Goal: Task Accomplishment & Management: Manage account settings

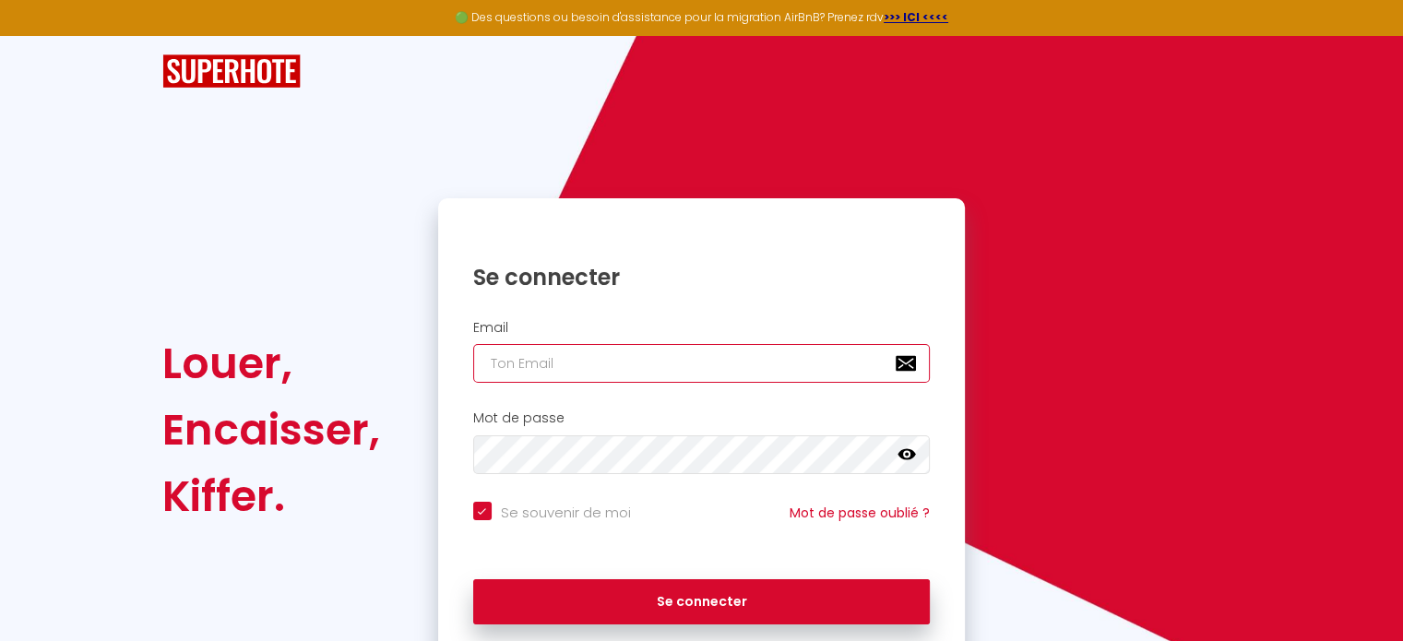
type input "[PERSON_NAME][EMAIL_ADDRESS][DOMAIN_NAME]"
drag, startPoint x: 0, startPoint y: 0, endPoint x: 647, endPoint y: 357, distance: 739.3
click at [647, 357] on input "[PERSON_NAME][EMAIL_ADDRESS][DOMAIN_NAME]" at bounding box center [701, 363] width 457 height 39
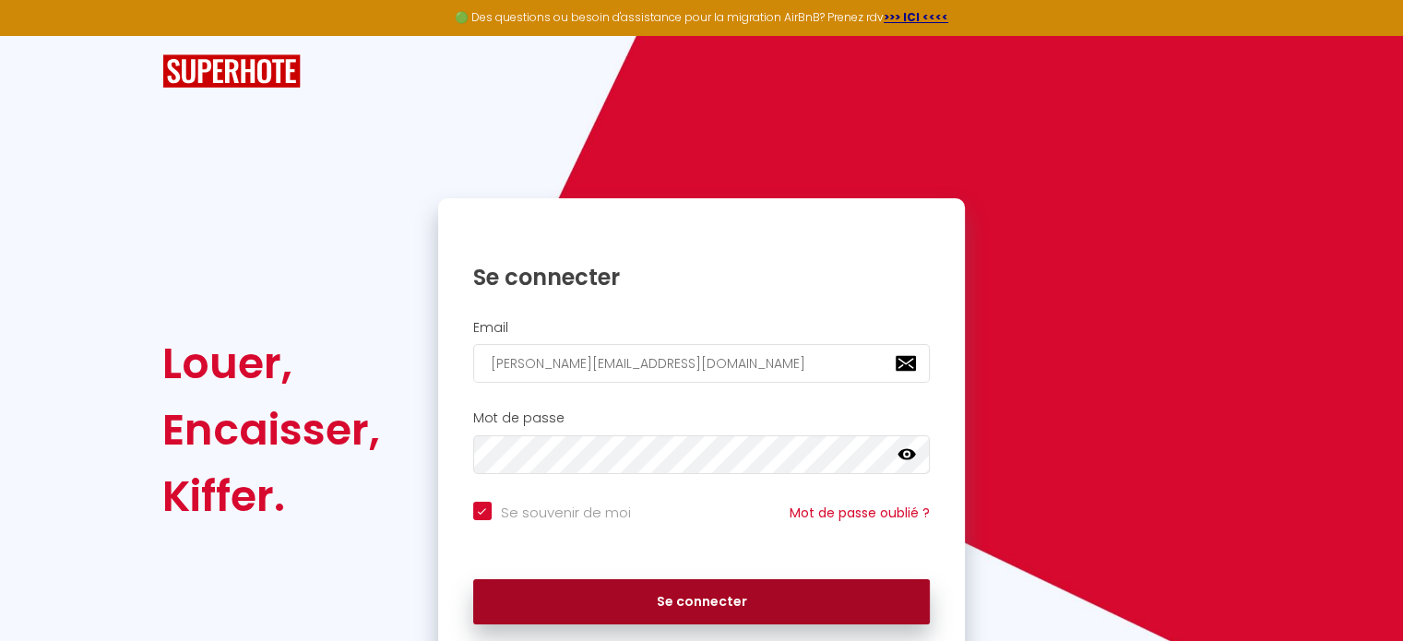
click at [665, 600] on button "Se connecter" at bounding box center [701, 602] width 457 height 46
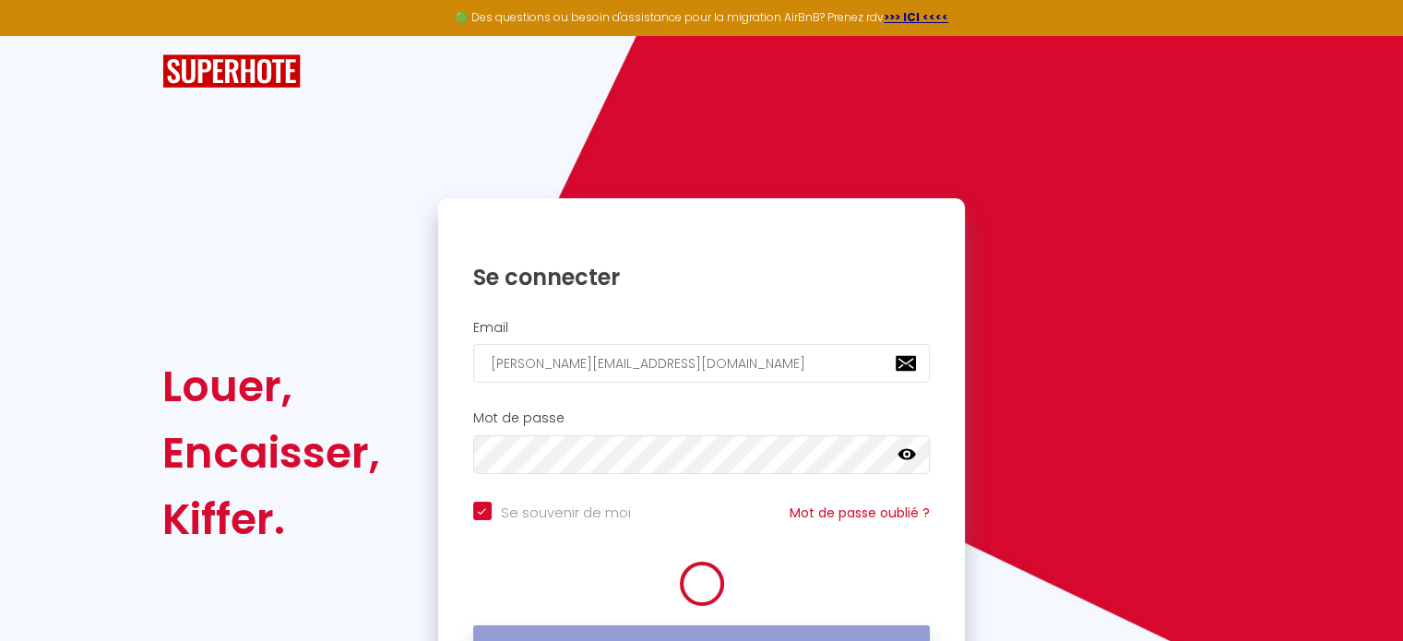
checkbox input "true"
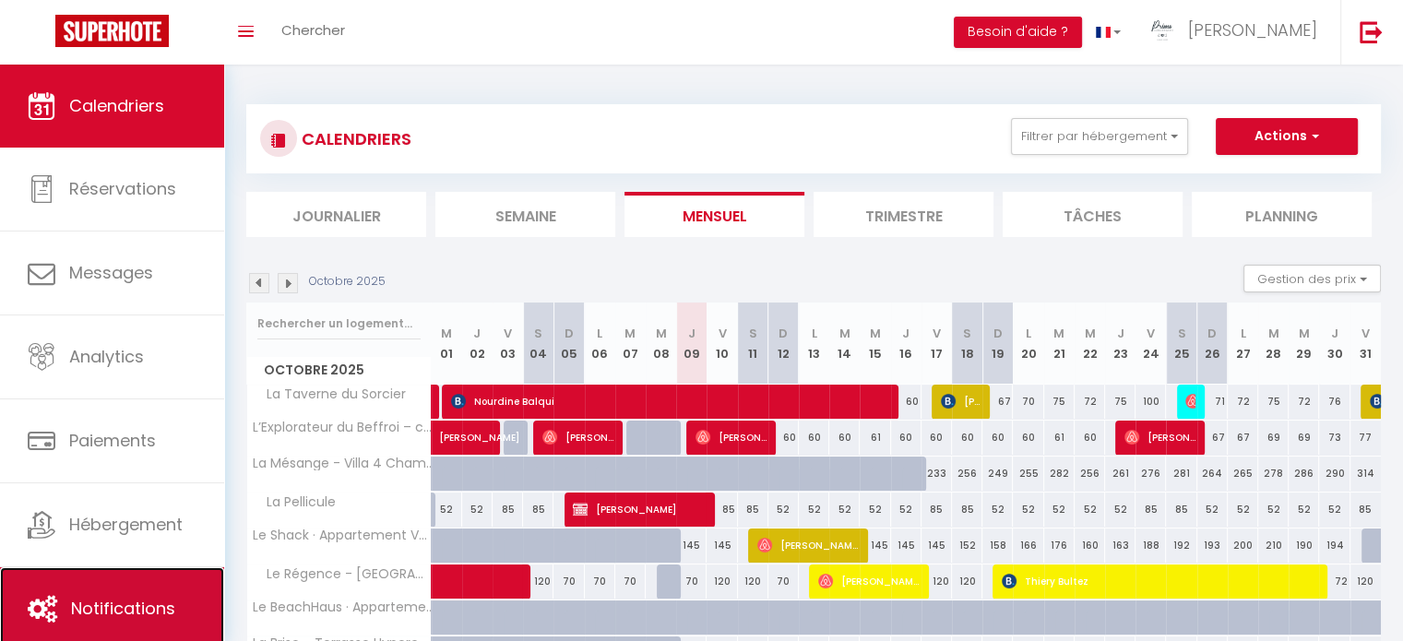
click at [152, 585] on link "Notifications" at bounding box center [112, 608] width 224 height 83
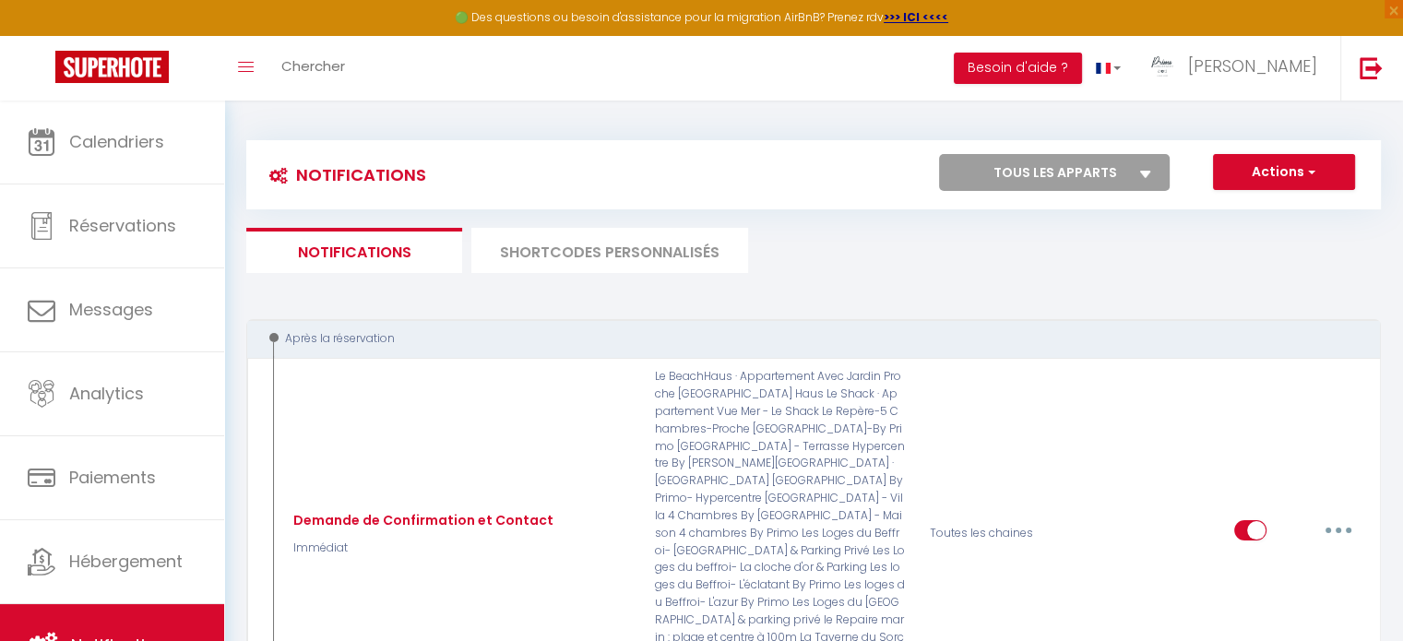
scroll to position [5, 0]
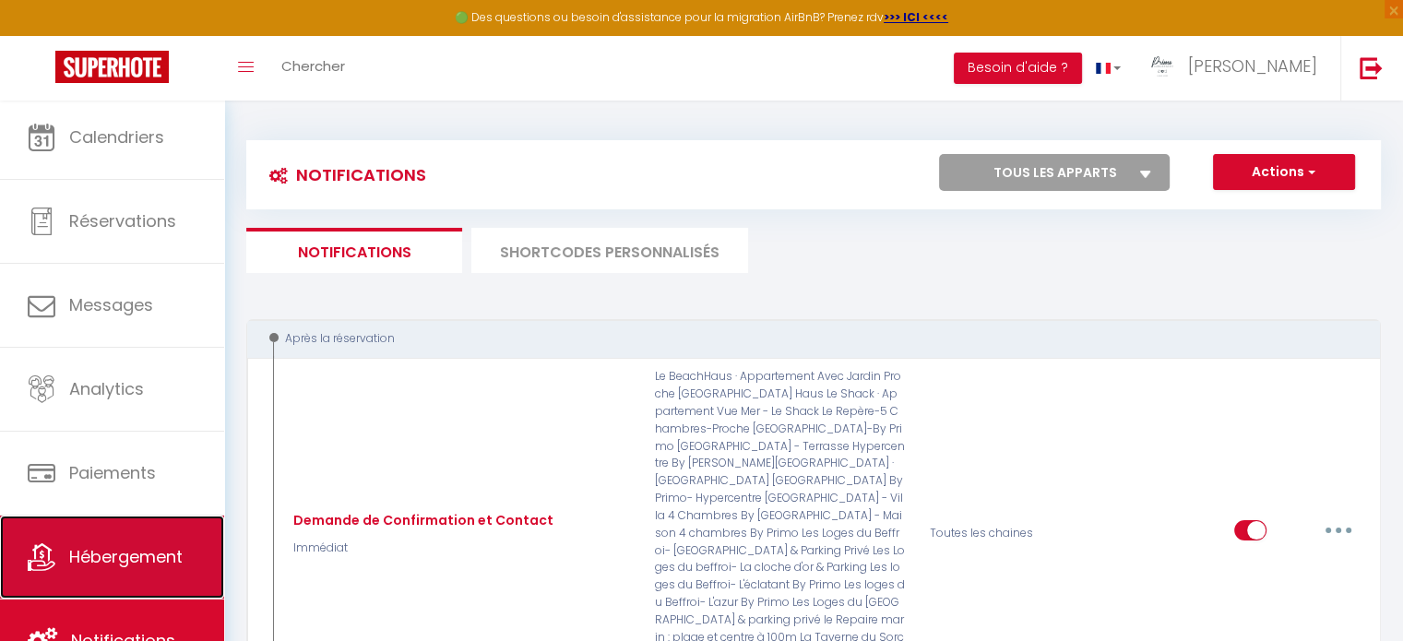
click at [163, 562] on span "Hébergement" at bounding box center [125, 556] width 113 height 23
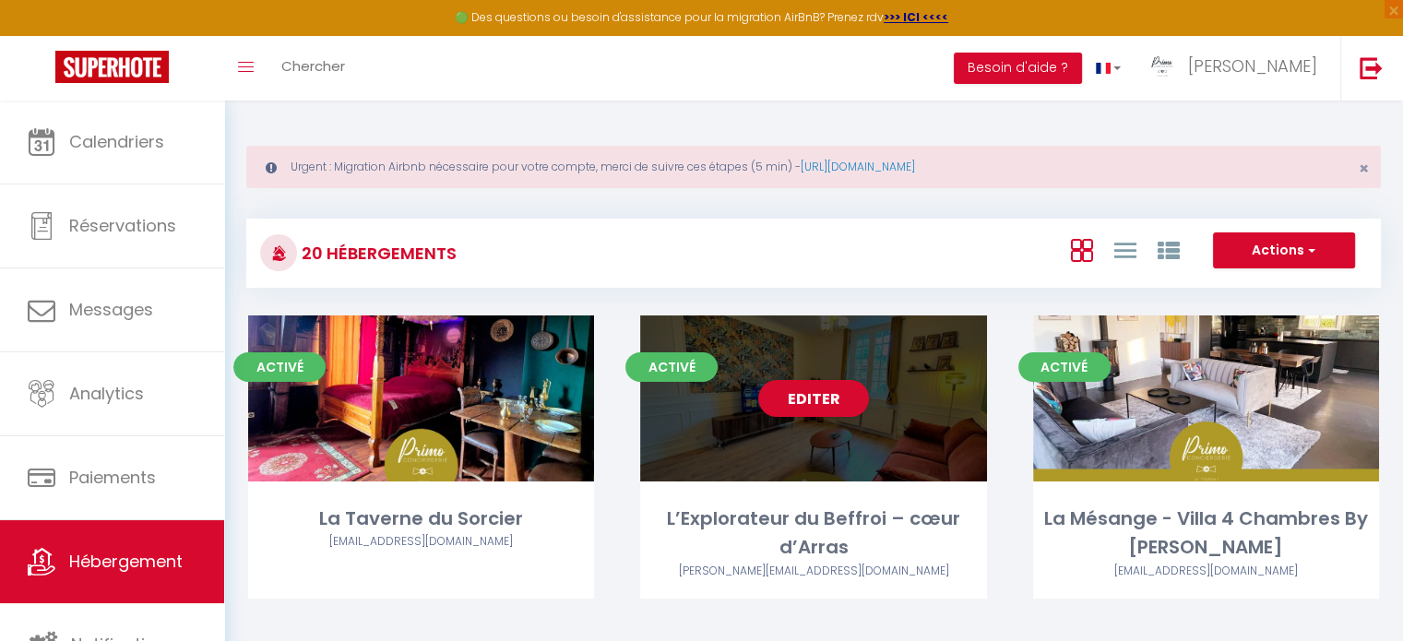
click at [813, 326] on div "Editer" at bounding box center [813, 398] width 346 height 166
click at [800, 403] on link "Editer" at bounding box center [813, 398] width 111 height 37
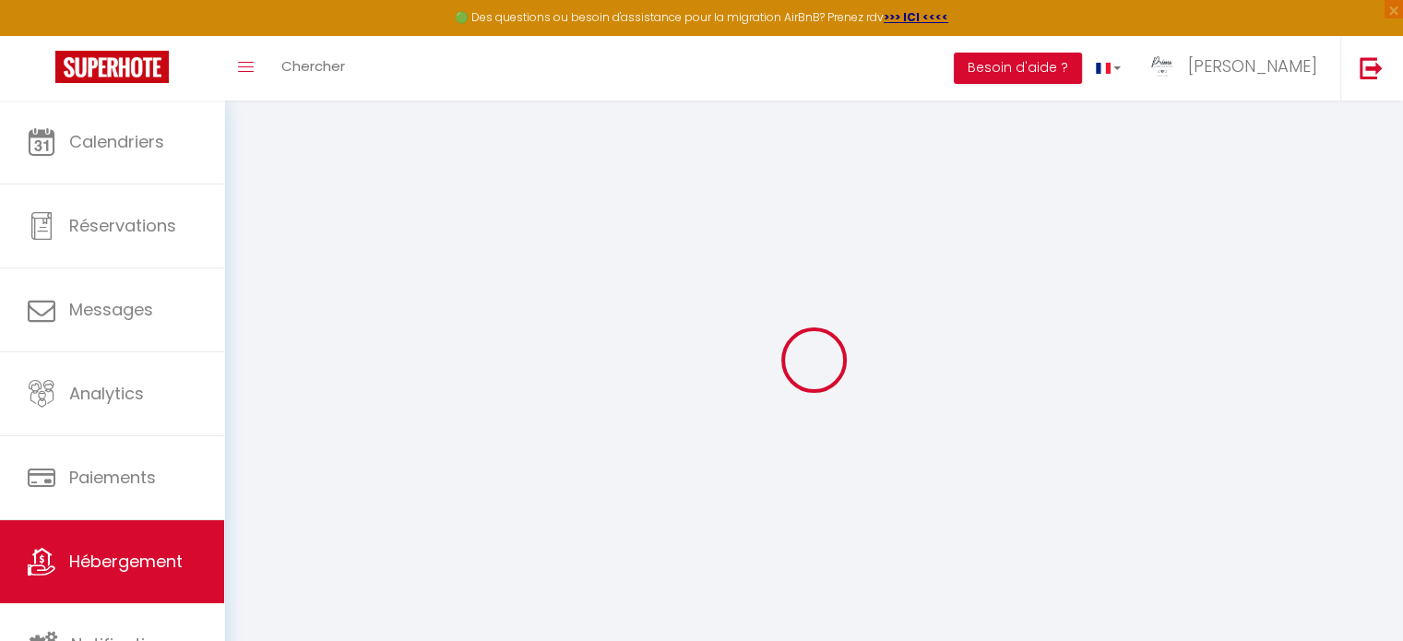
select select "2"
checkbox input "true"
checkbox input "false"
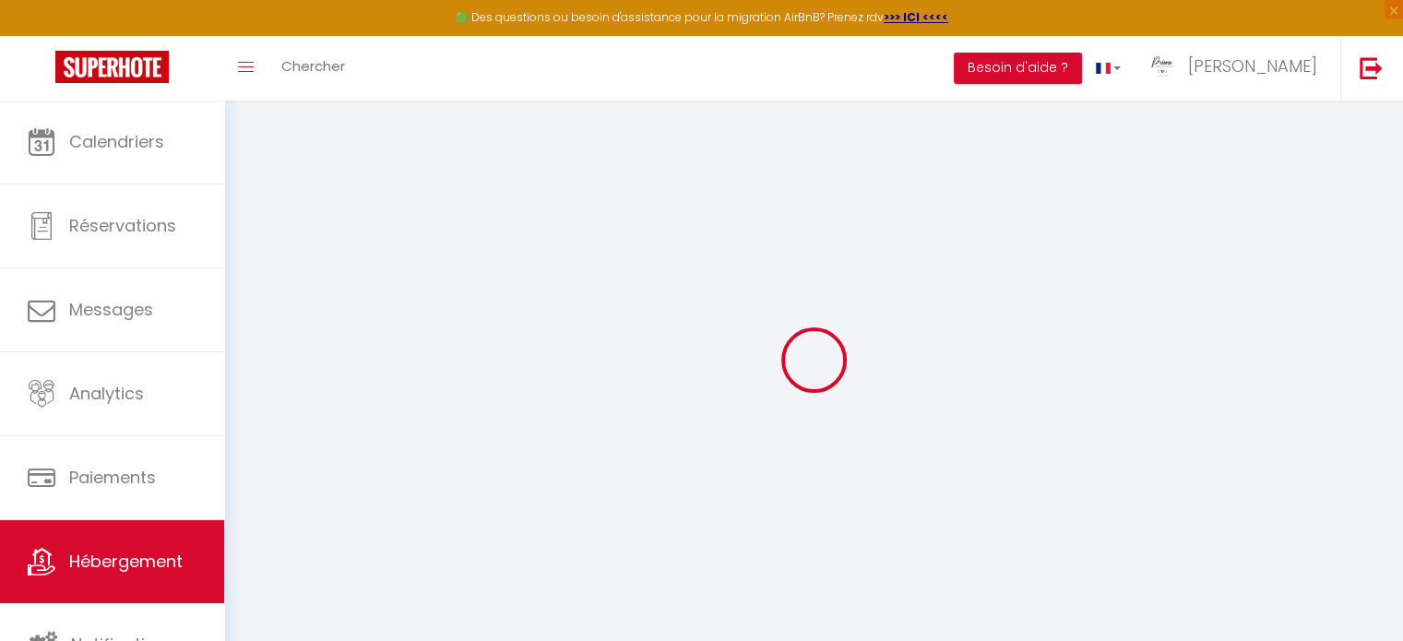
checkbox input "false"
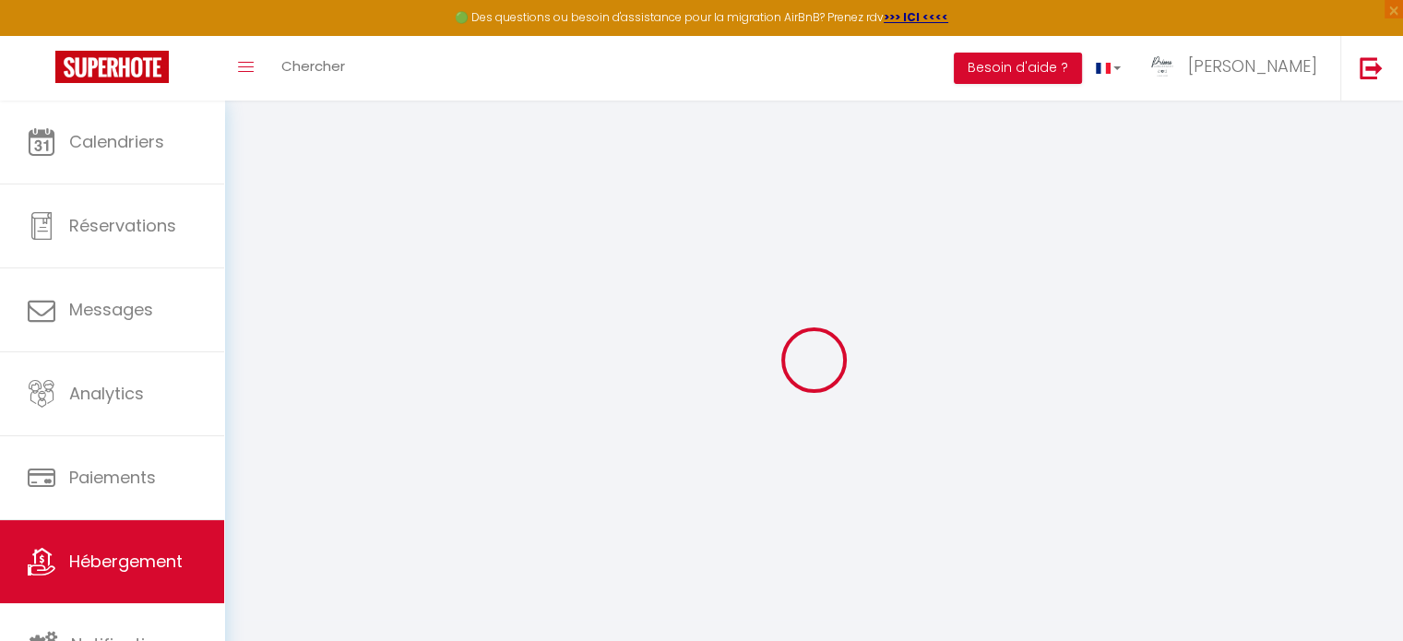
checkbox input "false"
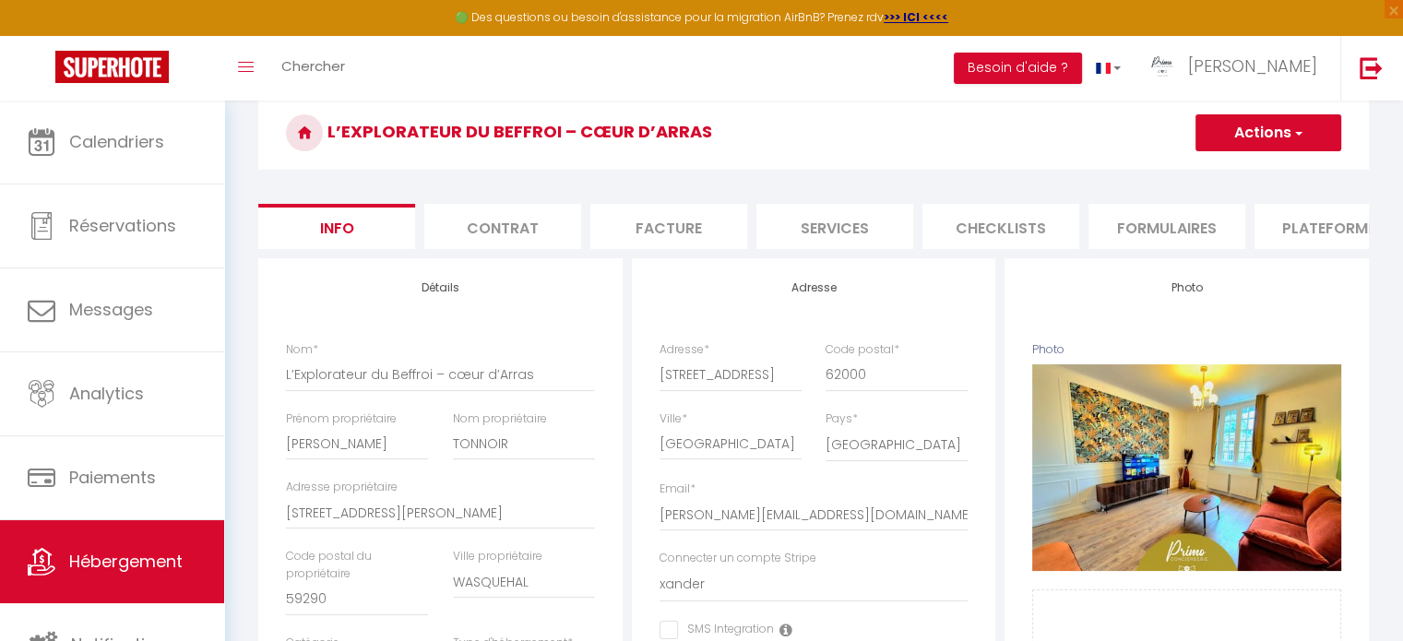
scroll to position [48, 0]
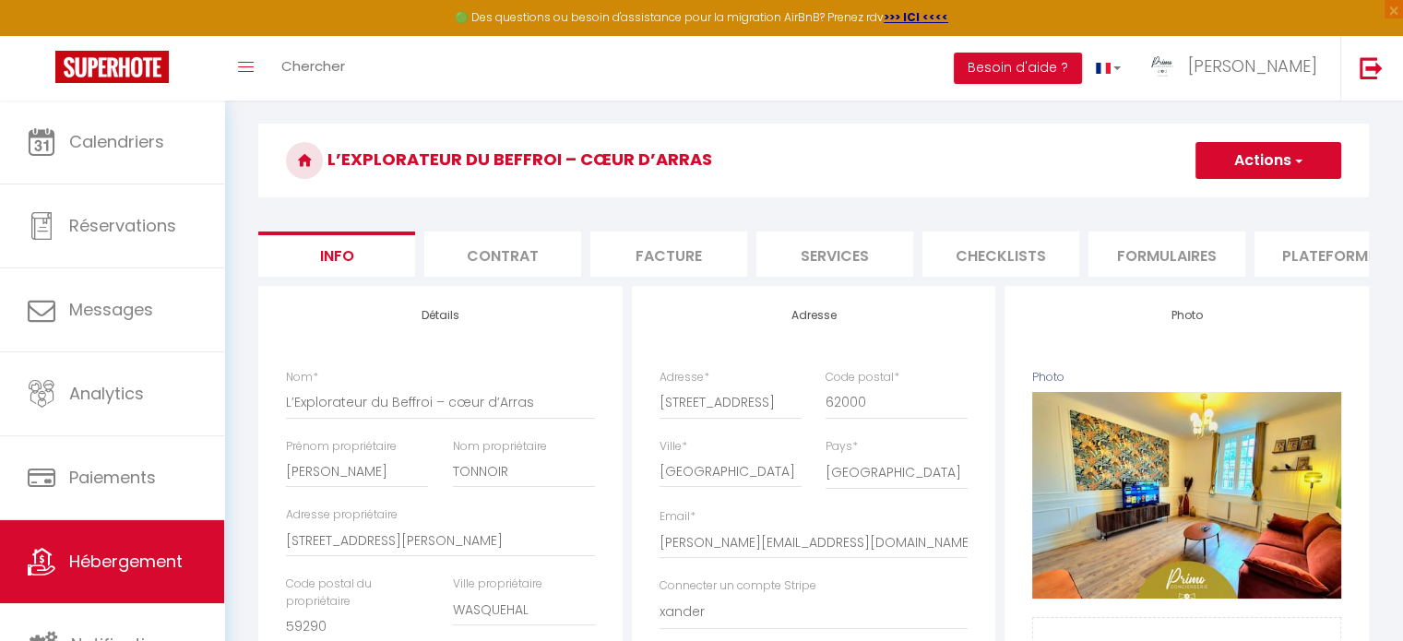
click at [528, 250] on li "Contrat" at bounding box center [502, 253] width 157 height 45
checkbox input "true"
checkbox input "false"
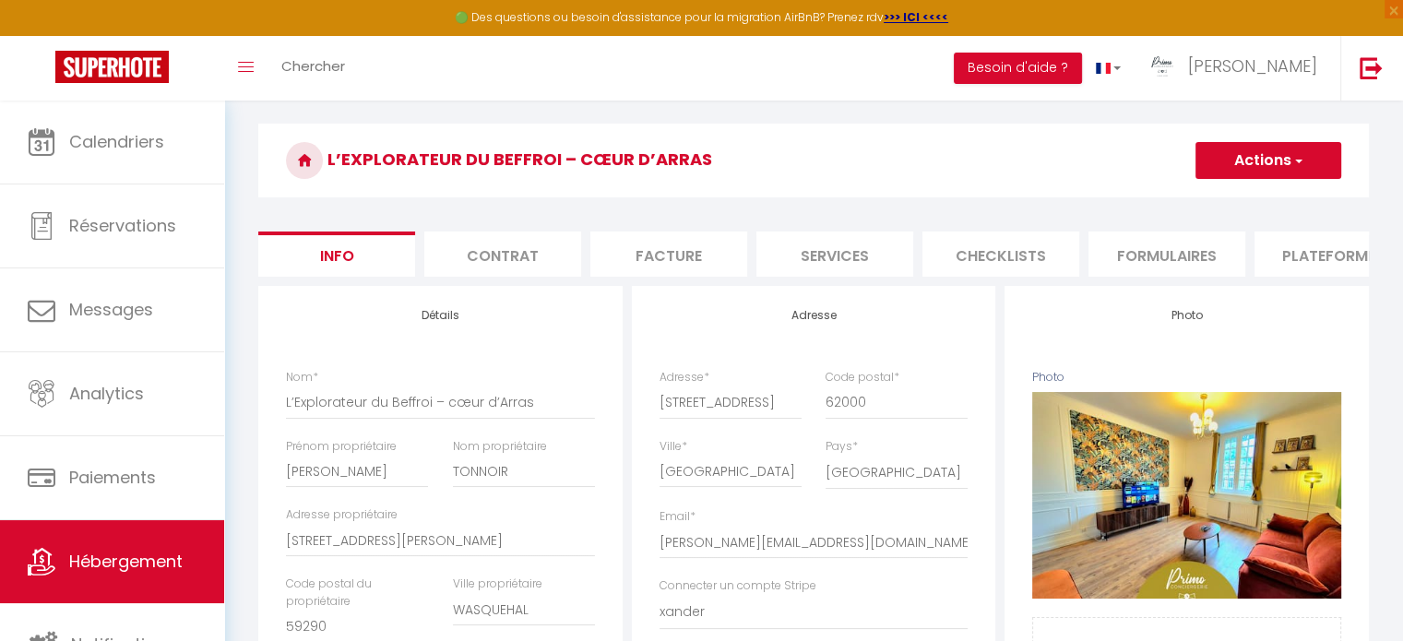
checkbox input "false"
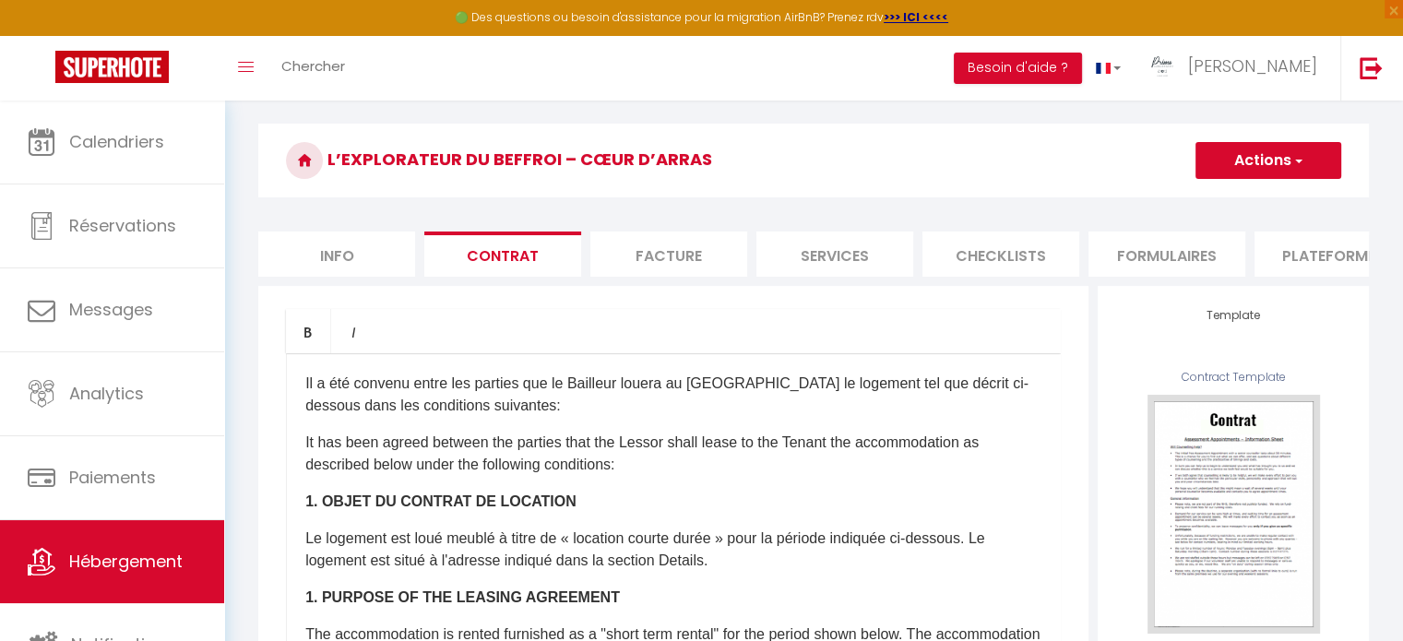
click at [389, 254] on li "Info" at bounding box center [336, 253] width 157 height 45
checkbox input "false"
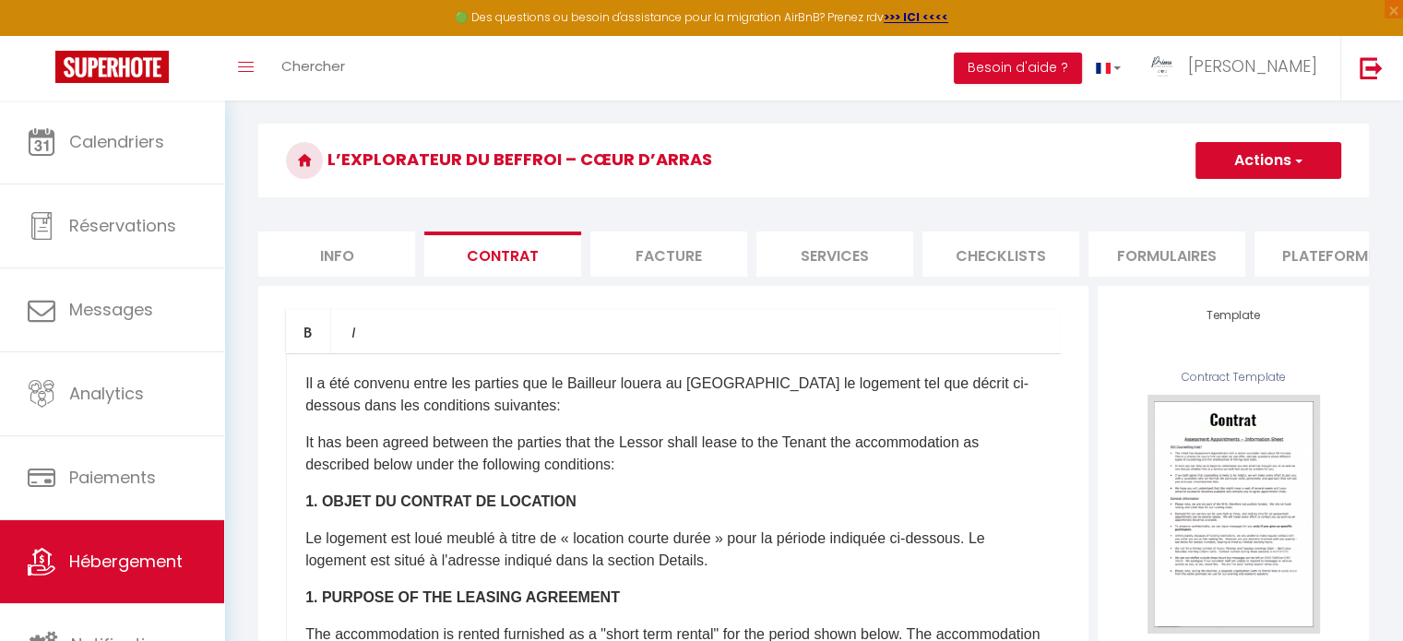
checkbox input "true"
checkbox input "false"
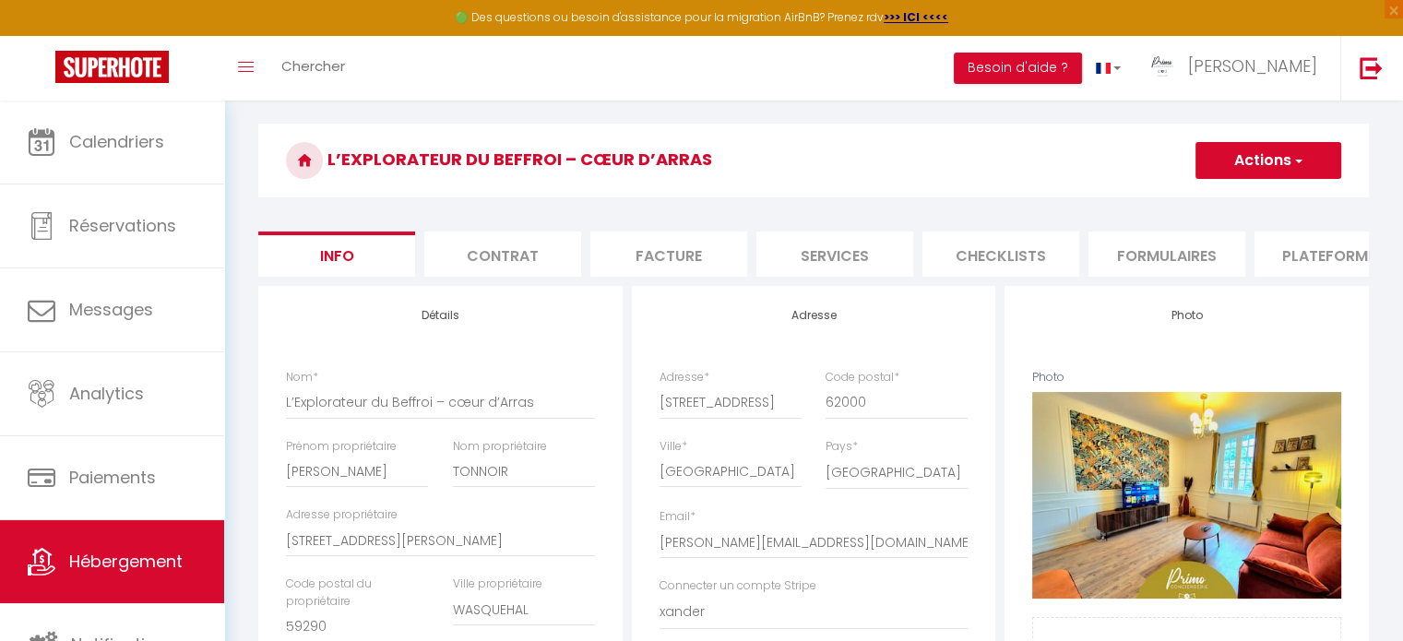
click at [825, 255] on li "Services" at bounding box center [834, 253] width 157 height 45
checkbox input "true"
checkbox input "false"
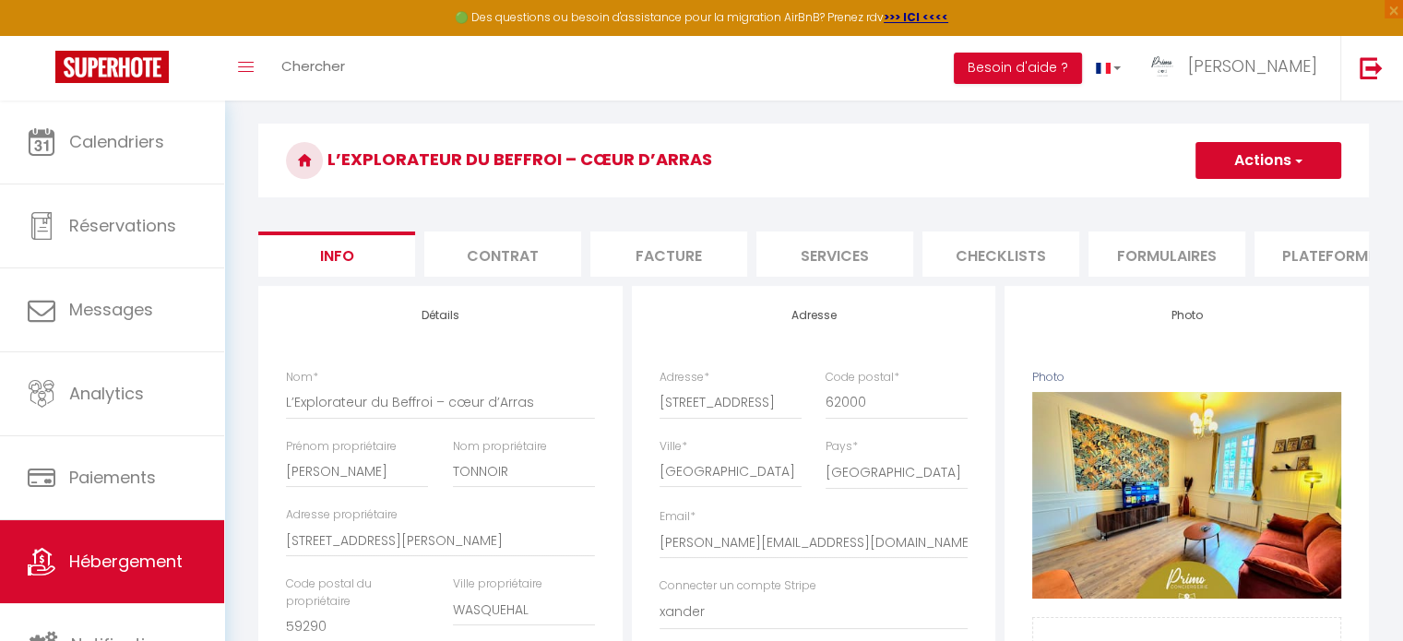
checkbox input "false"
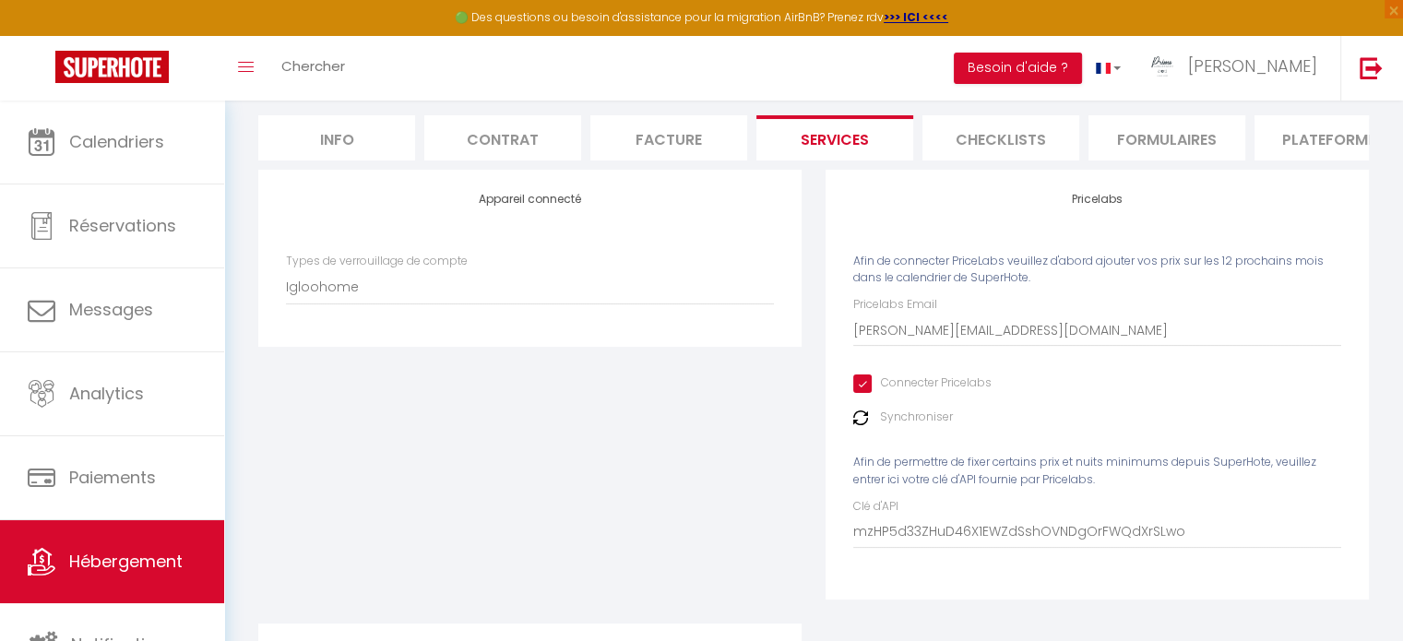
scroll to position [241, 0]
click at [1026, 154] on li "Checklists" at bounding box center [1000, 139] width 157 height 45
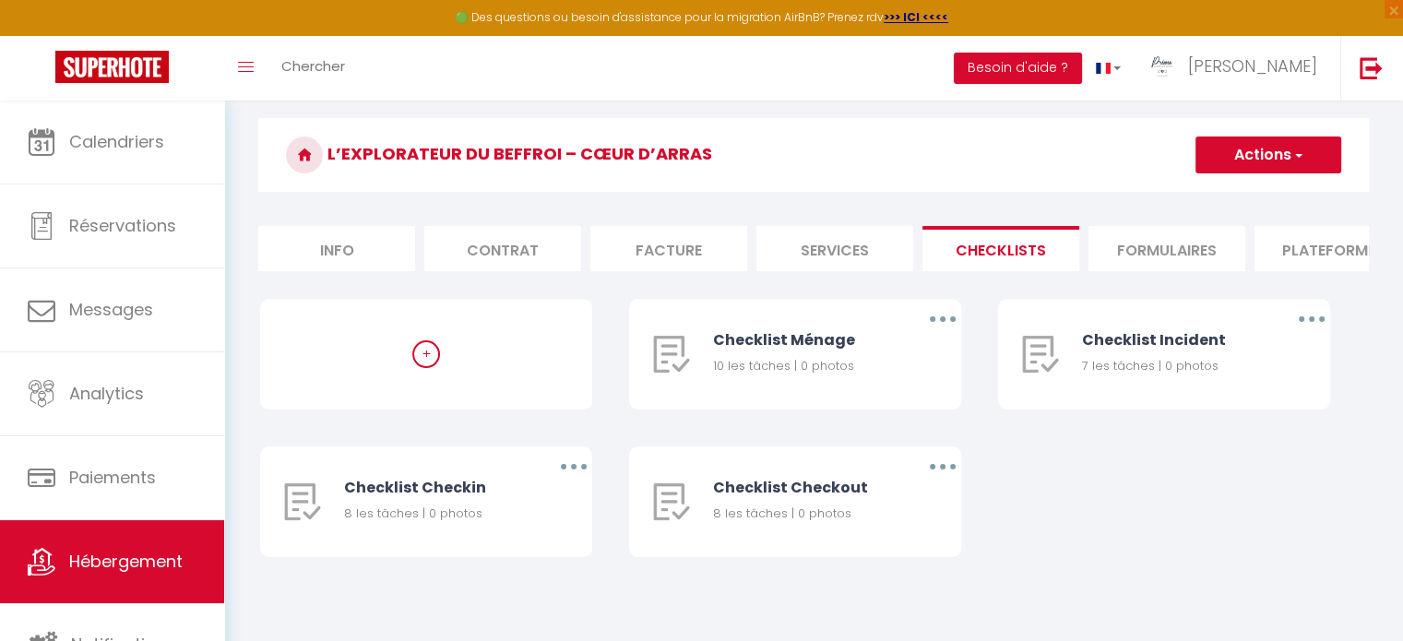
scroll to position [144, 0]
click at [1157, 209] on form "L’Explorateur du Beffroi – cœur d’[GEOGRAPHIC_DATA] Actions Créer une nouvelle …" at bounding box center [813, 356] width 1110 height 476
click at [1157, 226] on li "Formulaires" at bounding box center [1166, 248] width 157 height 45
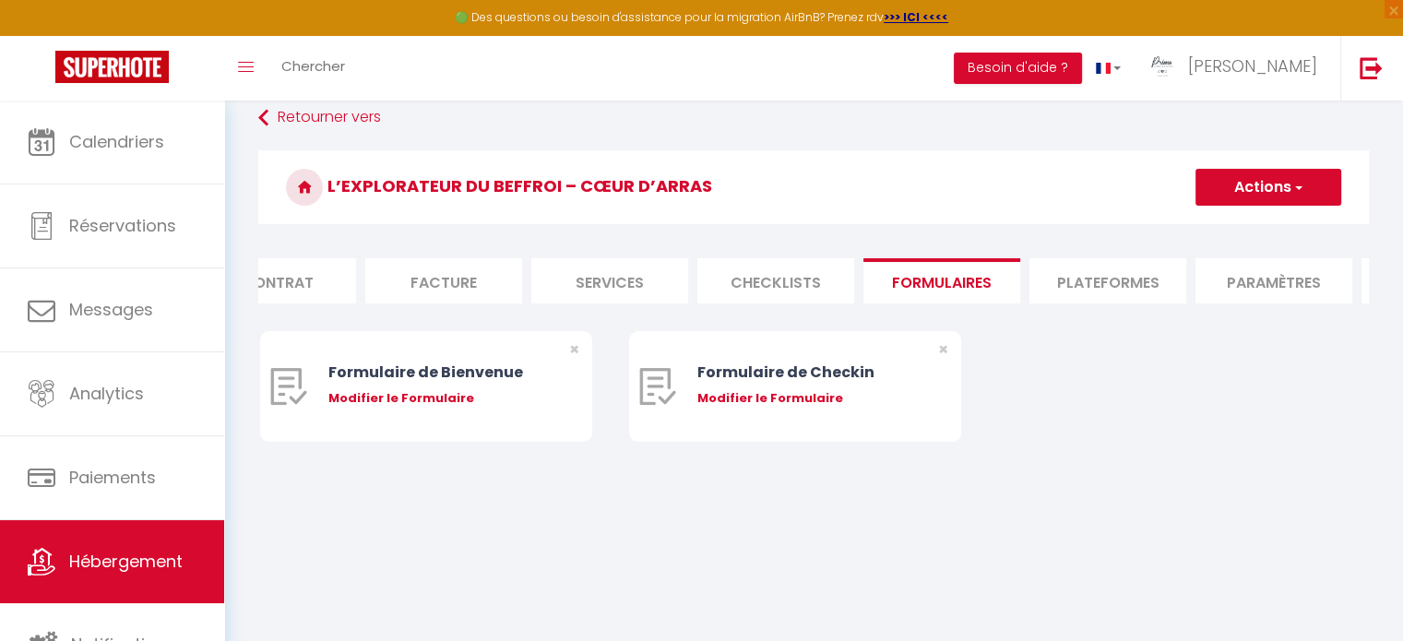
scroll to position [0, 240]
click at [1032, 259] on li "Plateformes" at bounding box center [1092, 280] width 157 height 45
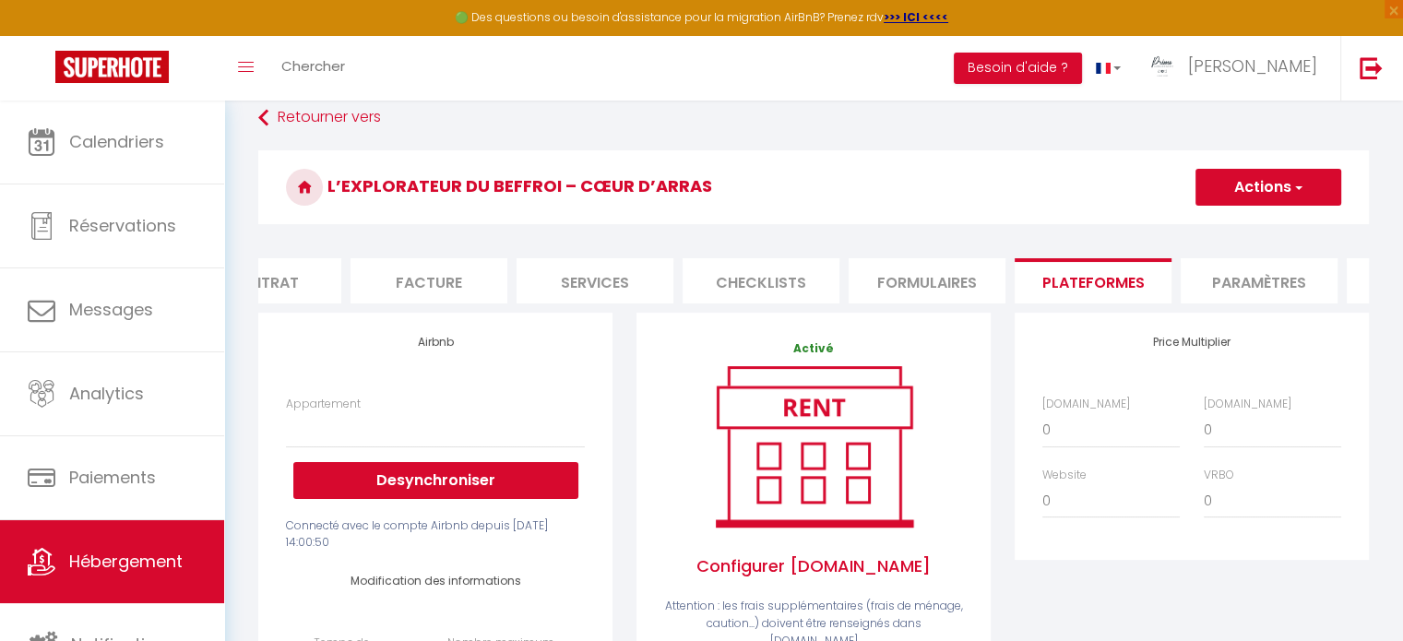
select select
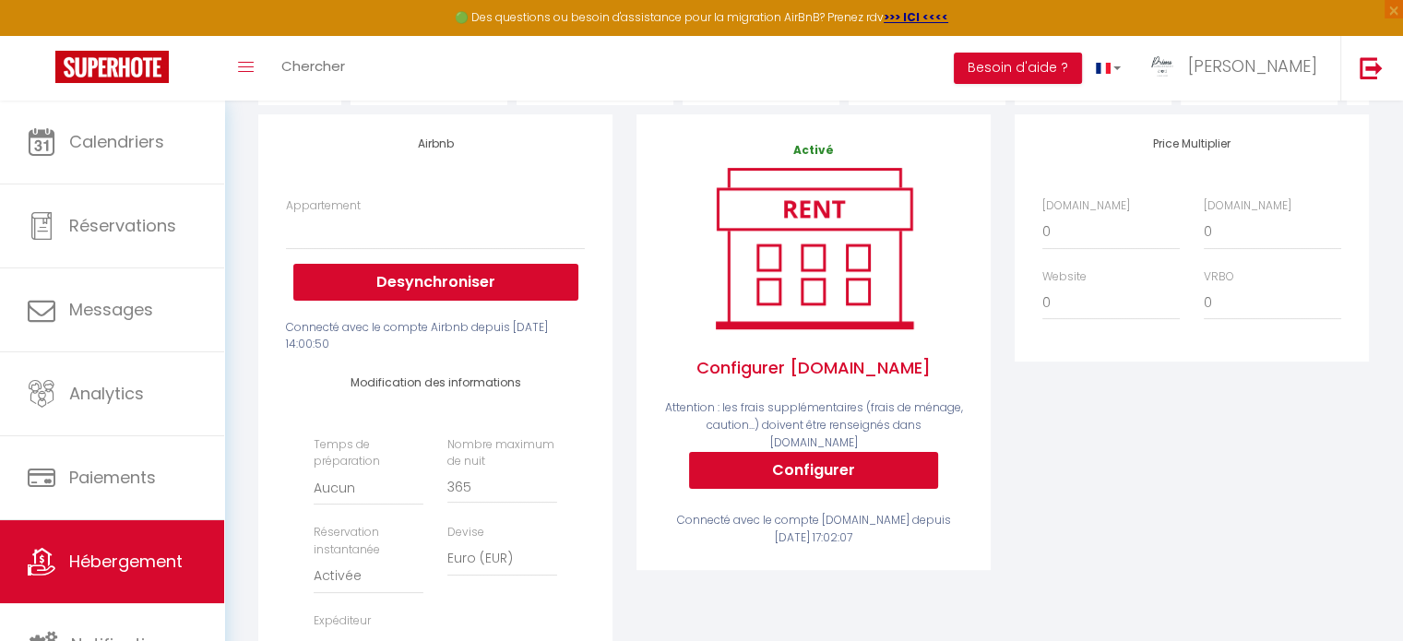
scroll to position [299, 0]
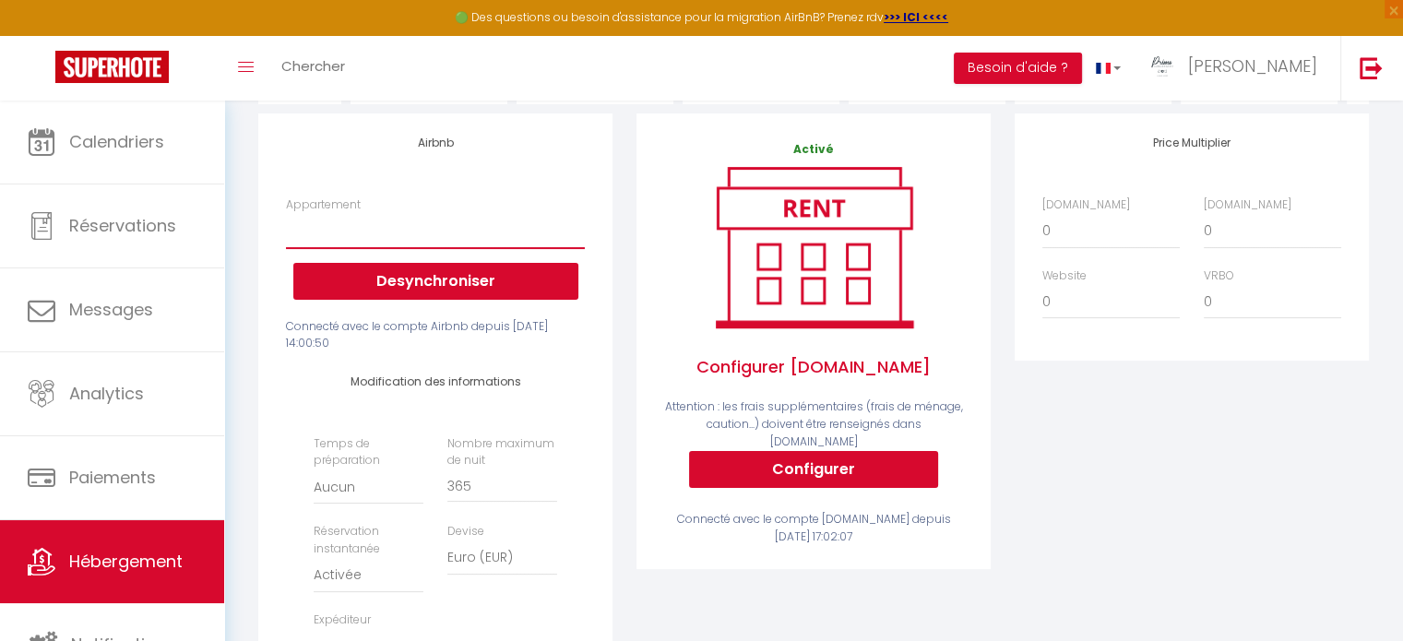
click at [514, 231] on select "Le Saphir - Appartement avec terrasse - [EMAIL_ADDRESS][DOMAIN_NAME] L’Explorat…" at bounding box center [435, 230] width 299 height 35
click at [632, 420] on div "Activé Configurer [DOMAIN_NAME] Attention : les frais supplémentaires (frais de…" at bounding box center [813, 340] width 363 height 455
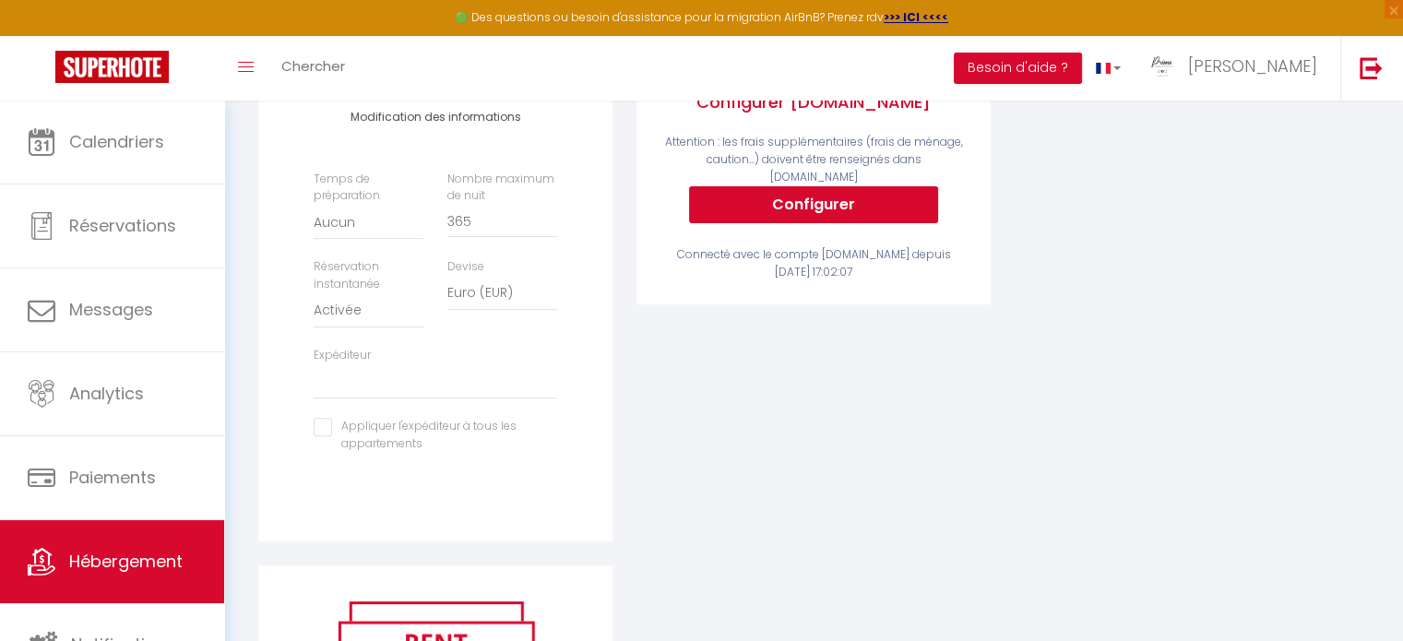
scroll to position [557, 0]
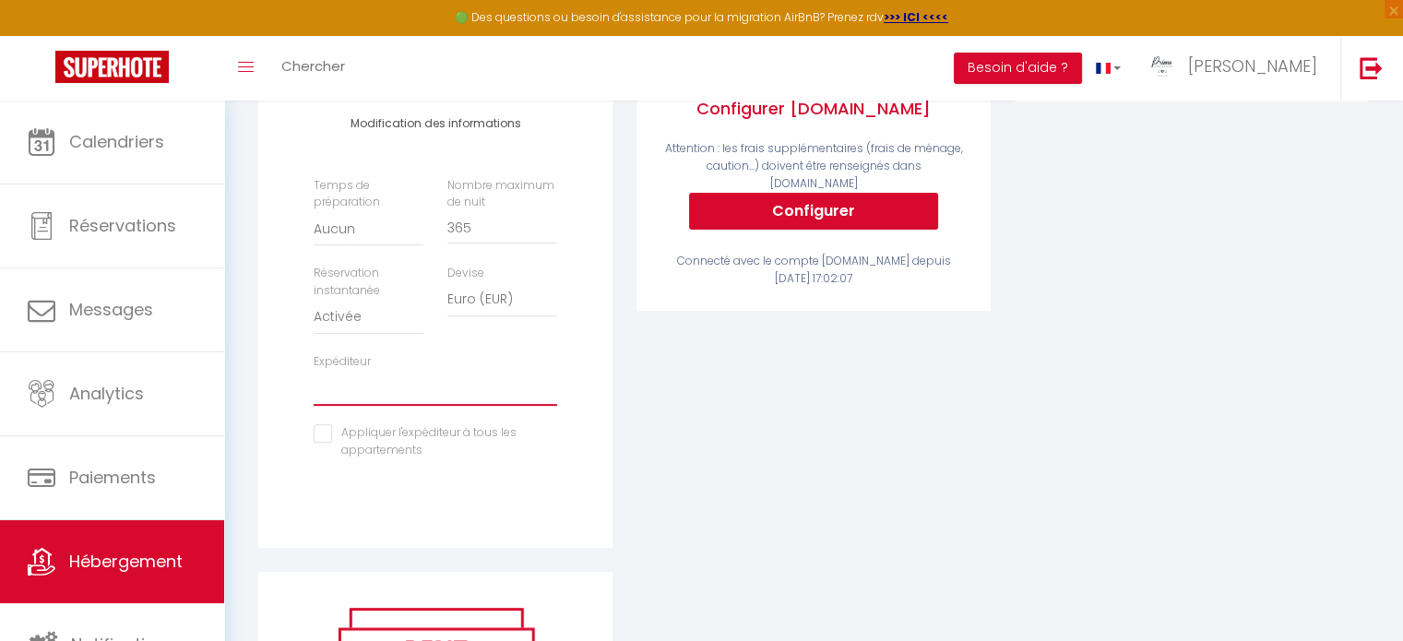
click at [413, 406] on select "[EMAIL_ADDRESS][DOMAIN_NAME] [EMAIL_ADDRESS][DOMAIN_NAME] [EMAIL_ADDRESS][DOMAI…" at bounding box center [435, 388] width 243 height 35
select select "7501"
click at [314, 383] on select "[EMAIL_ADDRESS][DOMAIN_NAME] [EMAIL_ADDRESS][DOMAIN_NAME] [EMAIL_ADDRESS][DOMAI…" at bounding box center [435, 388] width 243 height 35
select select
click at [320, 443] on input "checkbox" at bounding box center [435, 433] width 243 height 18
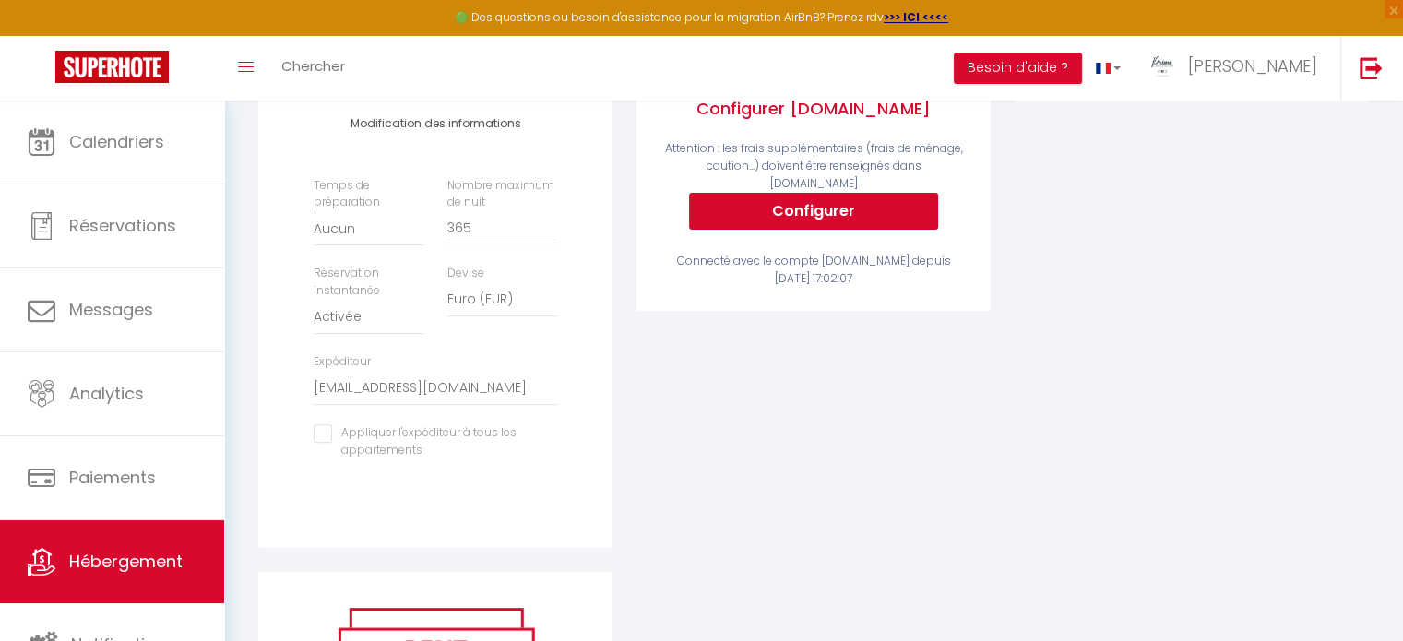
checkbox input "true"
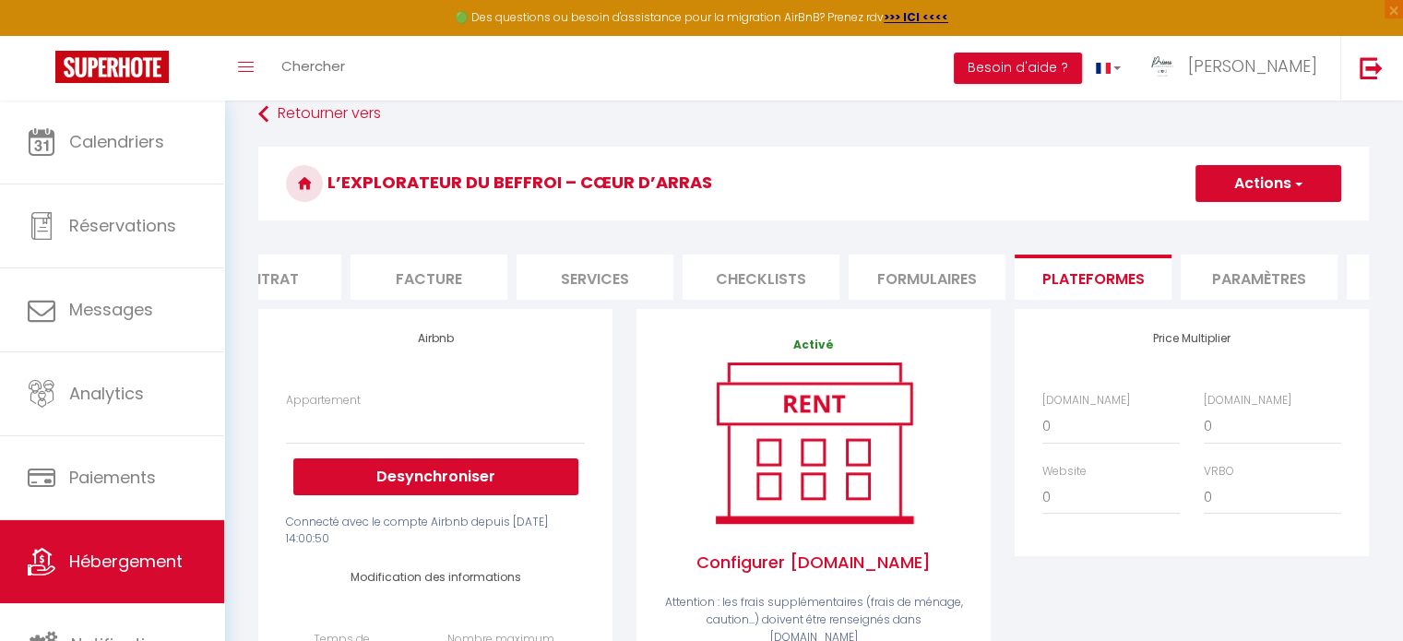
scroll to position [85, 0]
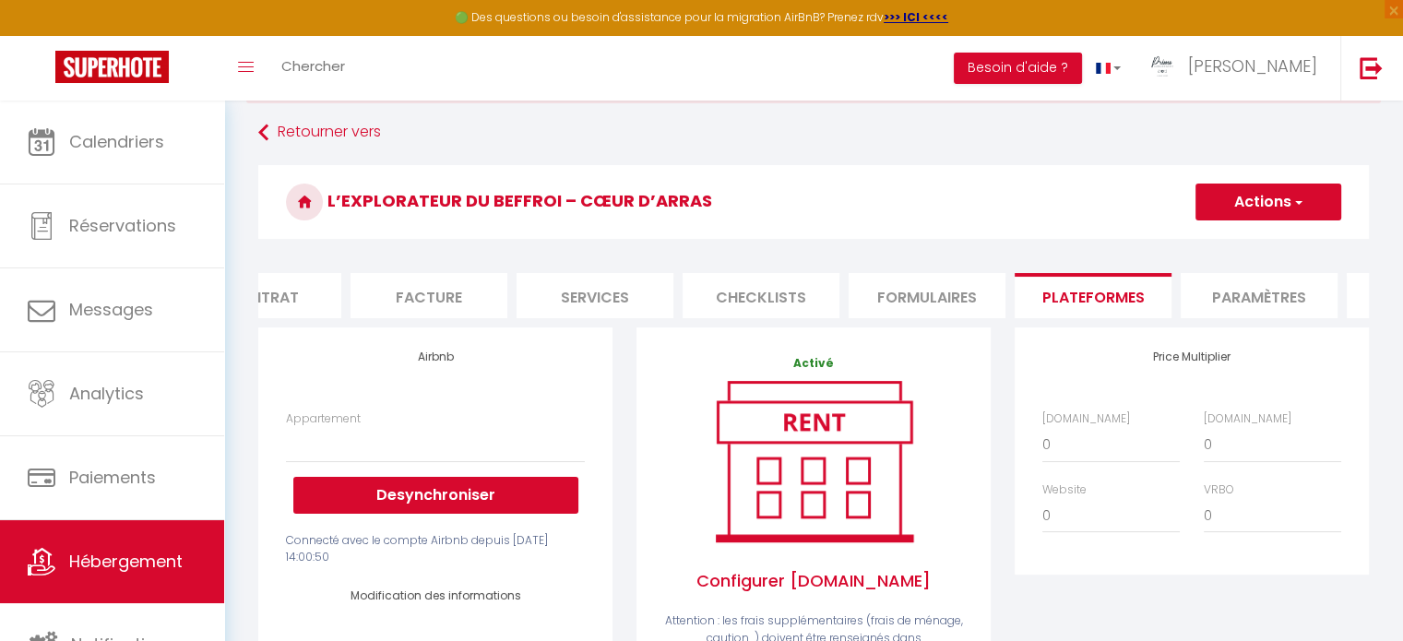
click at [1275, 202] on button "Actions" at bounding box center [1268, 202] width 146 height 37
click at [1218, 247] on link "Enregistrer" at bounding box center [1267, 243] width 146 height 24
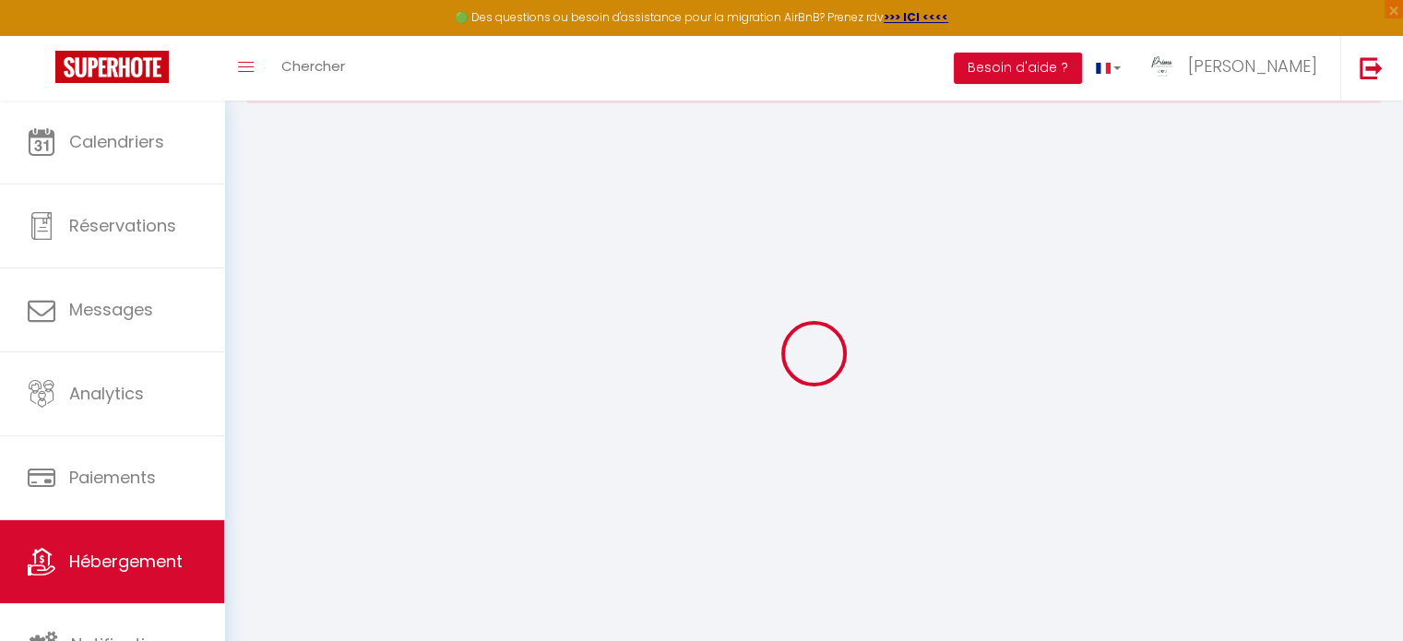
select select
select select "EUR"
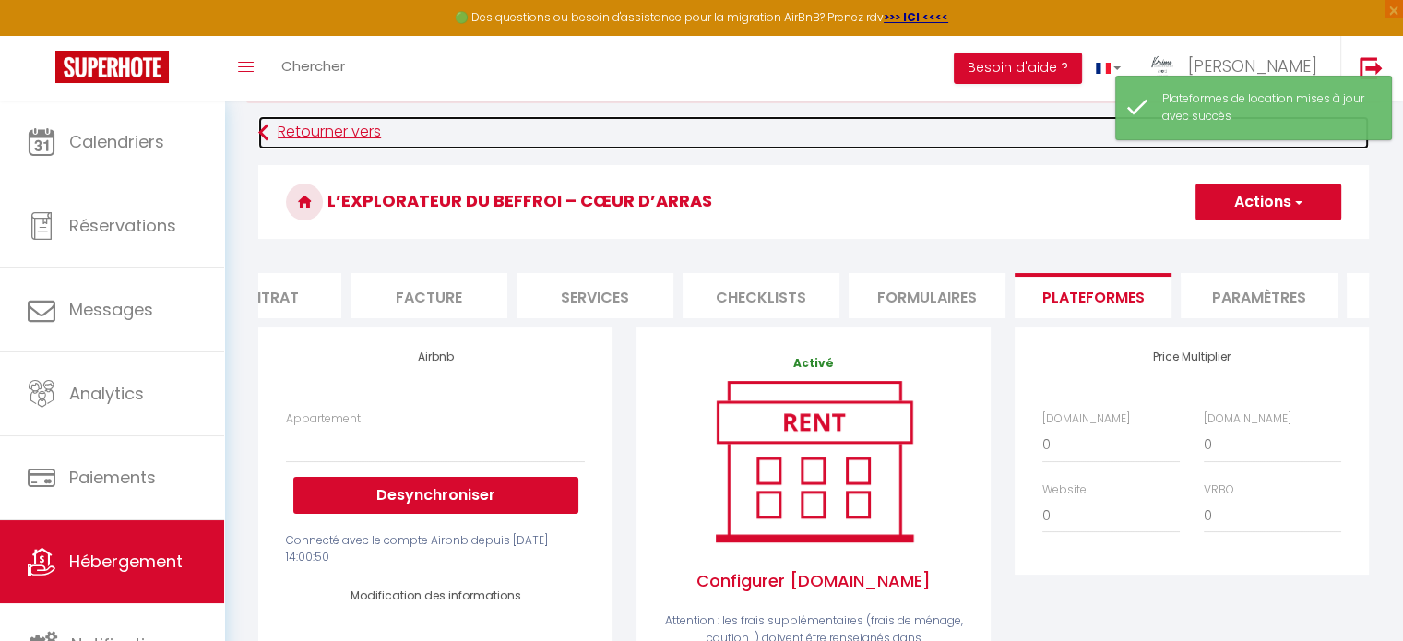
click at [353, 145] on link "Retourner vers" at bounding box center [813, 132] width 1110 height 33
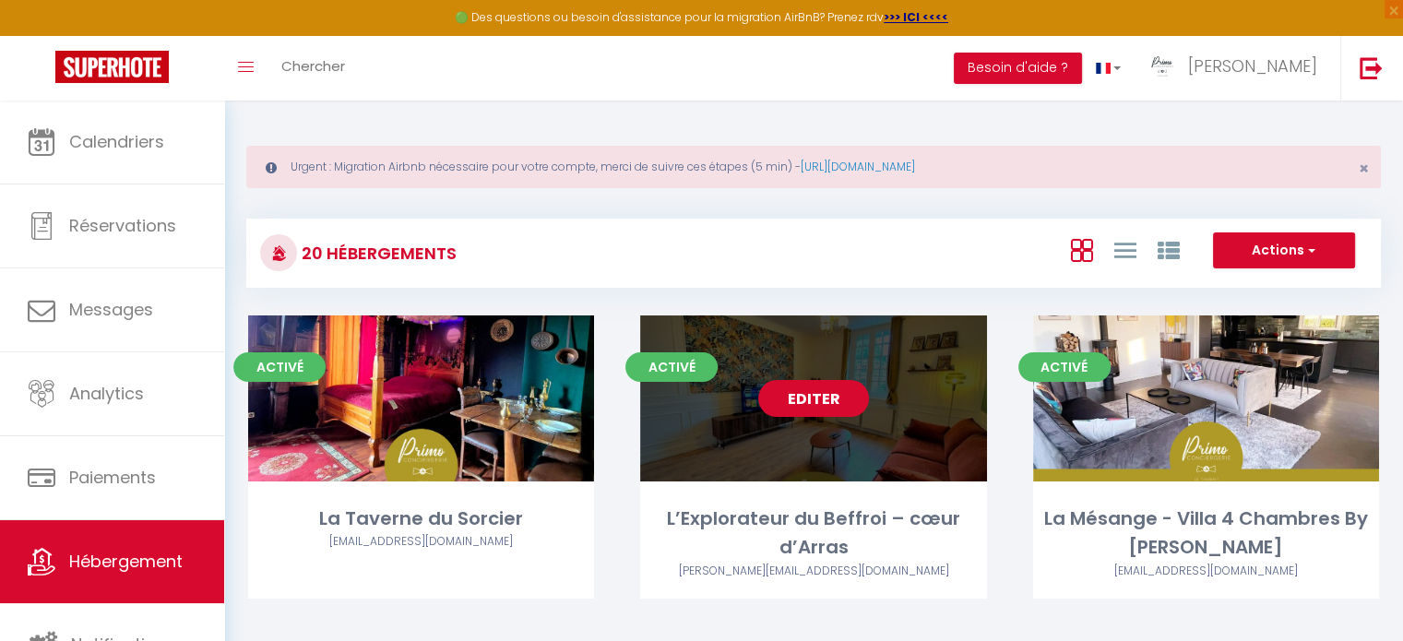
click at [808, 412] on link "Editer" at bounding box center [813, 398] width 111 height 37
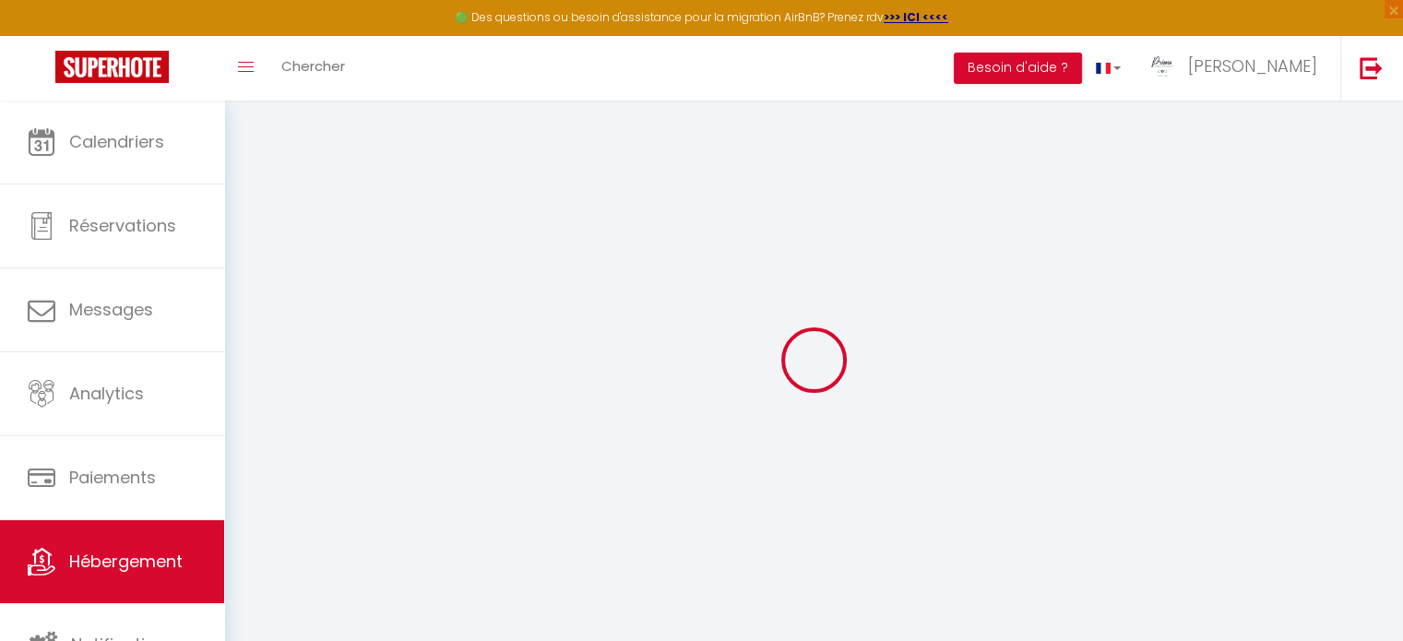
checkbox input "false"
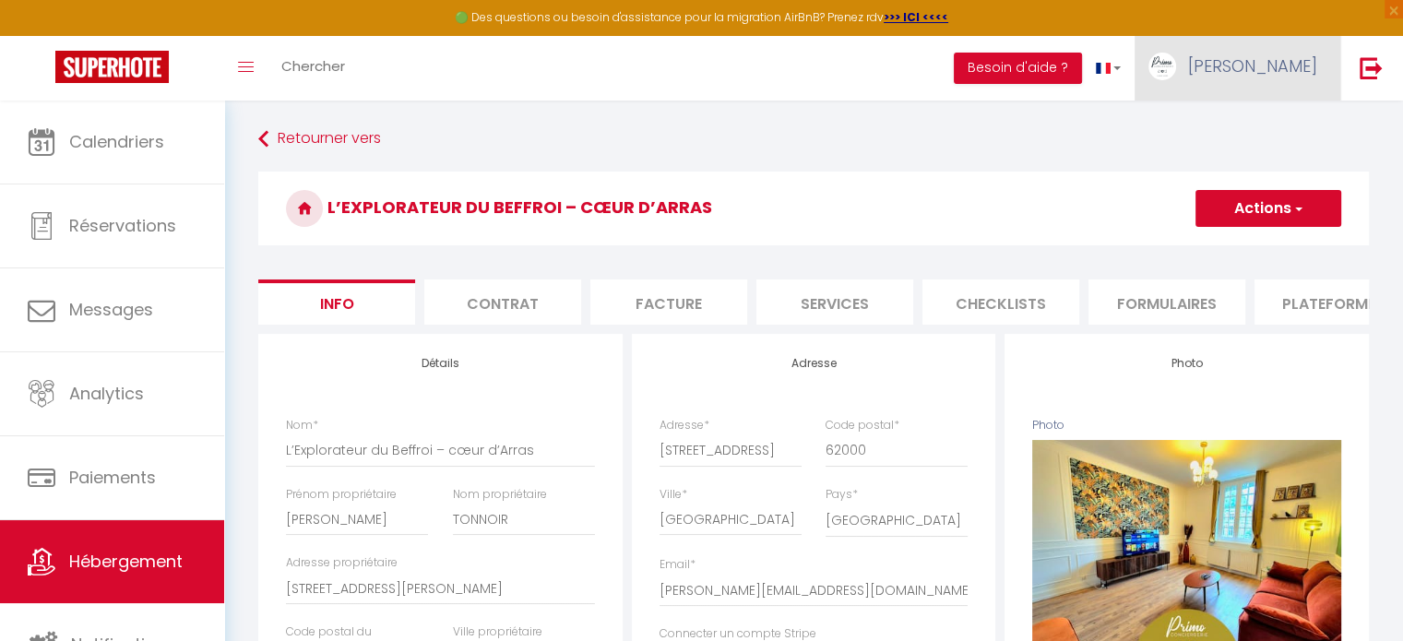
click at [1240, 86] on link "[PERSON_NAME]" at bounding box center [1237, 68] width 206 height 65
click at [1245, 116] on link "Paramètres" at bounding box center [1266, 128] width 136 height 31
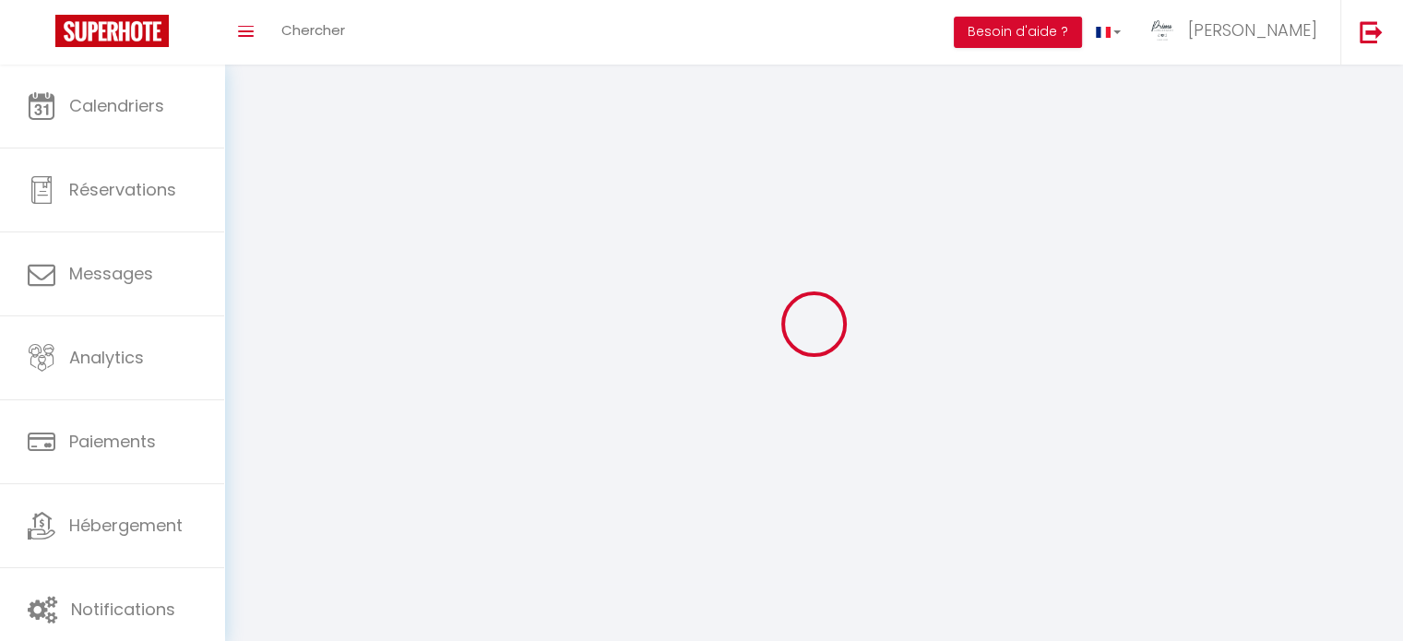
type input "[PERSON_NAME]"
type input "minot"
type input "0644935250"
type input "[STREET_ADDRESS][PERSON_NAME]"
type input "62000"
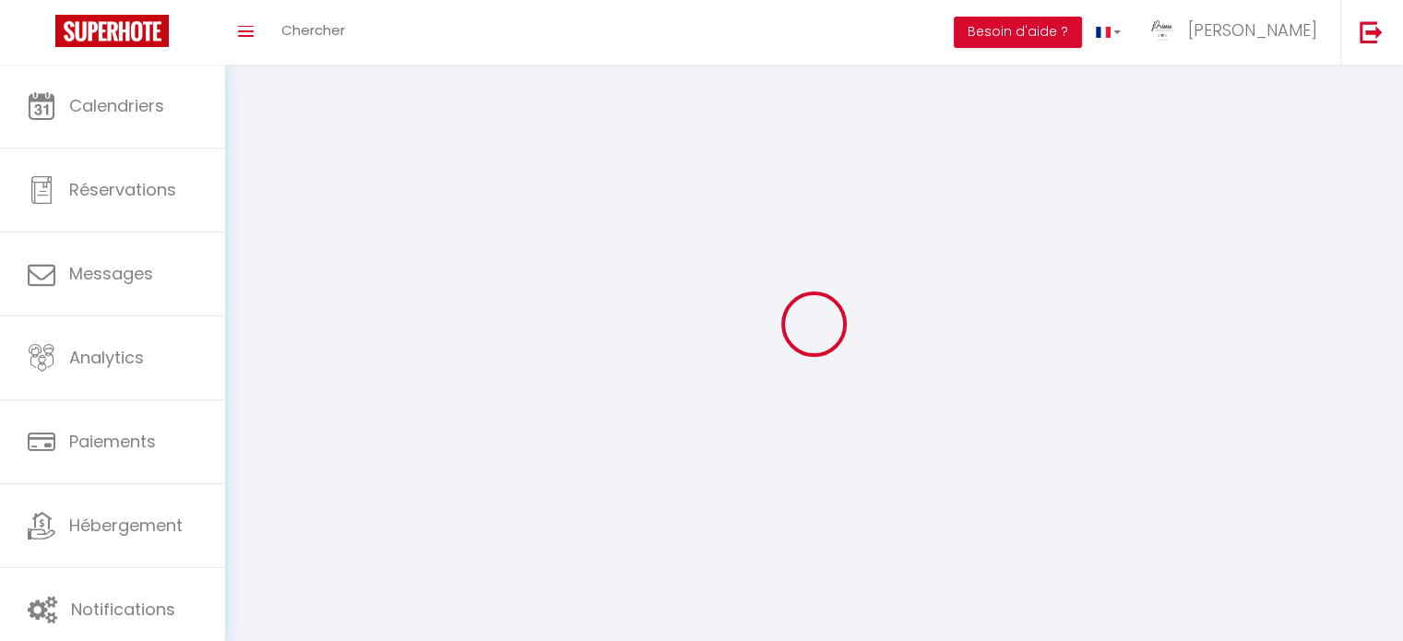
type input "arras"
type input "gAs0IOjC1b7lmrzPJMirf3OHV"
type input "jnkIRAXrdUDpgYseScPmvum9F"
select select "28"
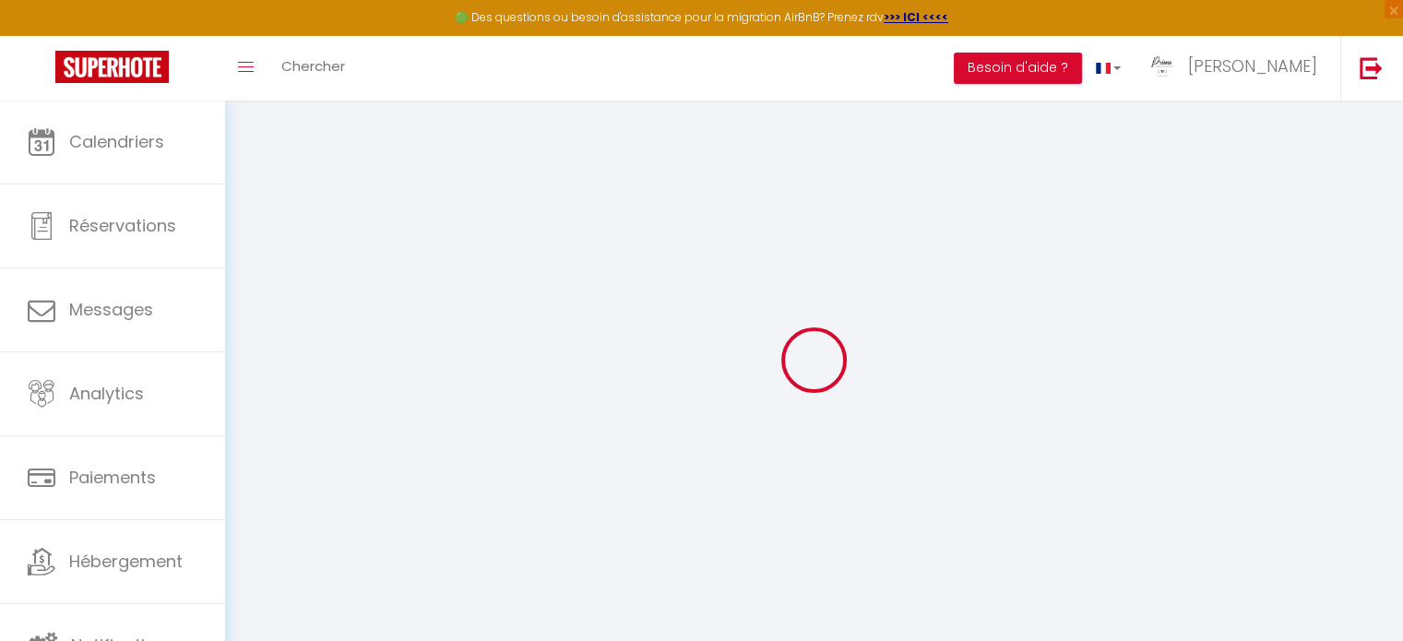
type input "gAs0IOjC1b7lmrzPJMirf3OHV"
type input "jnkIRAXrdUDpgYseScPmvum9F"
type input "[URL][DOMAIN_NAME]"
select select "fr"
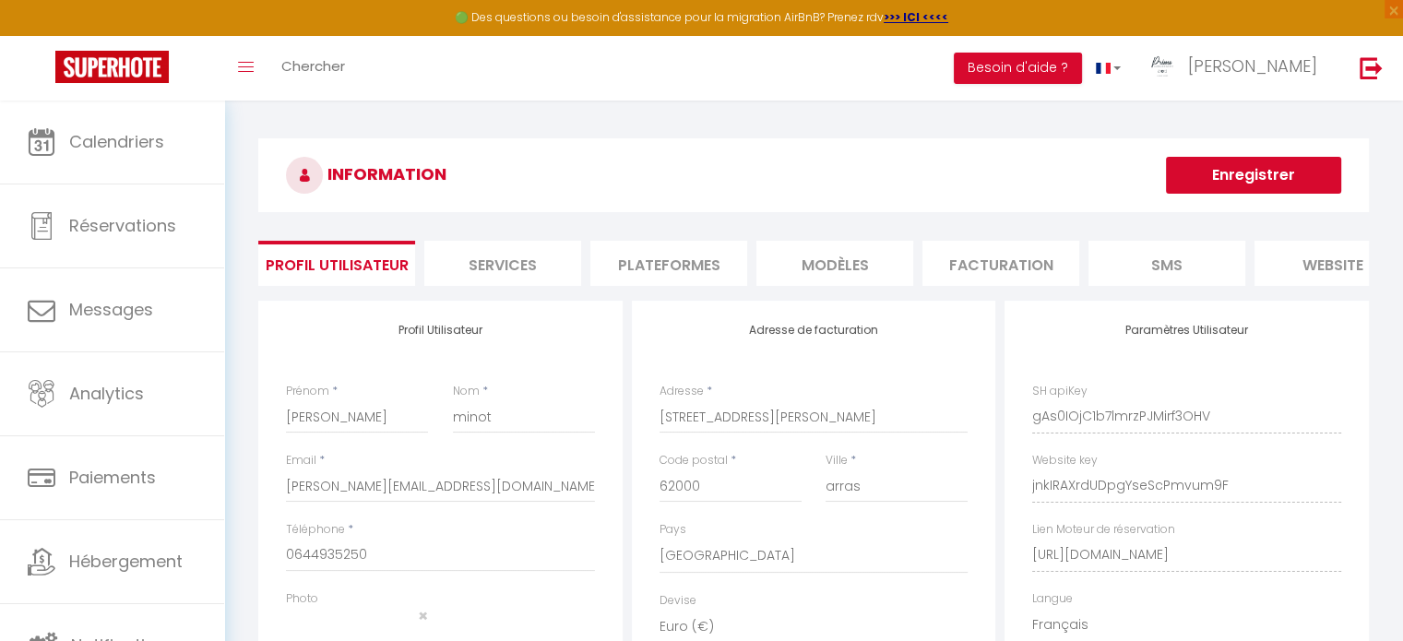
click at [514, 279] on li "Services" at bounding box center [502, 263] width 157 height 45
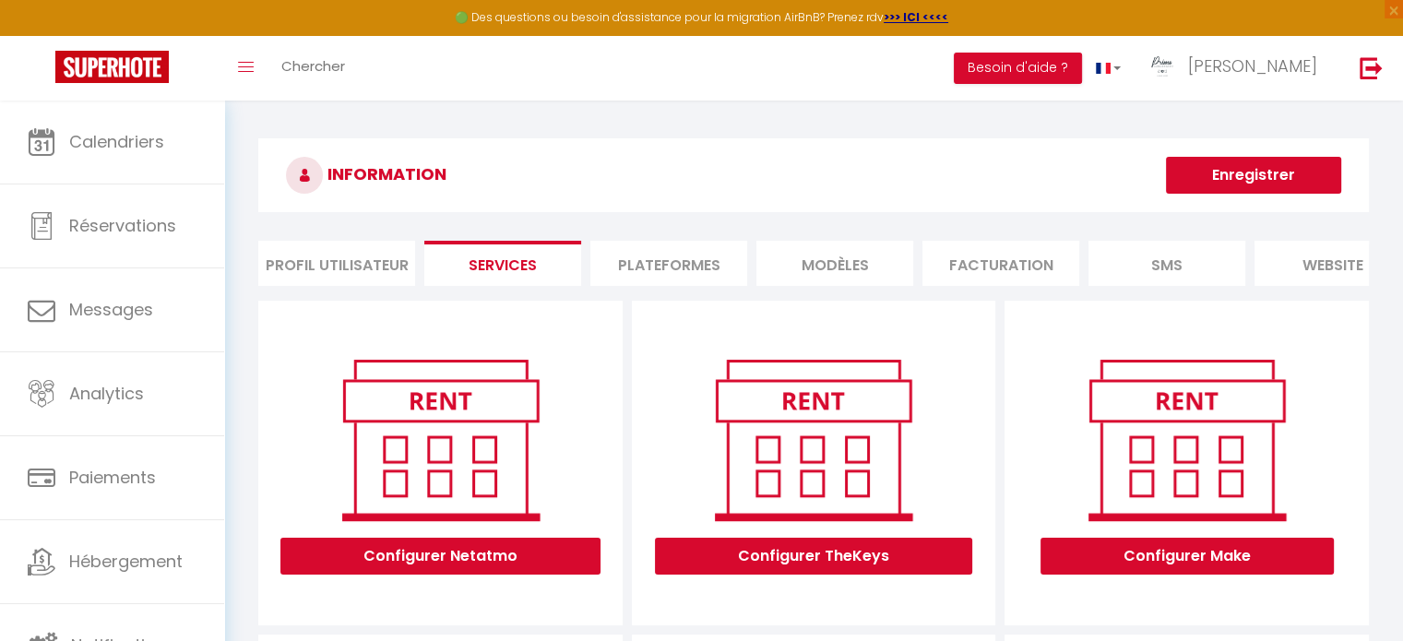
click at [637, 264] on li "Plateformes" at bounding box center [668, 263] width 157 height 45
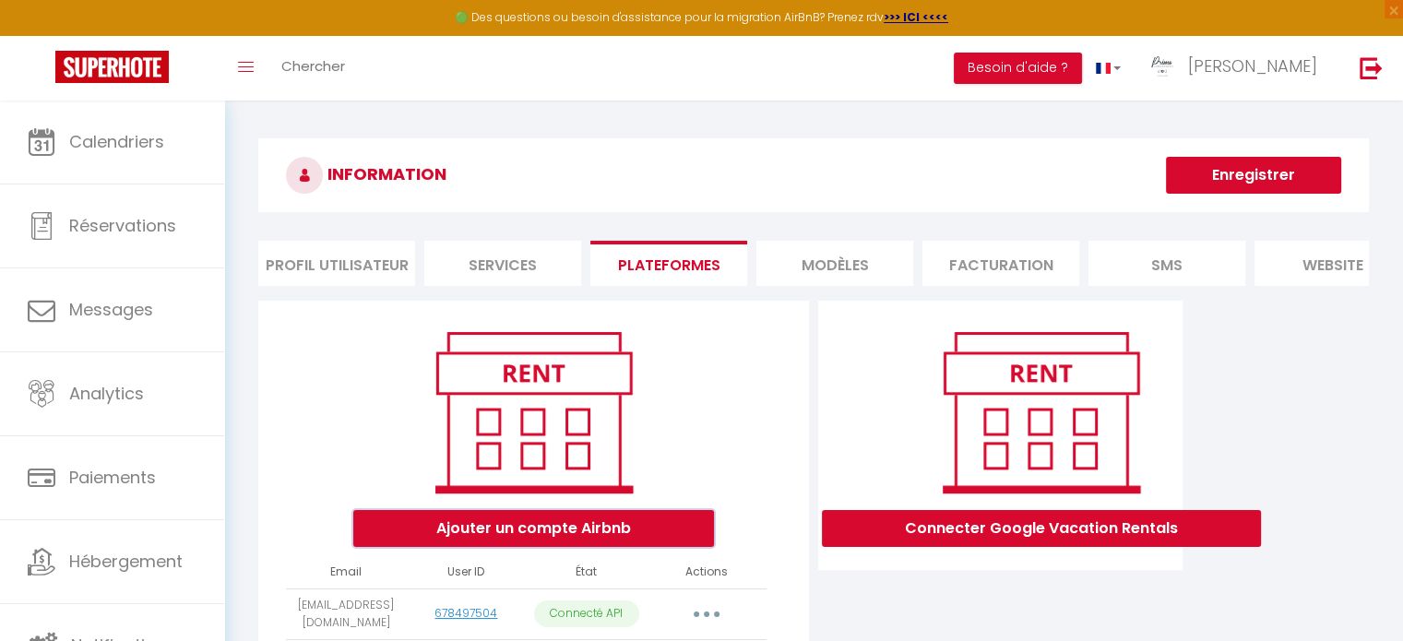
click at [493, 532] on button "Ajouter un compte Airbnb" at bounding box center [533, 528] width 361 height 37
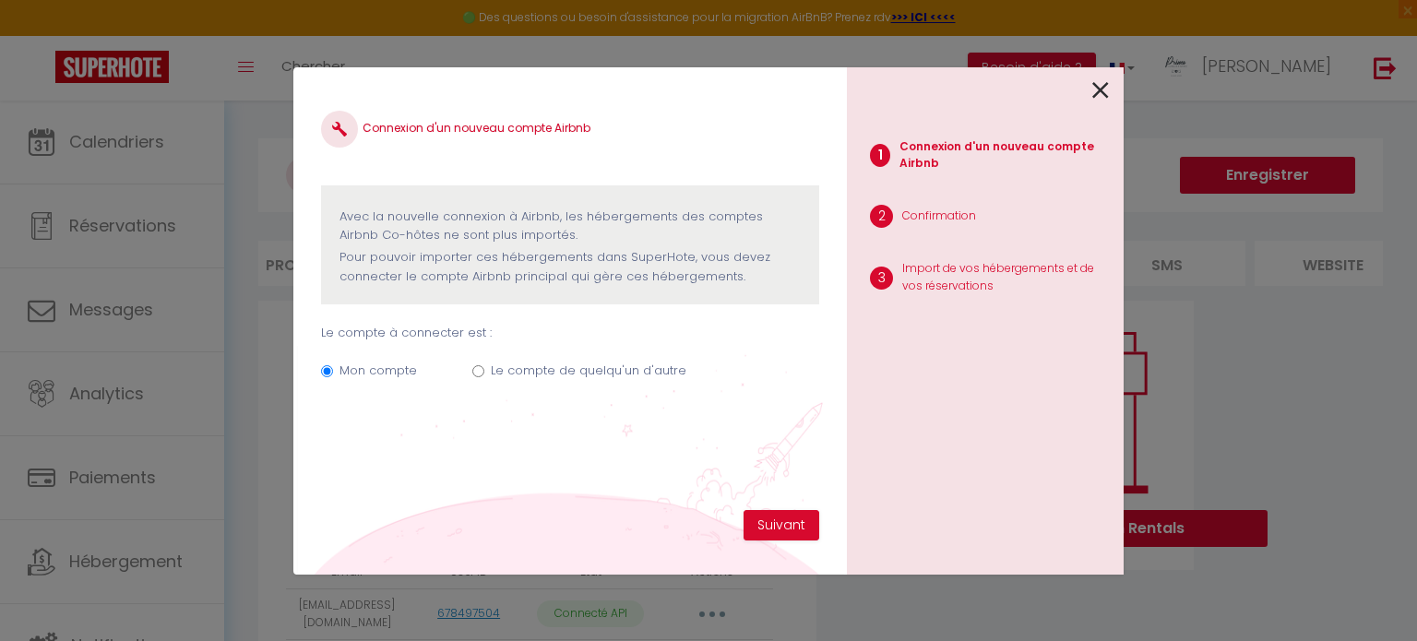
click at [1103, 89] on icon at bounding box center [1100, 91] width 17 height 28
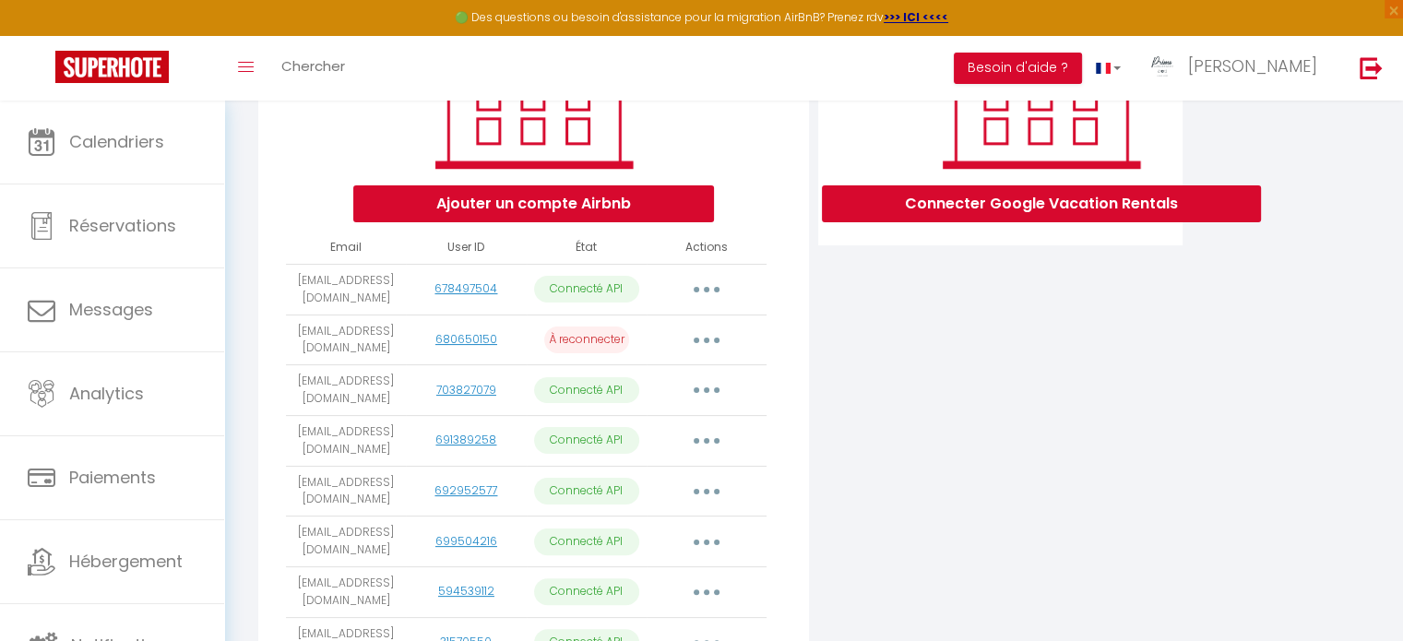
scroll to position [160, 0]
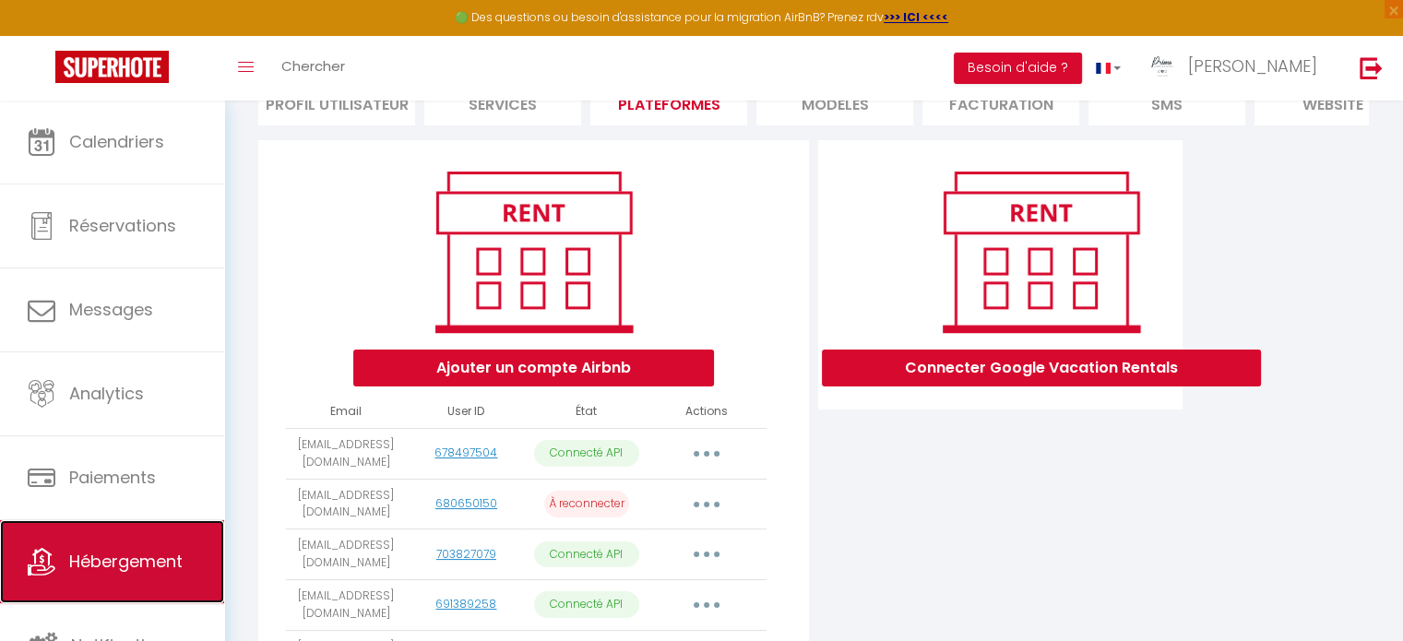
click at [136, 523] on link "Hébergement" at bounding box center [112, 561] width 224 height 83
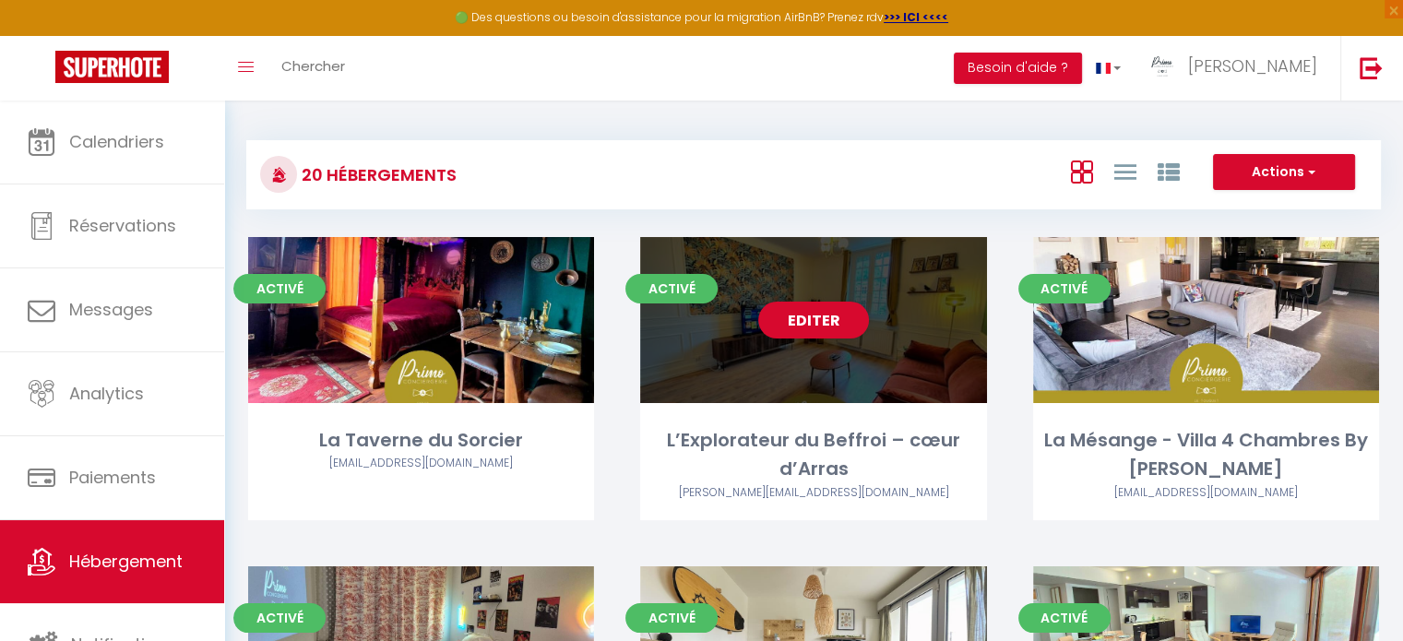
click at [793, 338] on div "Editer" at bounding box center [813, 320] width 346 height 166
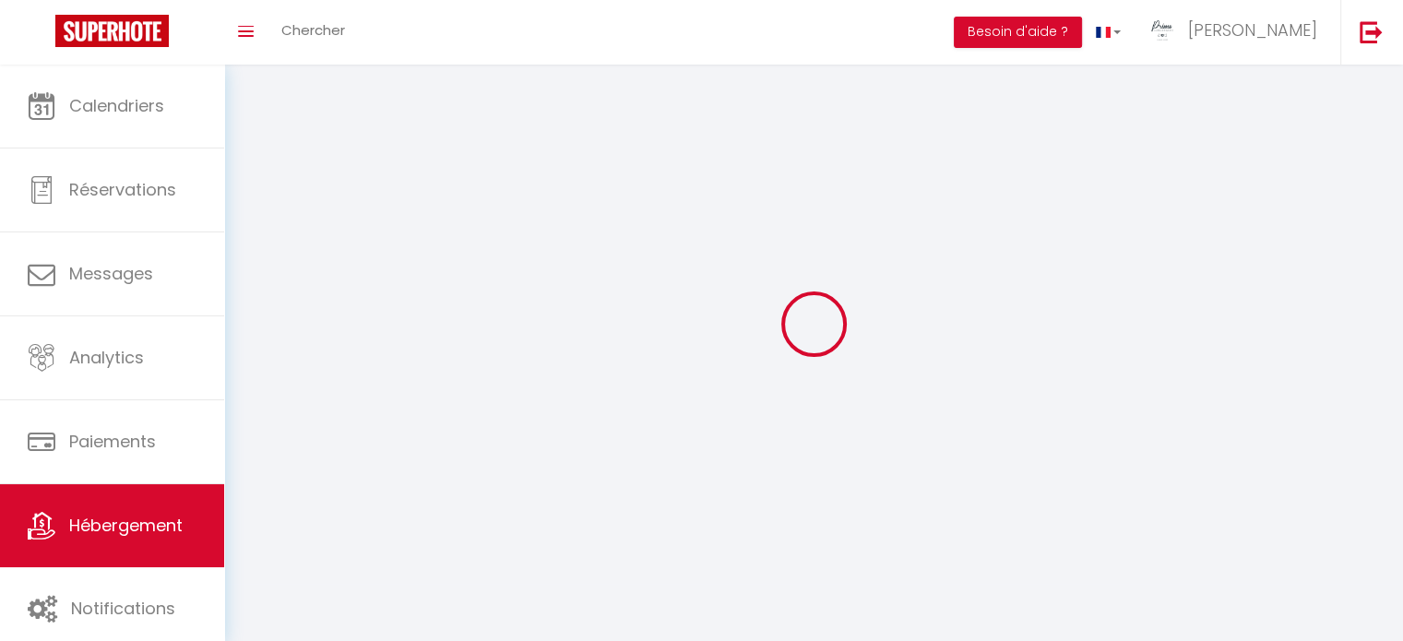
select select "1"
select select
select select "28"
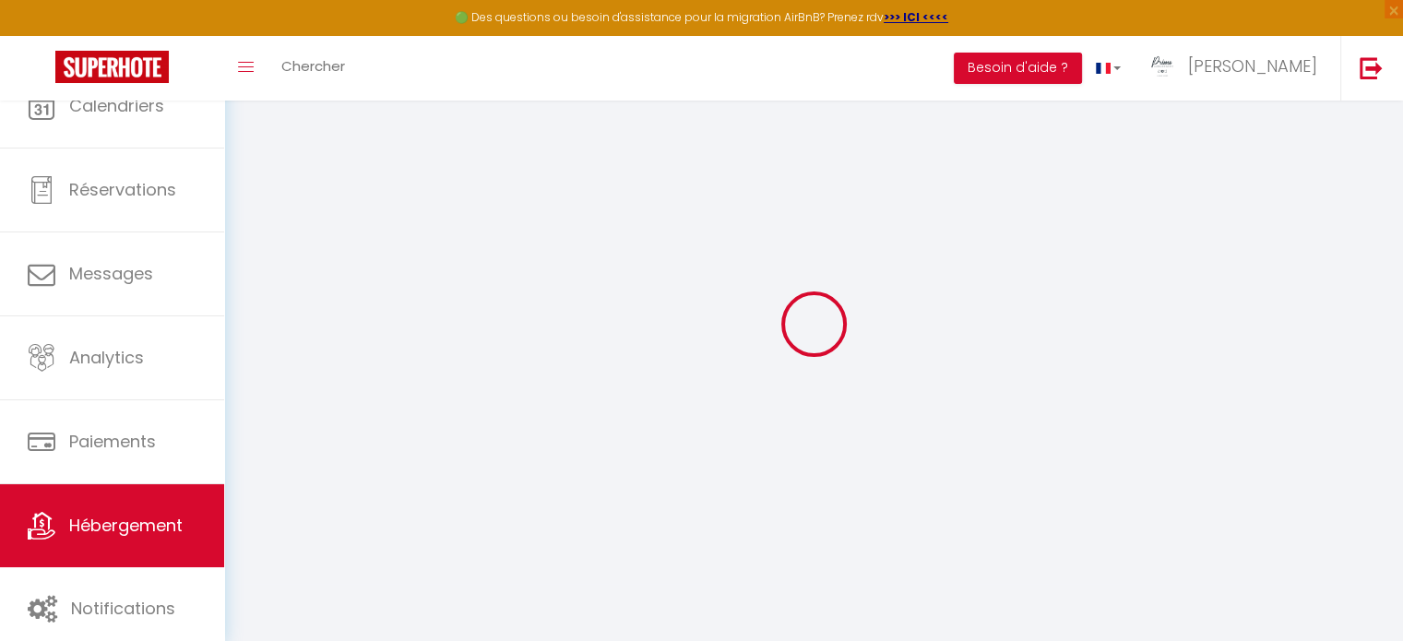
select select
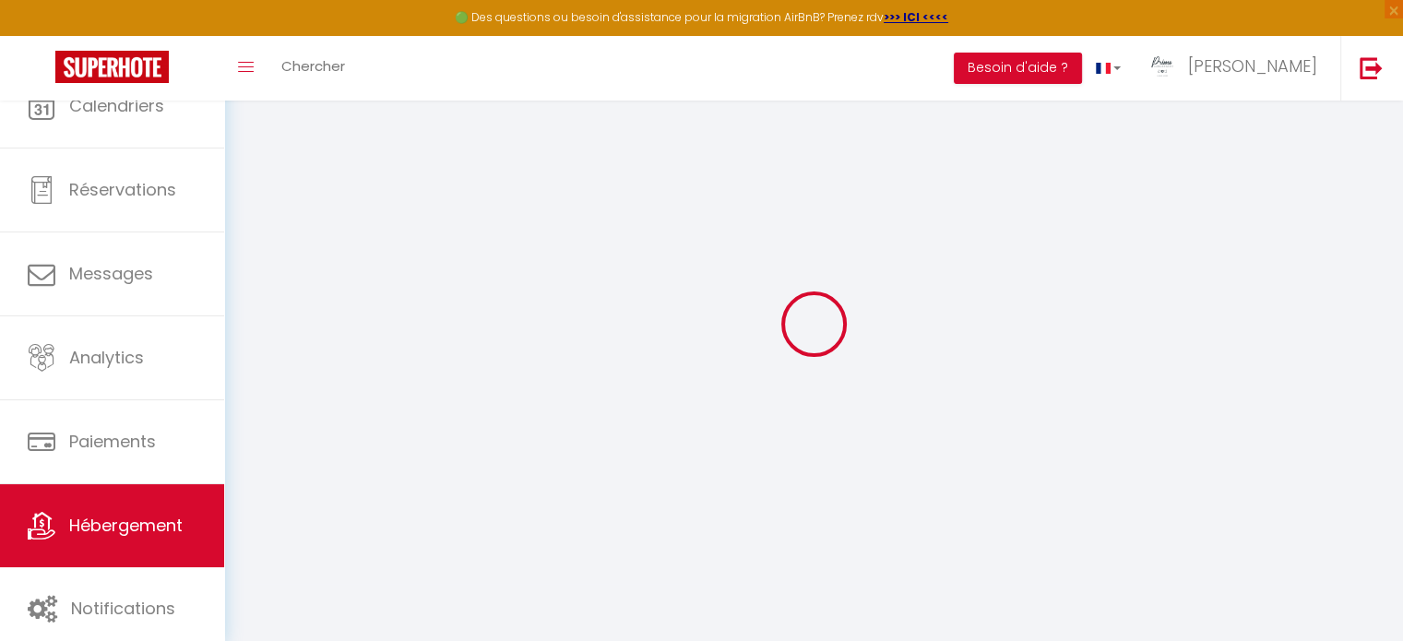
select select
checkbox input "false"
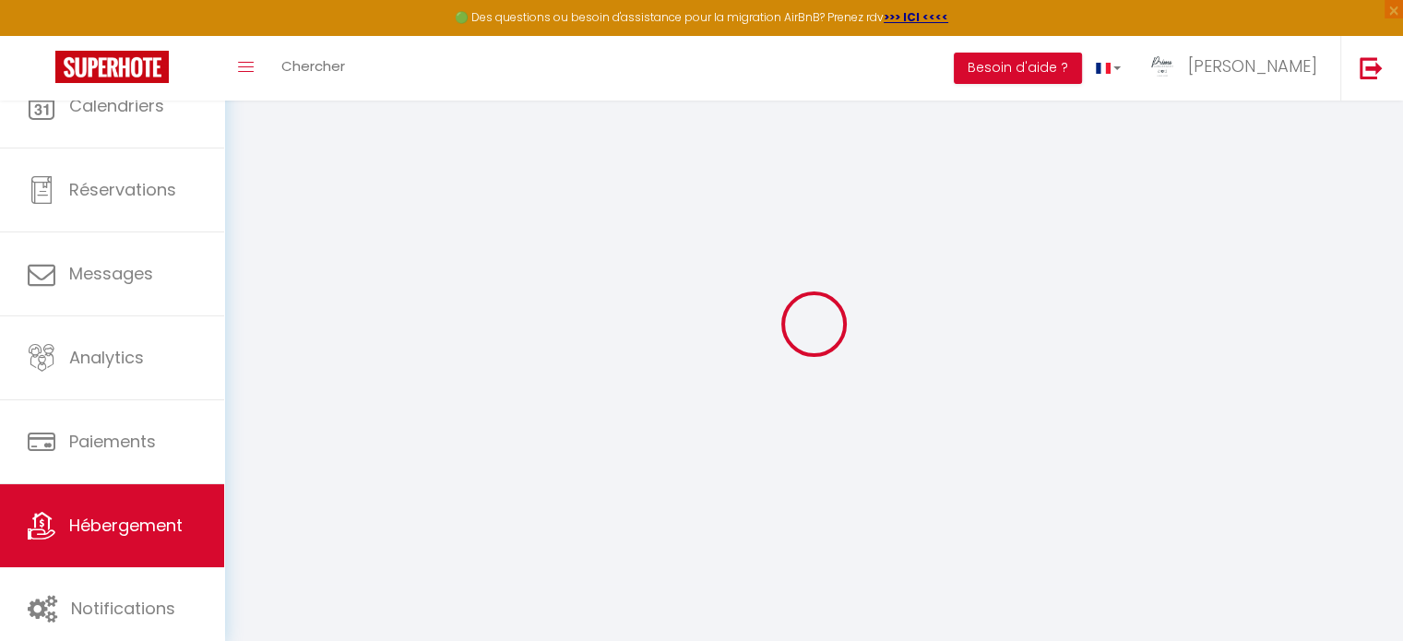
select select
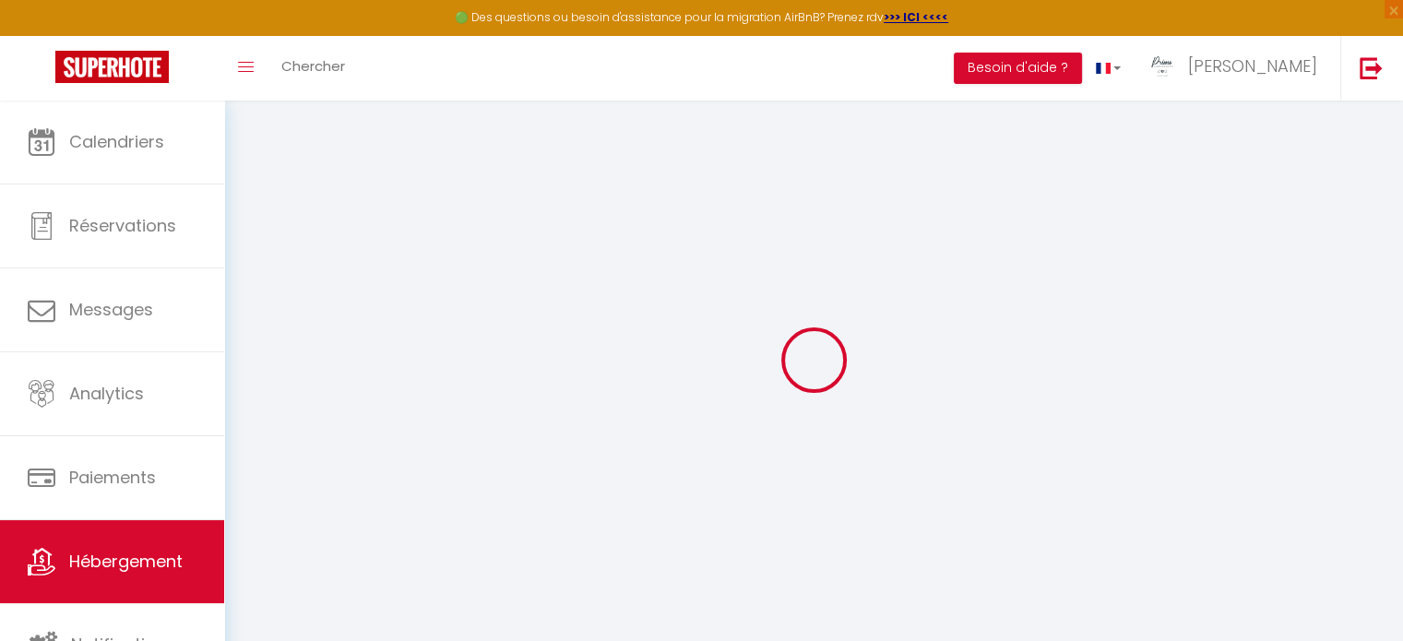
select select
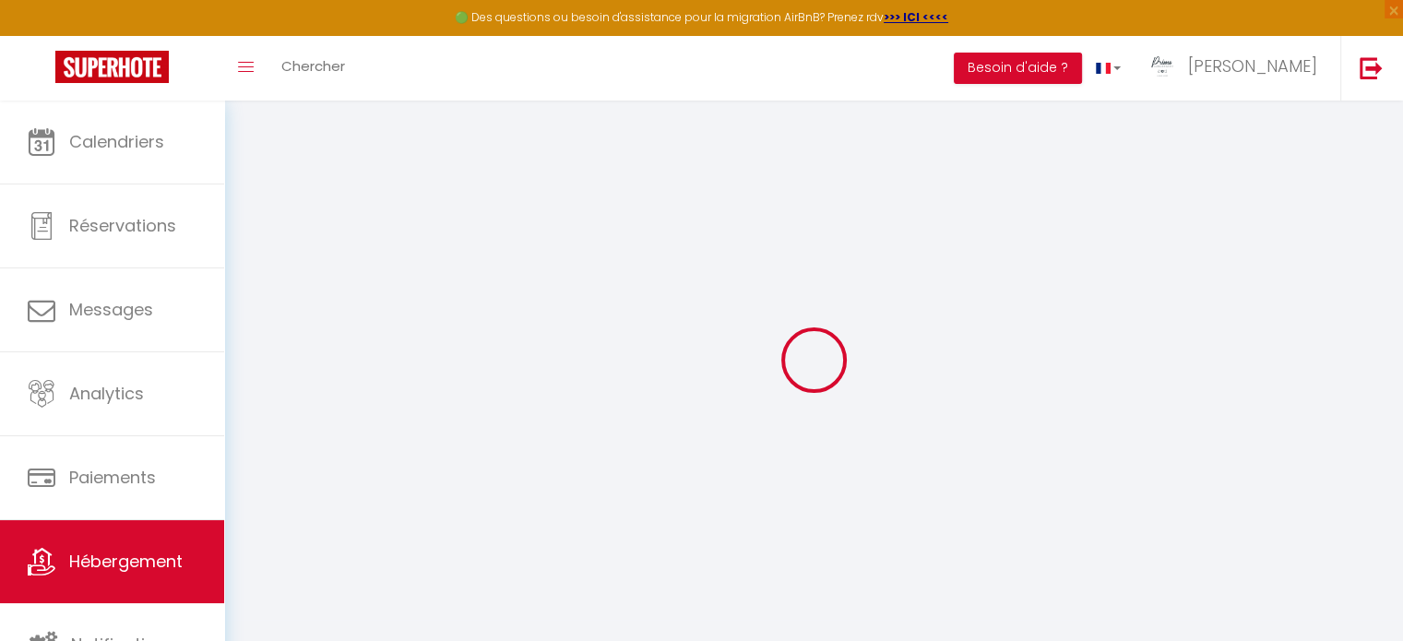
select select
checkbox input "false"
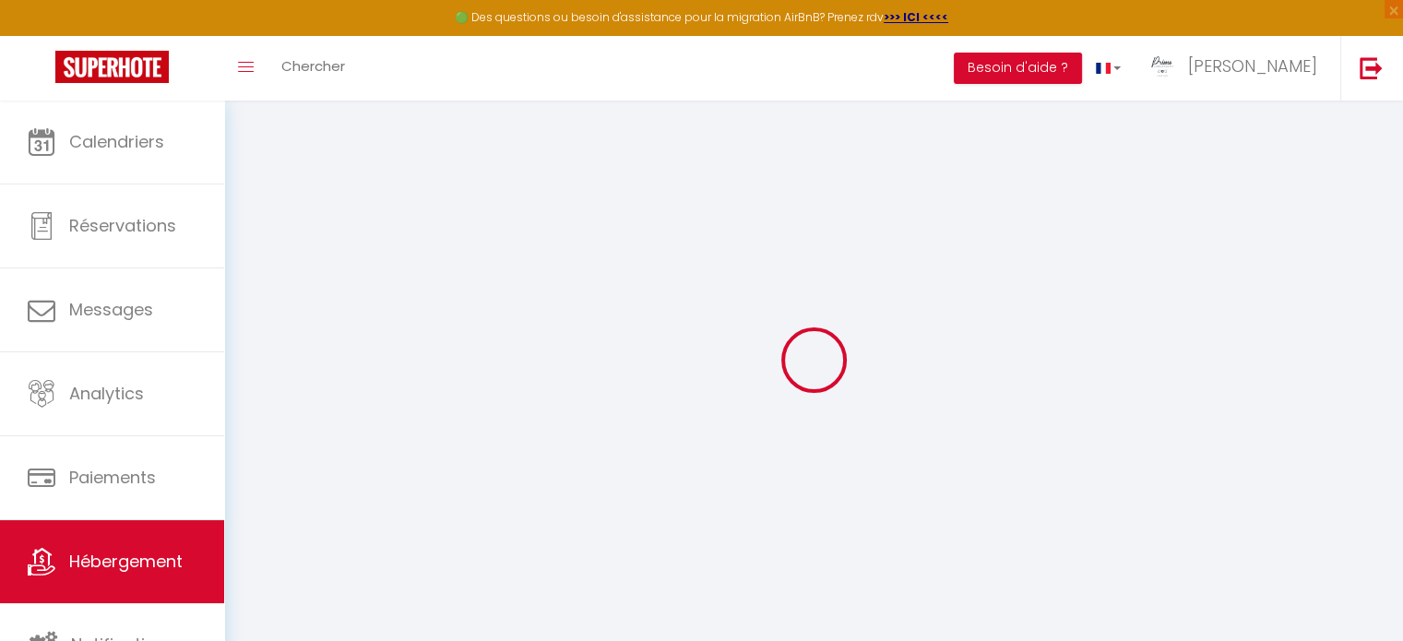
select select
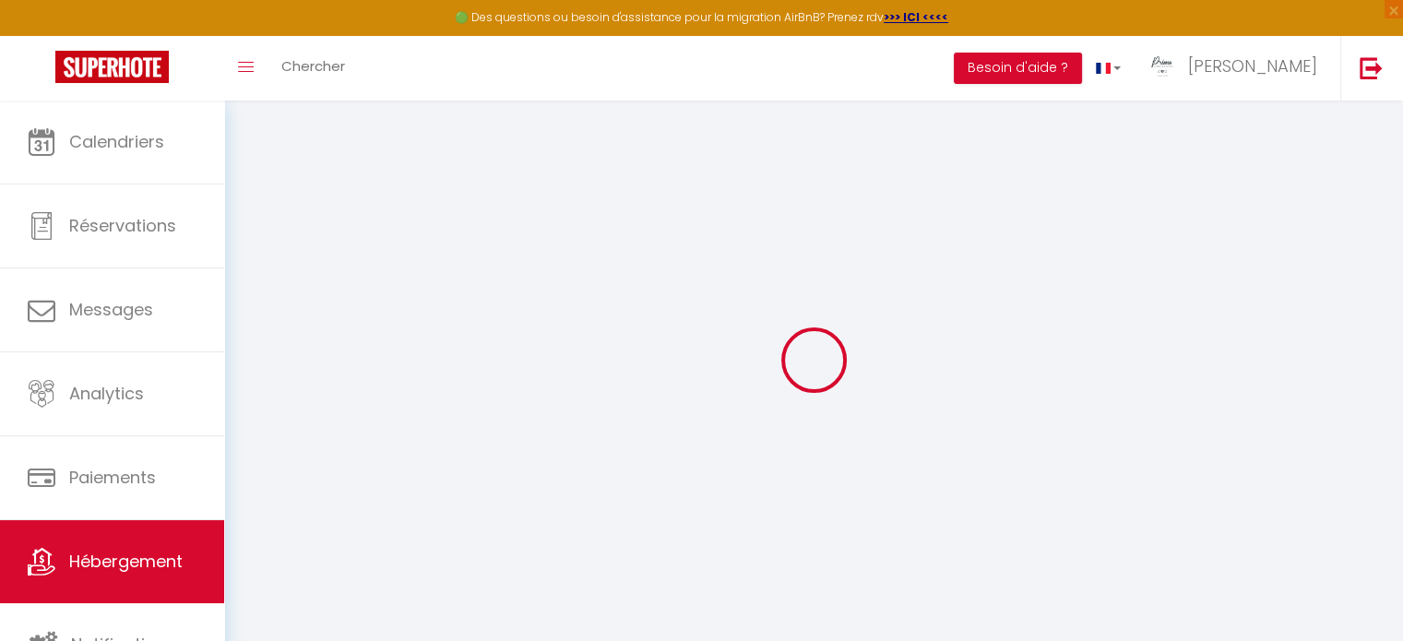
select select
checkbox input "false"
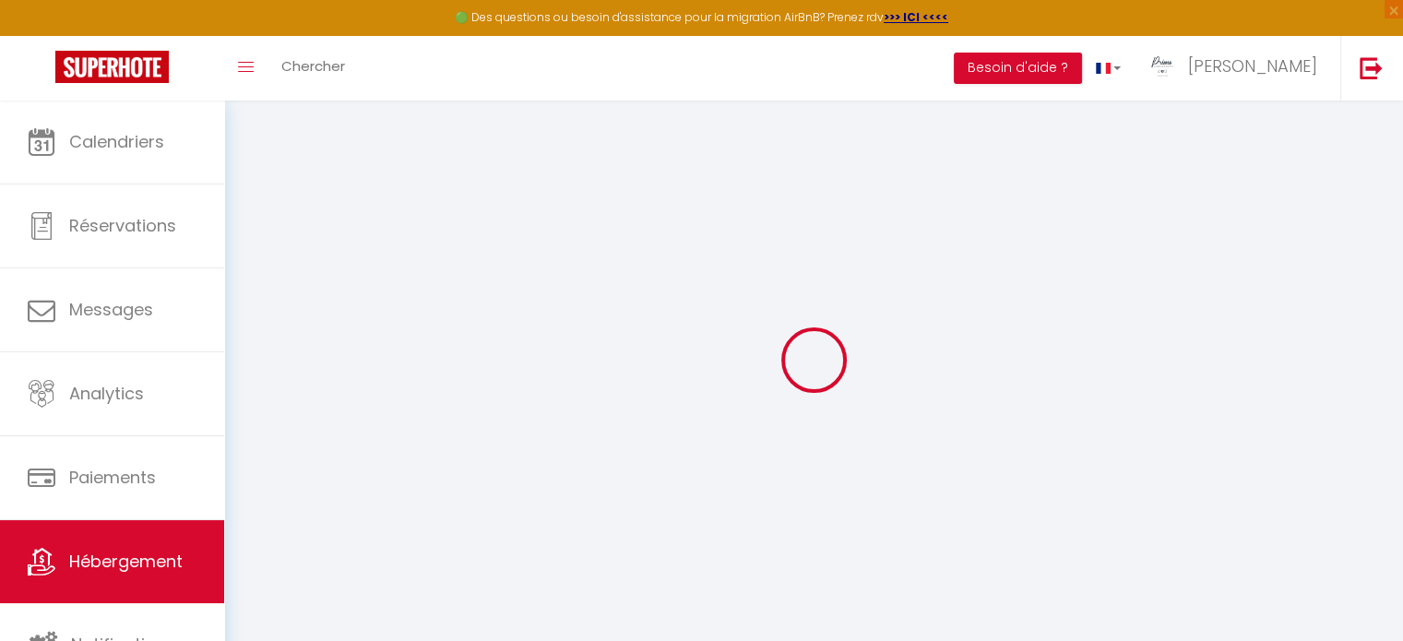
checkbox input "false"
select select
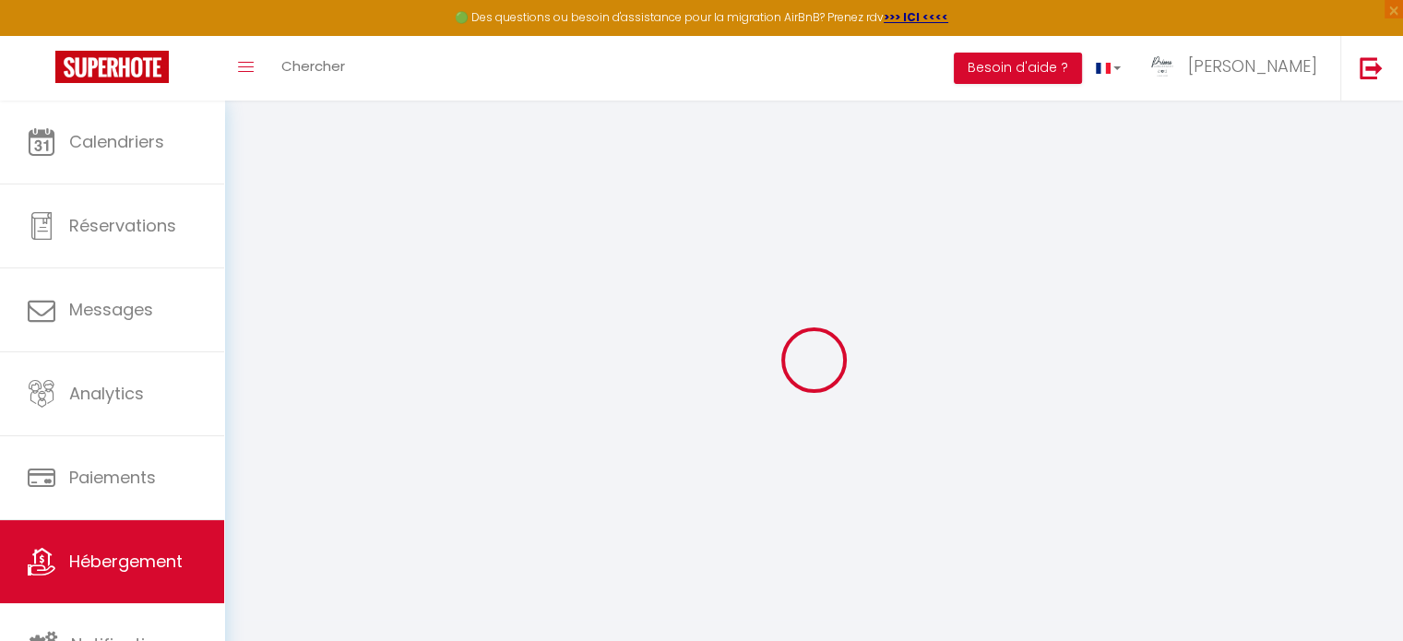
select select
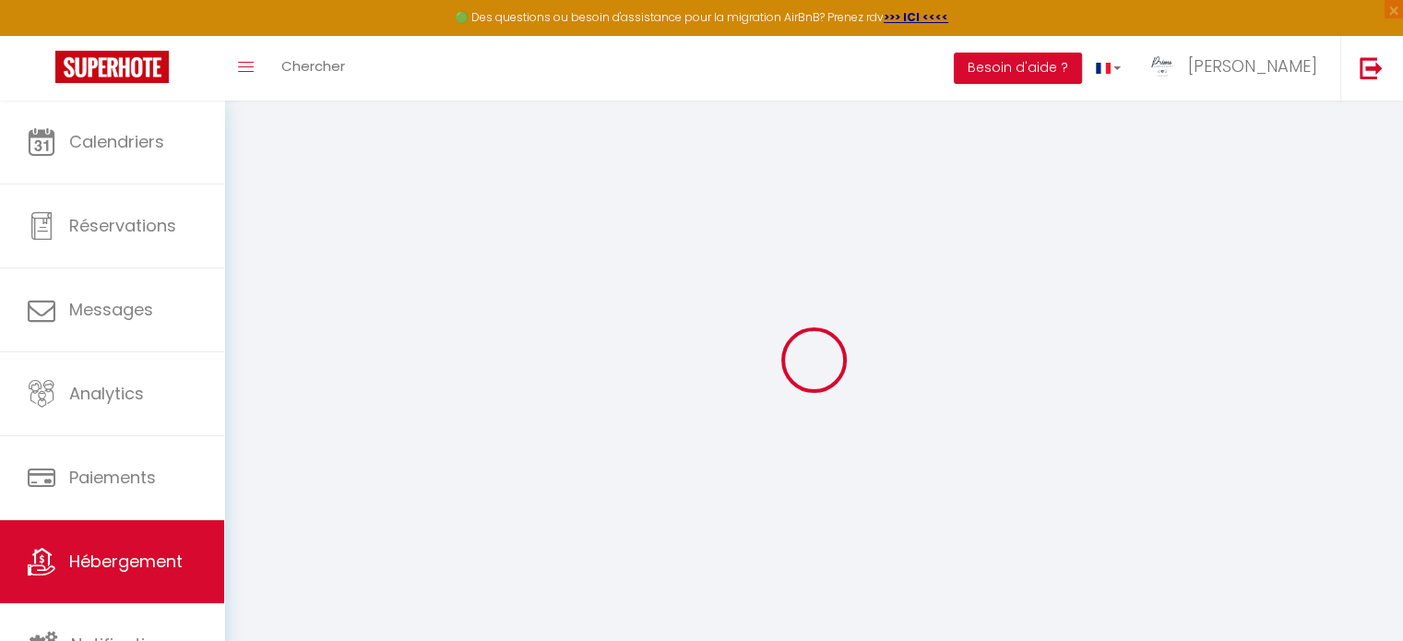
checkbox input "false"
select select
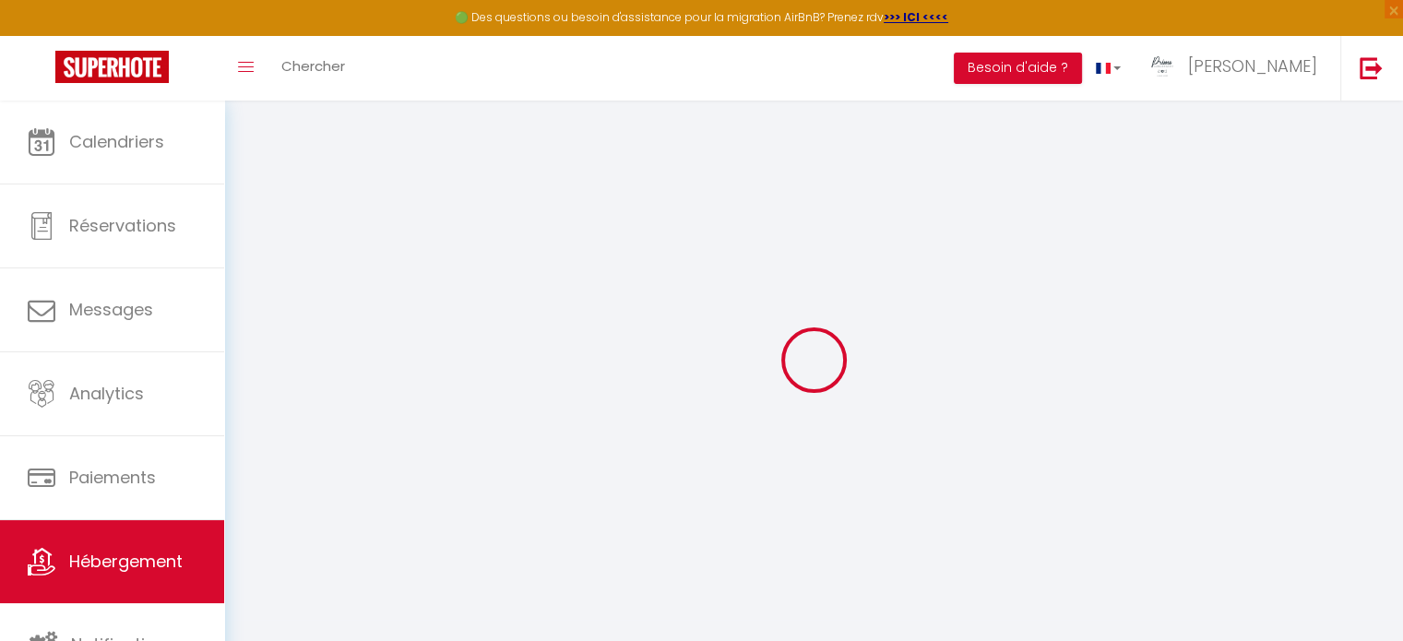
select select
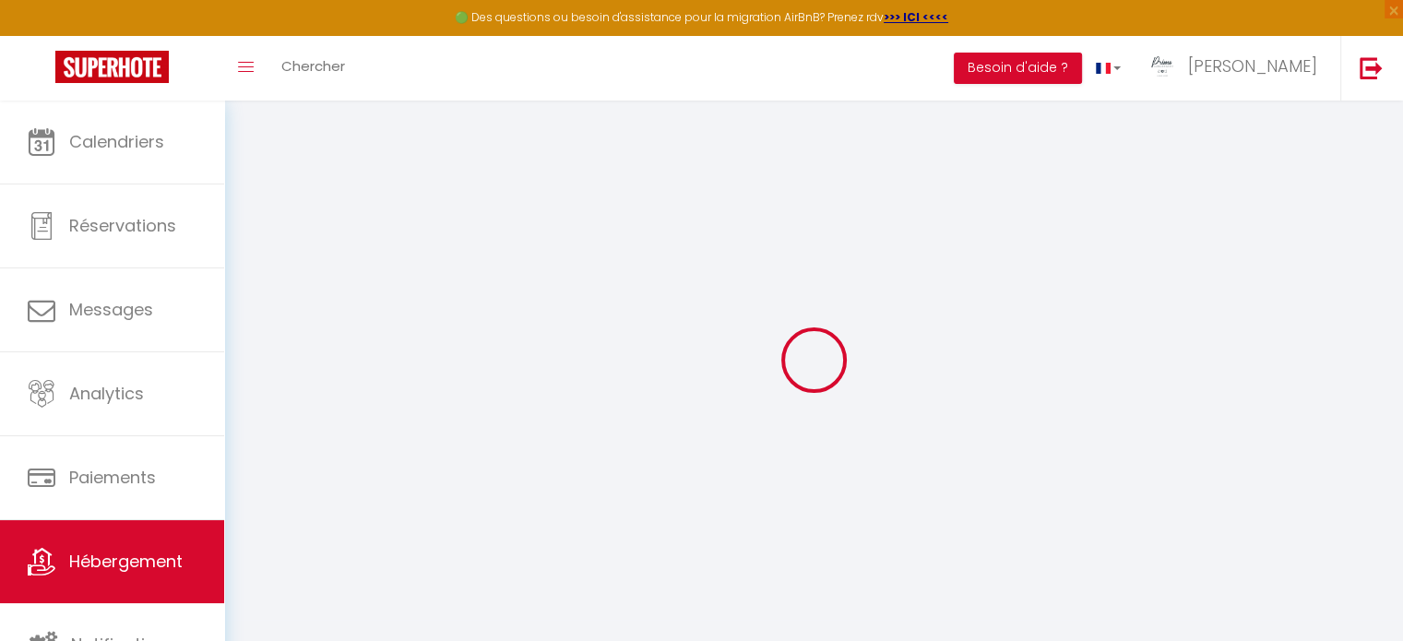
select select
checkbox input "false"
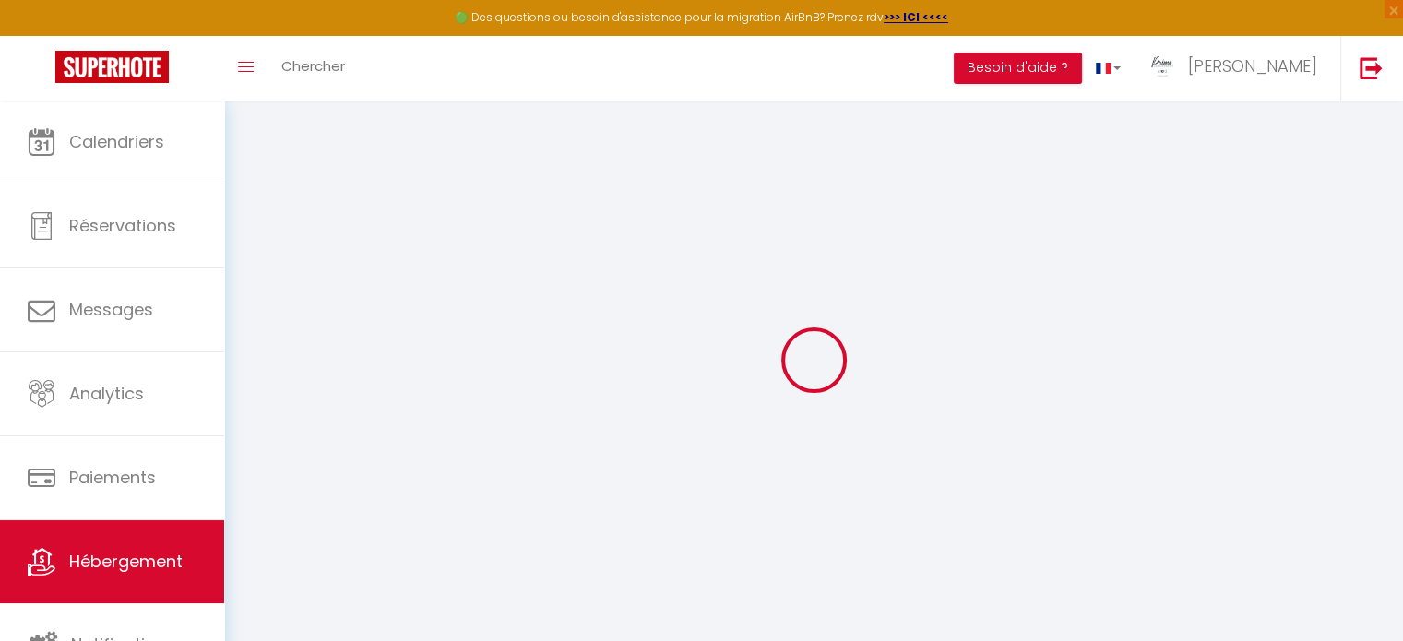
checkbox input "false"
select select
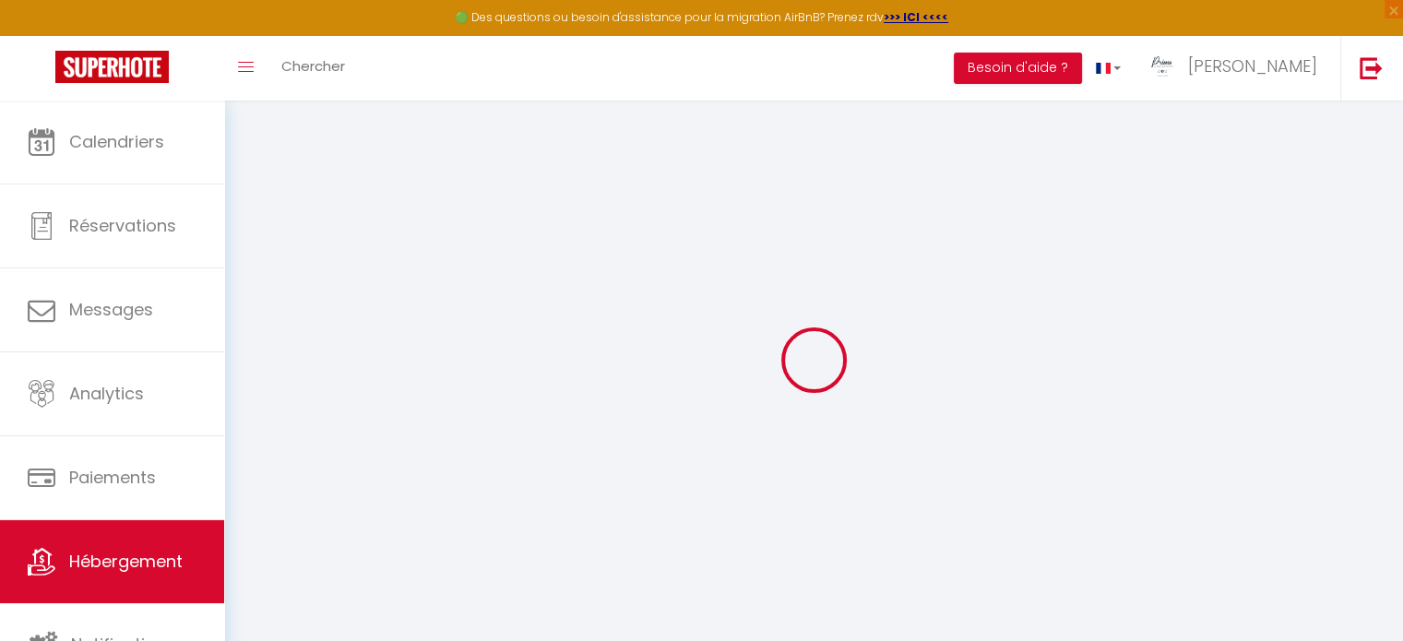
select select
checkbox input "false"
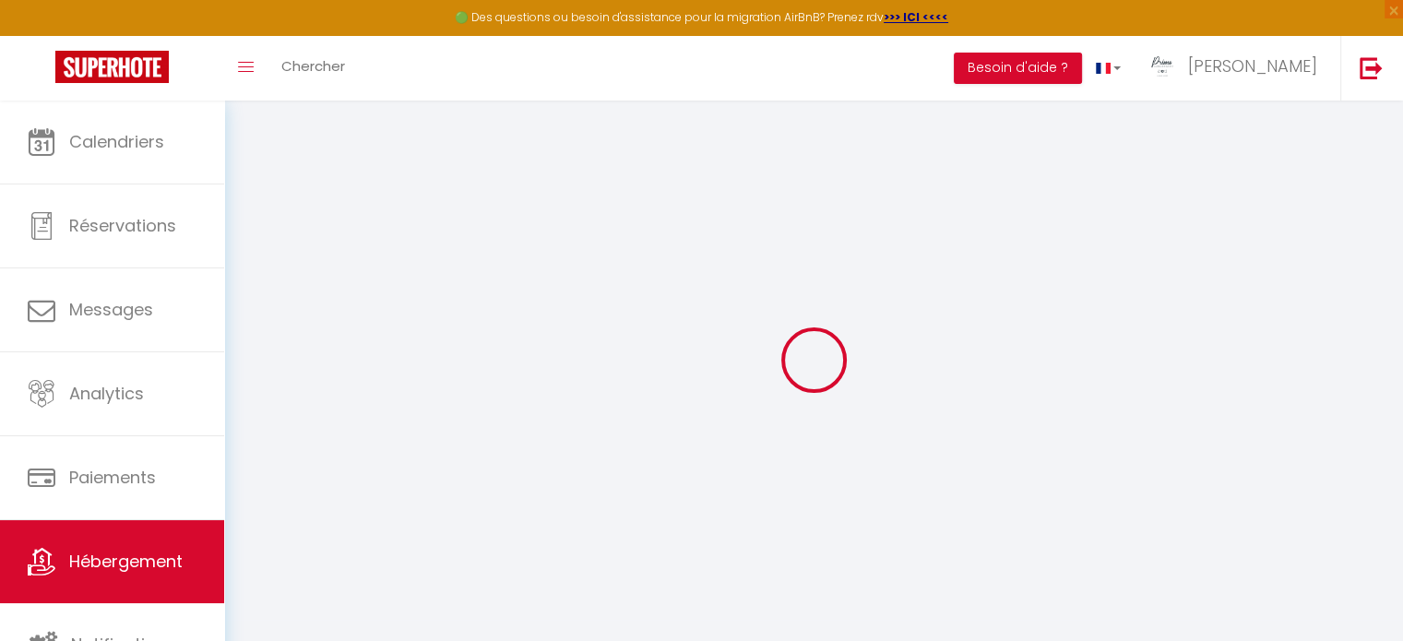
checkbox input "false"
select select
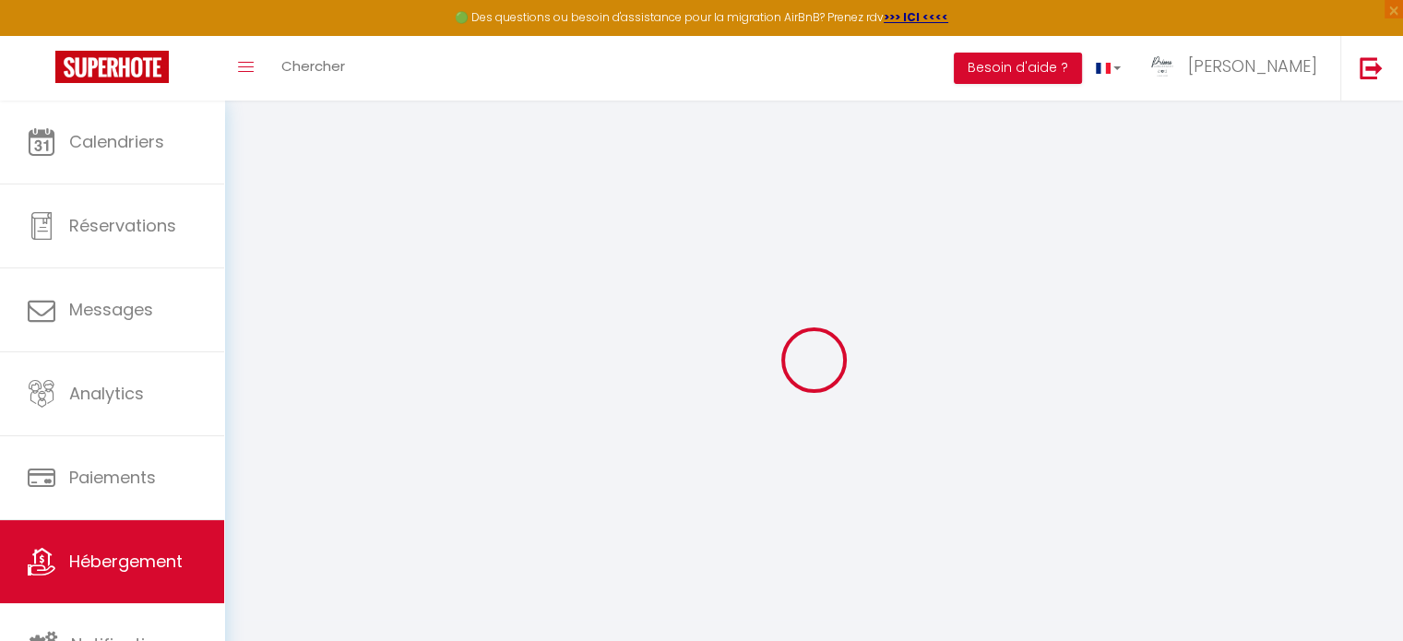
type input "L’Explorateur du Beffroi – cœur d’Arras"
type input "[PERSON_NAME]"
type input "TONNOIR"
type input "[STREET_ADDRESS][PERSON_NAME]"
type input "59290"
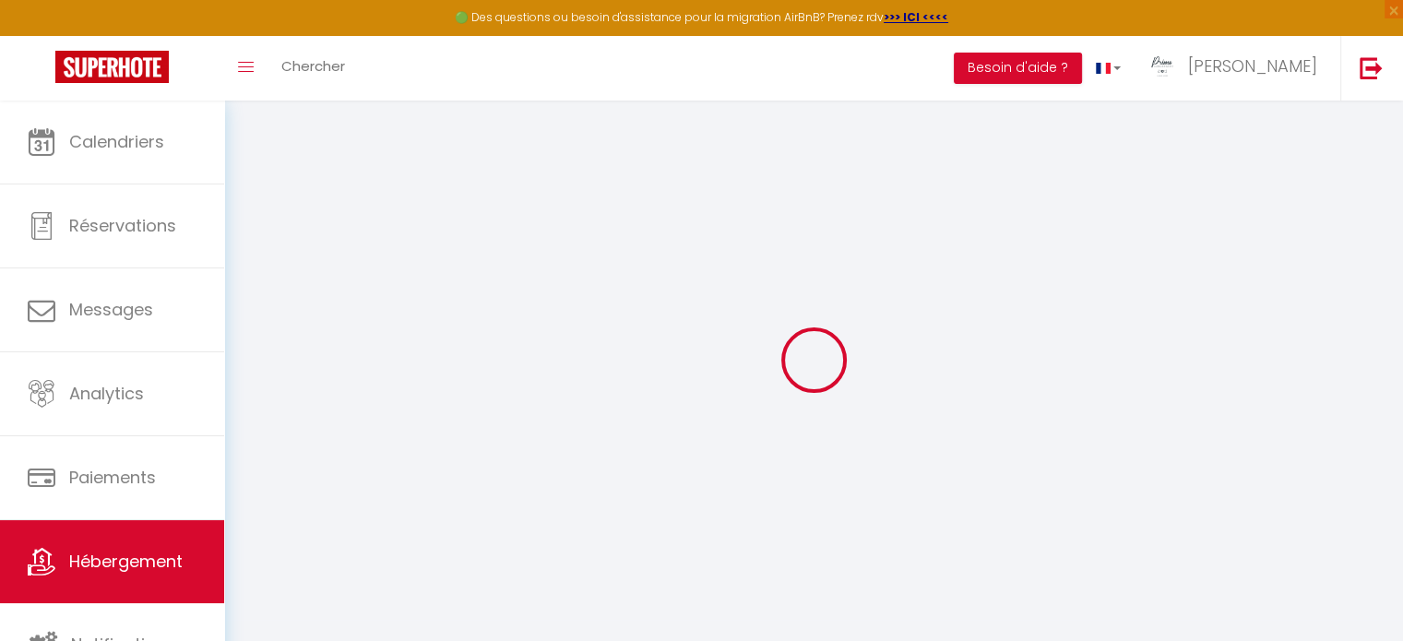
type input "WASQUEHAL"
type input "80"
type input "40"
type input "5"
type input "1.90"
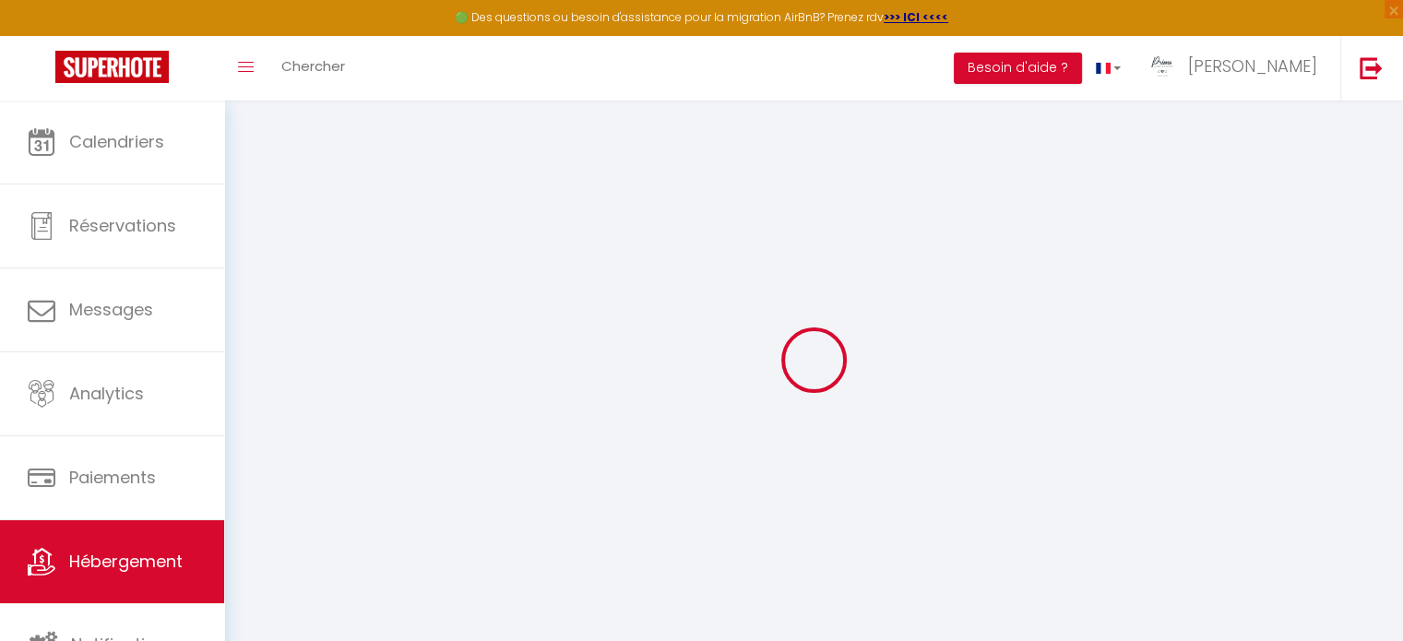
type input "250"
type input "20"
select select
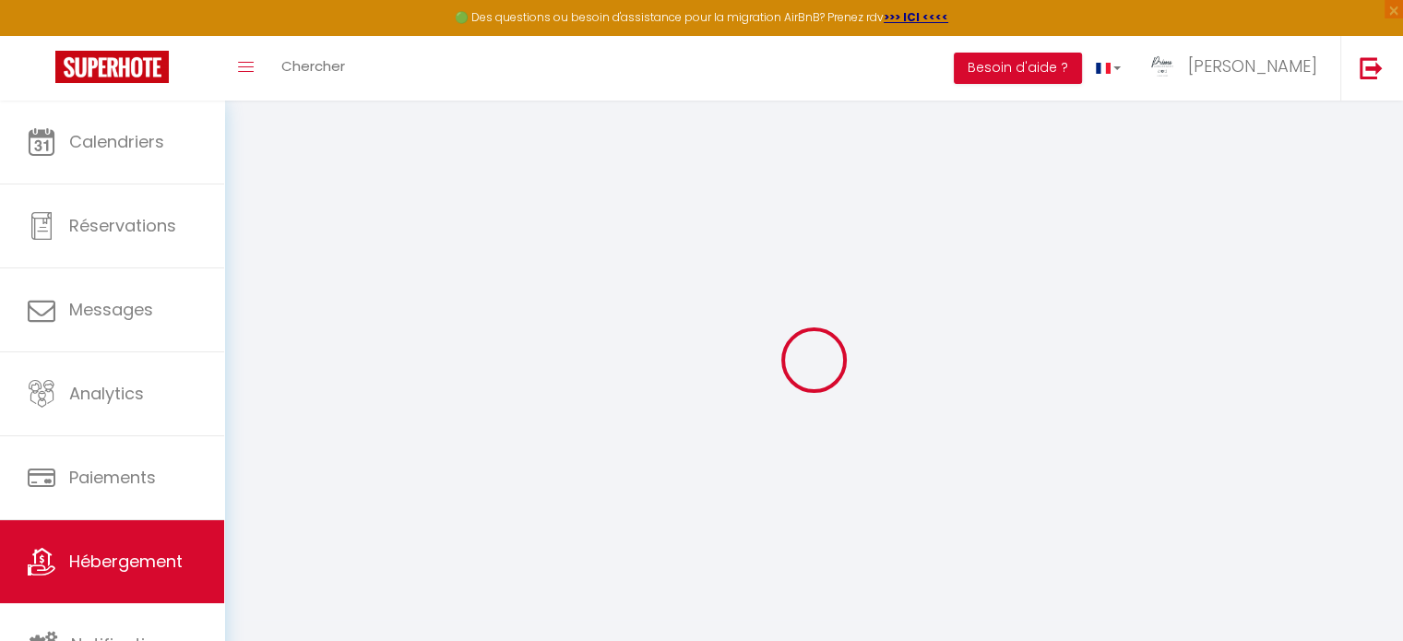
select select
type input "[STREET_ADDRESS]"
type input "62000"
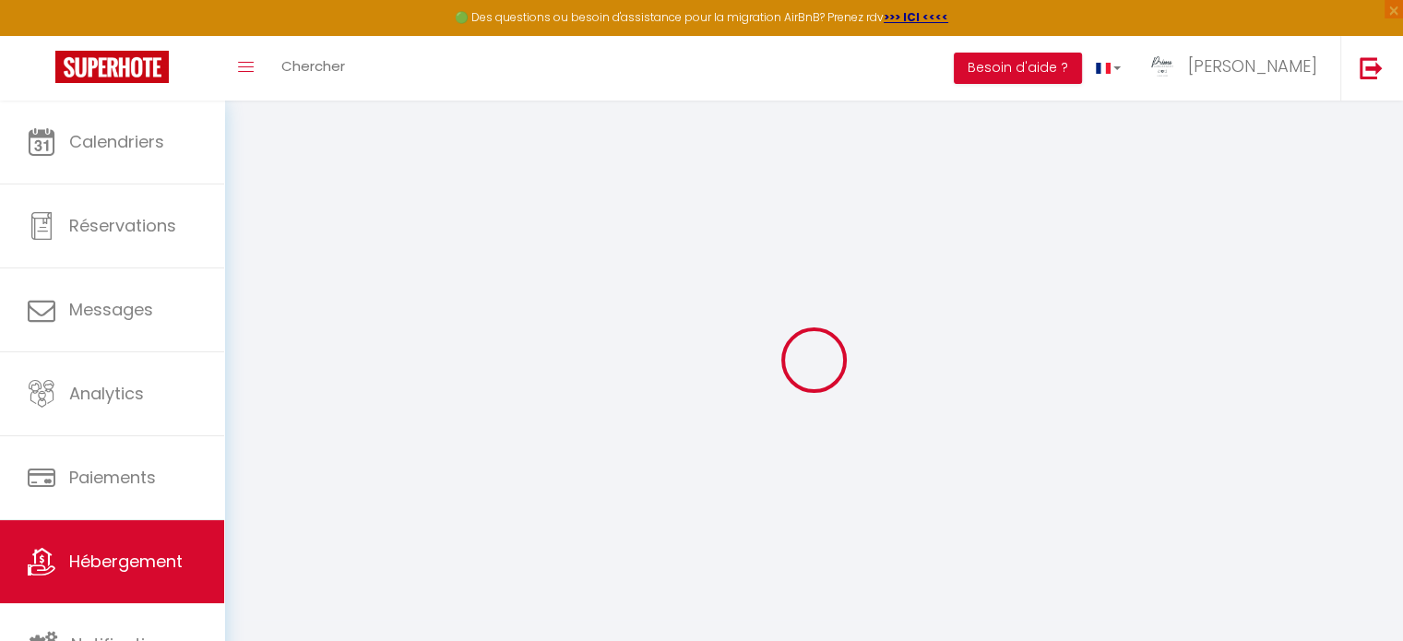
type input "[GEOGRAPHIC_DATA]"
type input "[PERSON_NAME][EMAIL_ADDRESS][DOMAIN_NAME]"
select select "14386"
checkbox input "false"
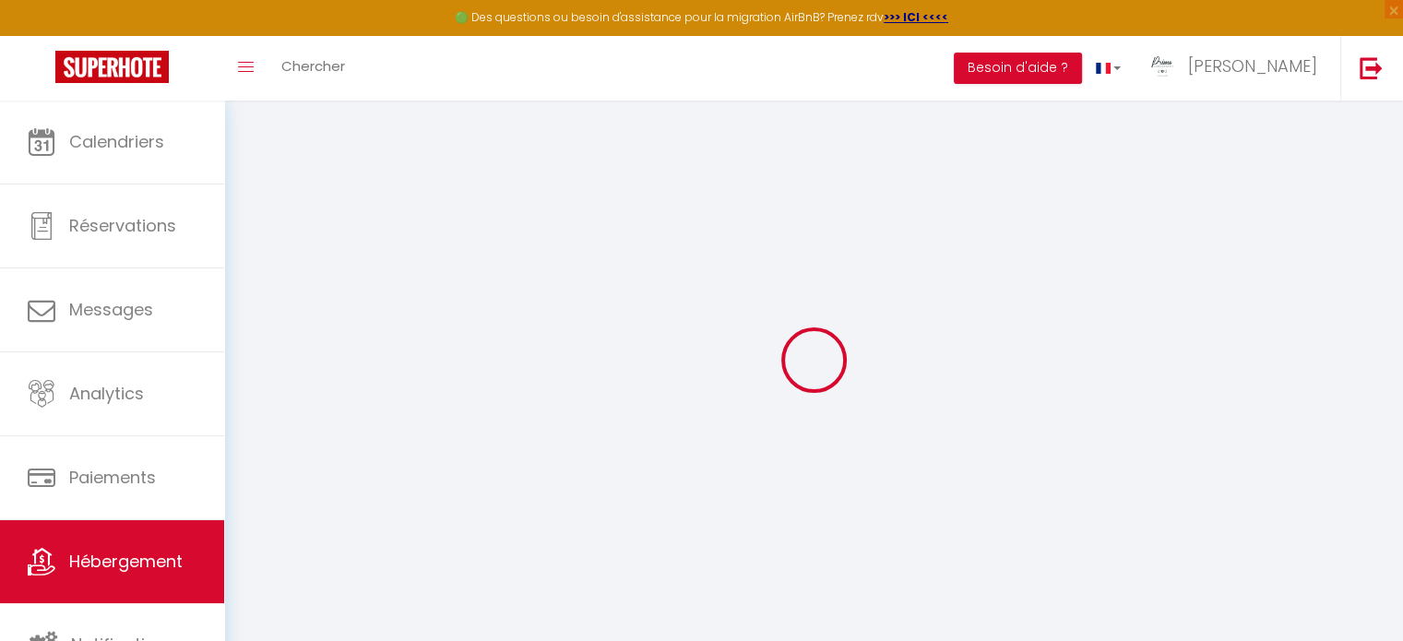
checkbox input "false"
radio input "true"
type input "45"
type input "0"
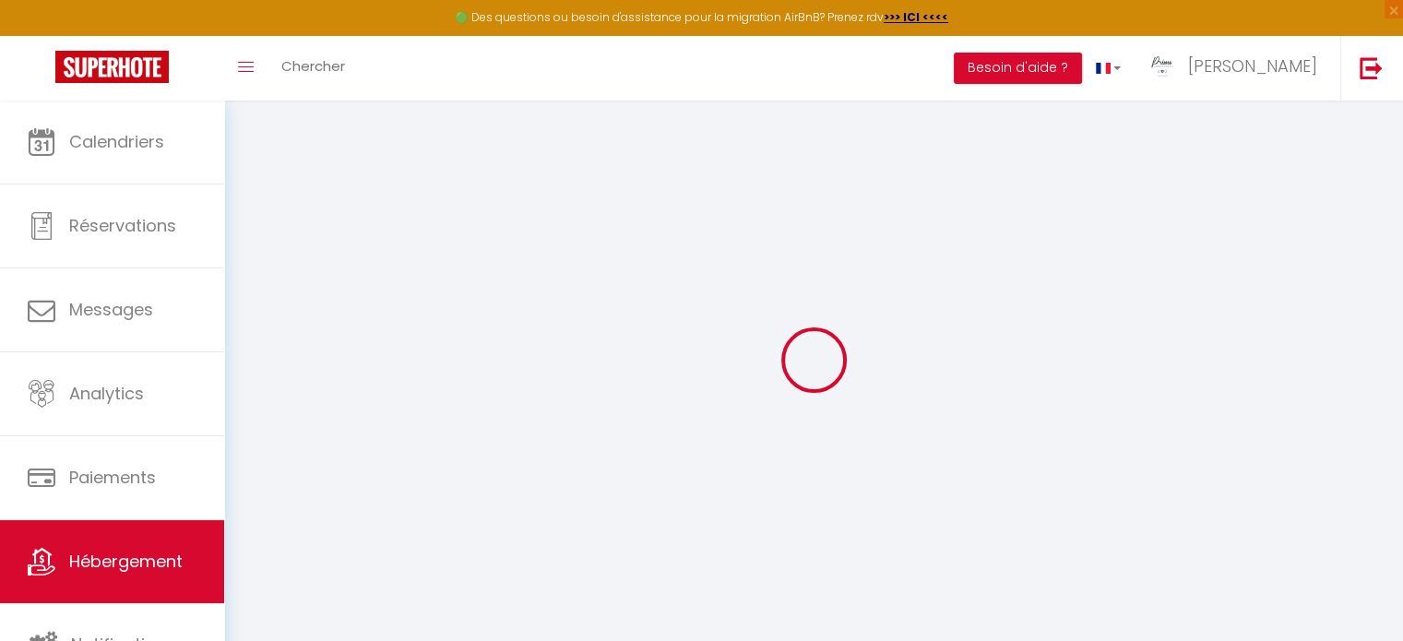
type input "0"
select select
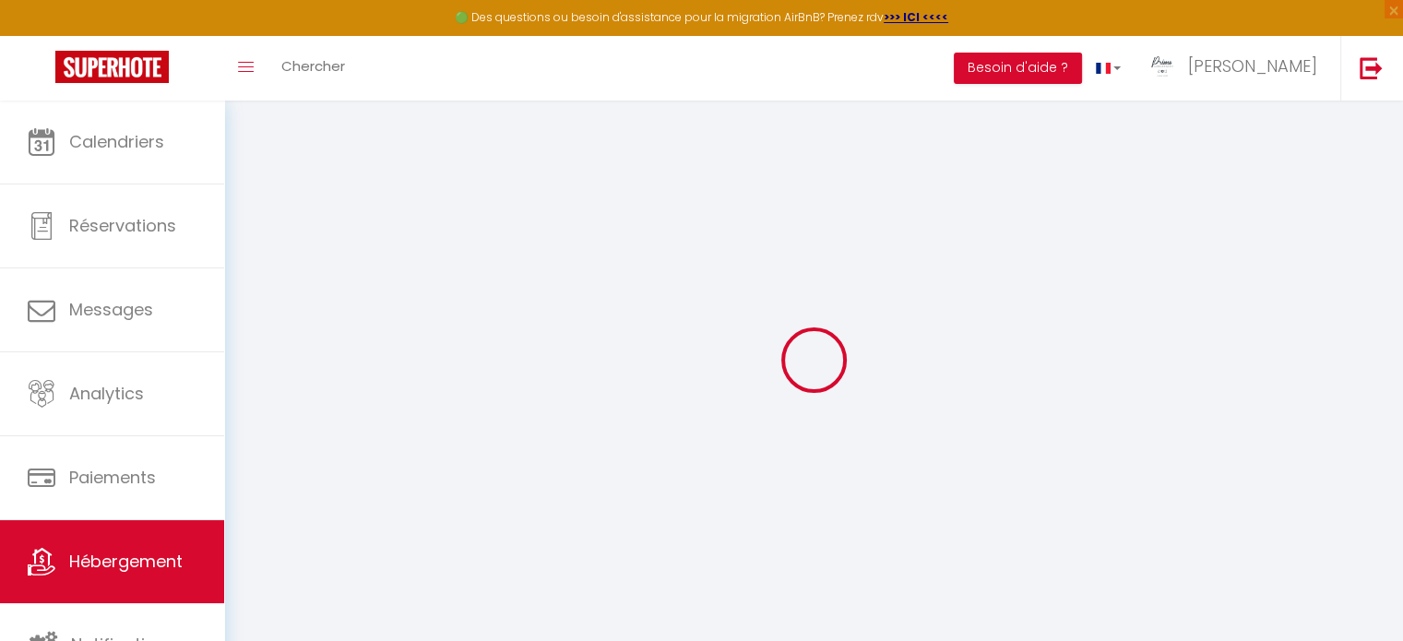
select select
checkbox input "false"
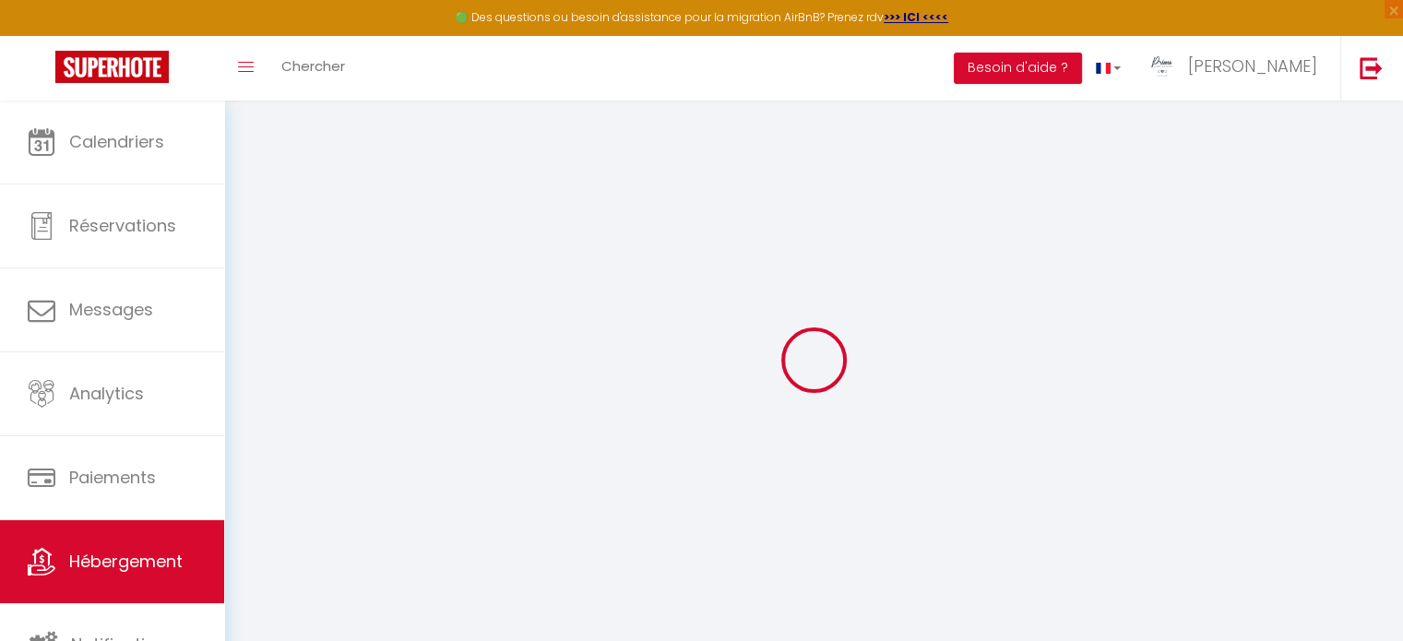
checkbox input "false"
select select
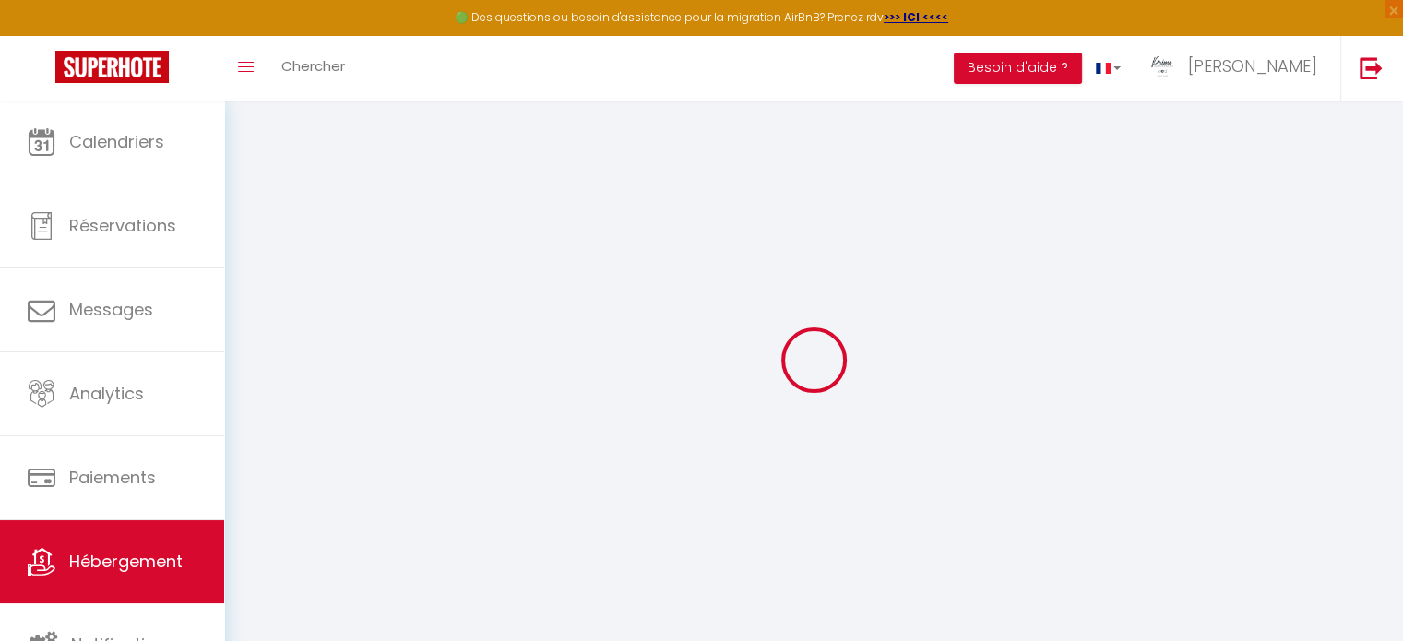
select select
checkbox input "false"
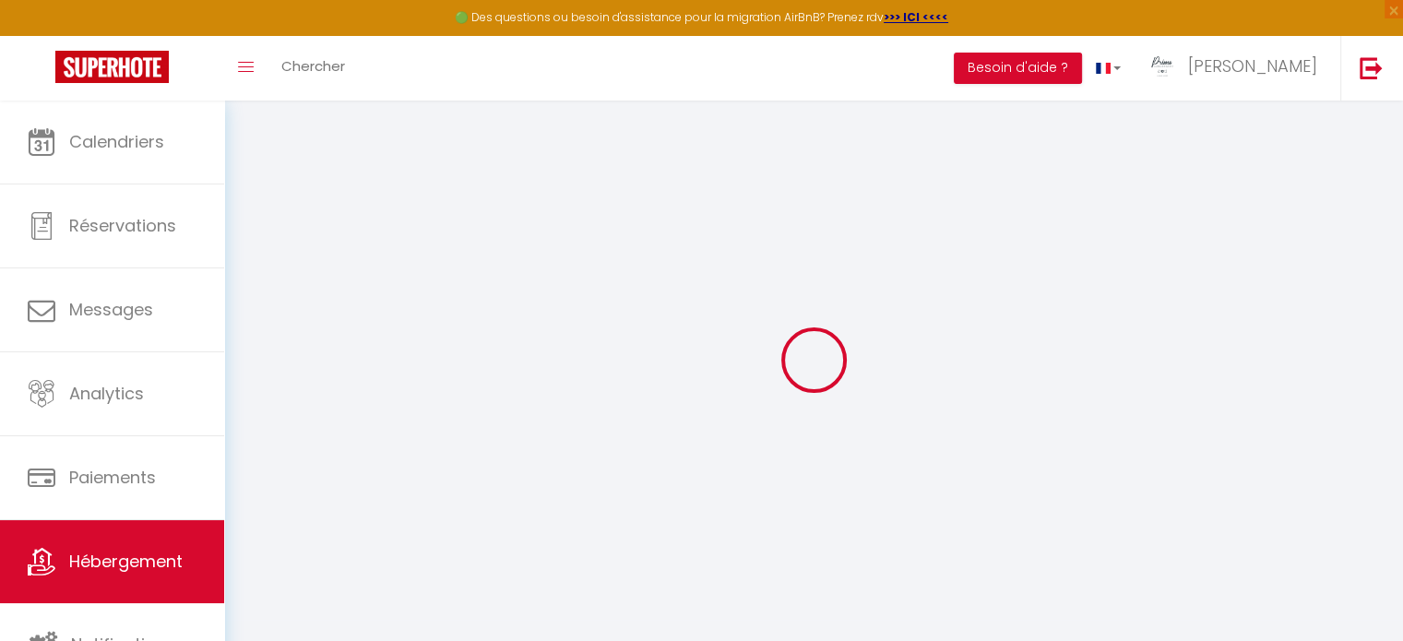
checkbox input "false"
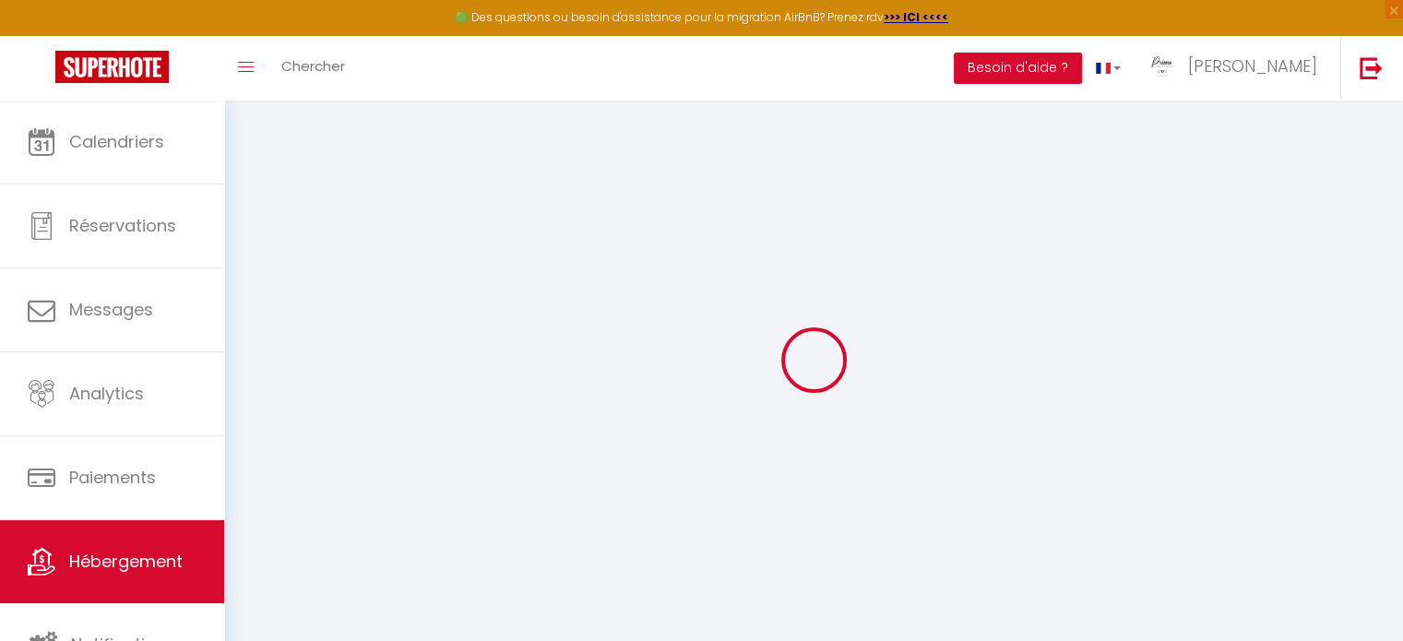
checkbox input "false"
select select "17:00"
select select "23:45"
select select "11:00"
select select "30"
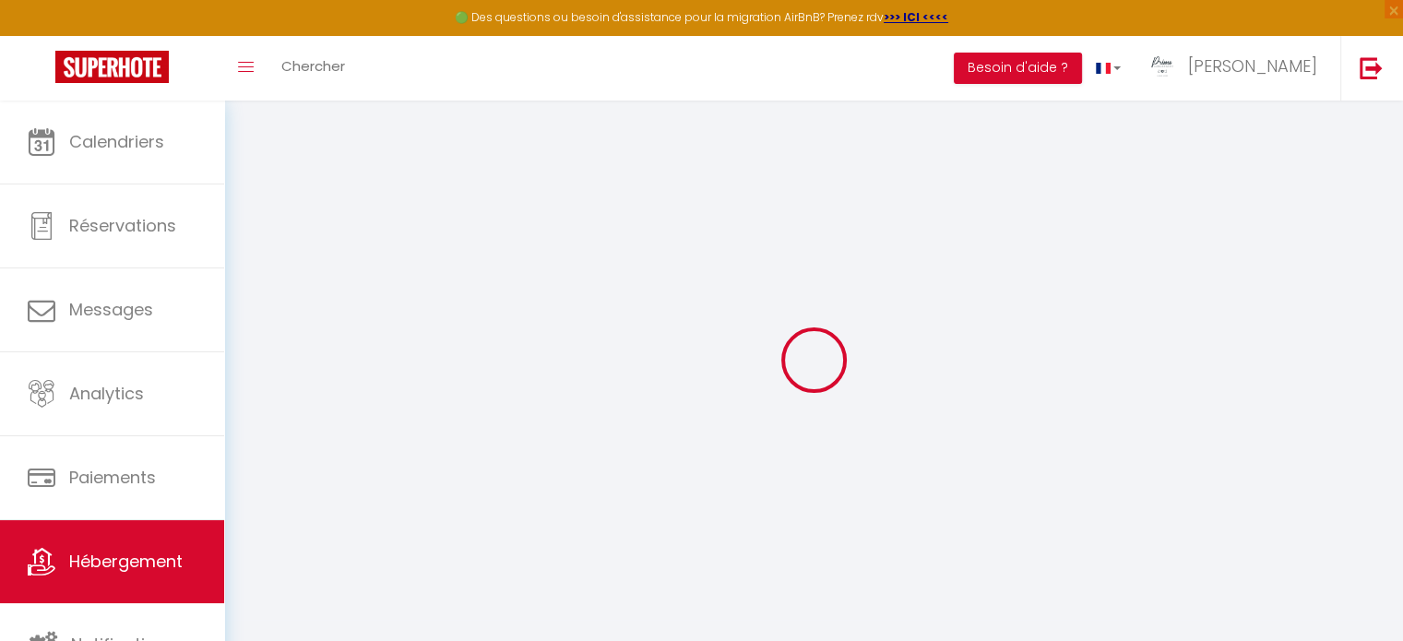
select select "120"
select select "21:00"
checkbox input "false"
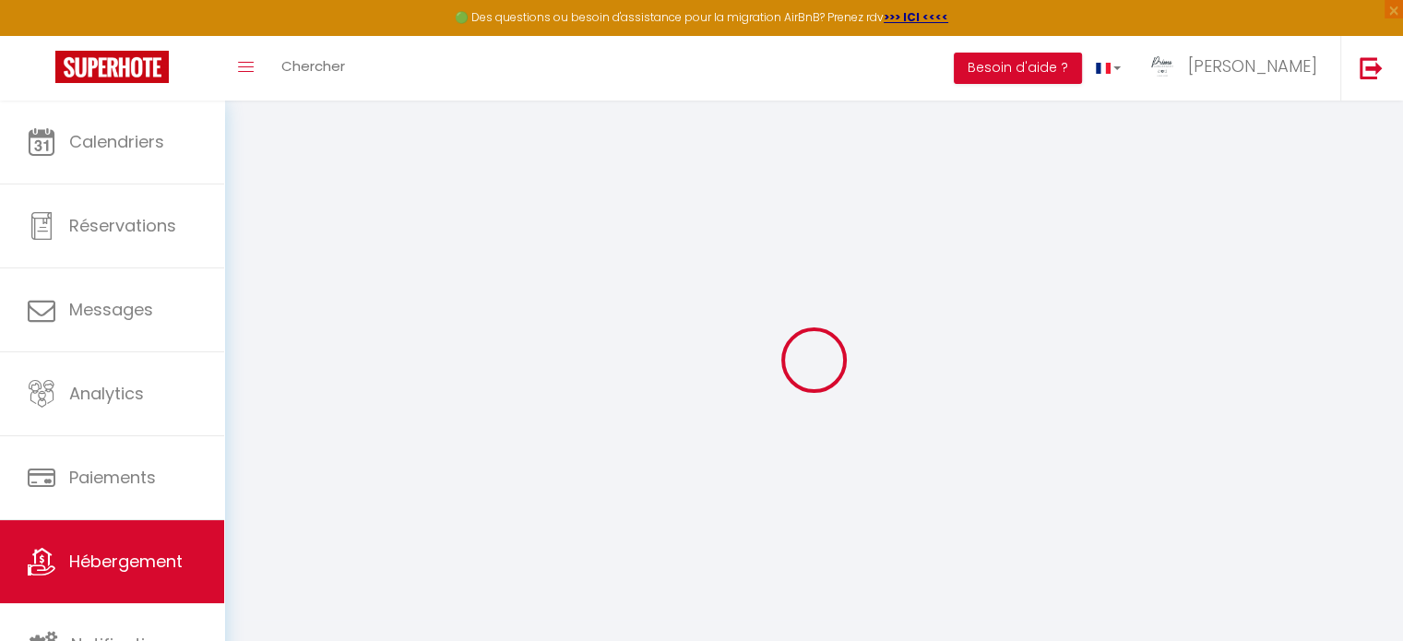
checkbox input "false"
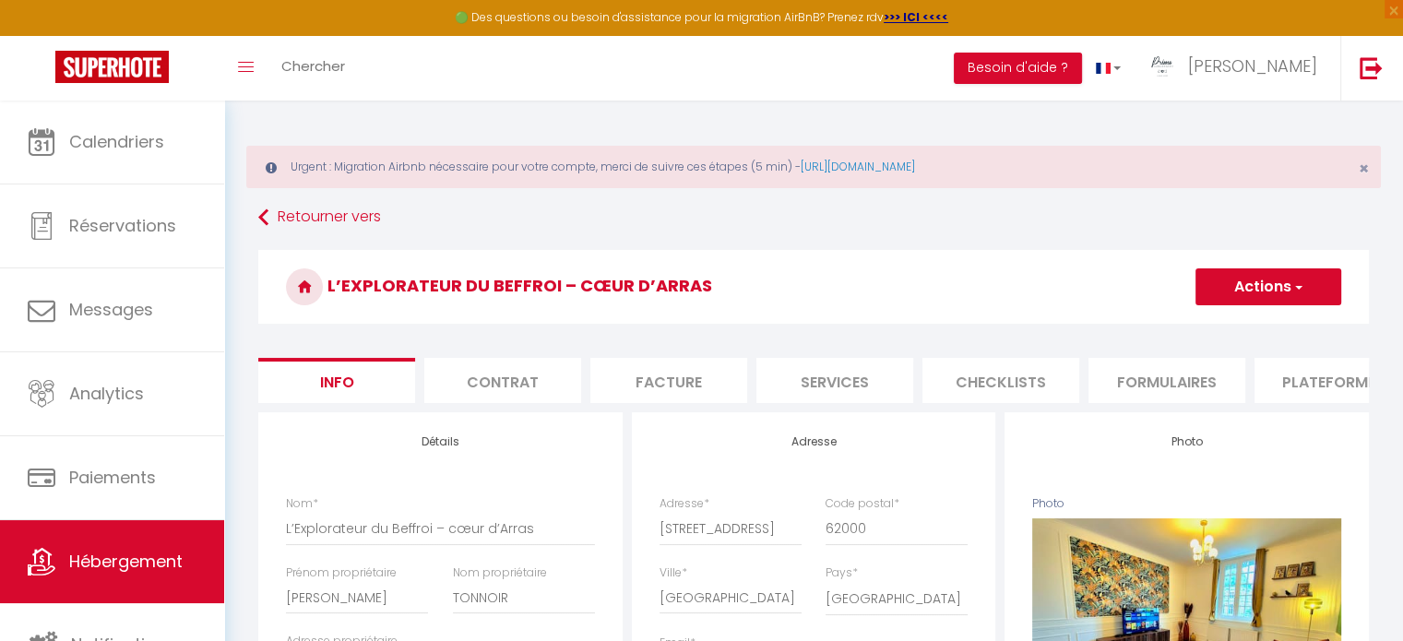
click at [496, 366] on li "Contrat" at bounding box center [502, 380] width 157 height 45
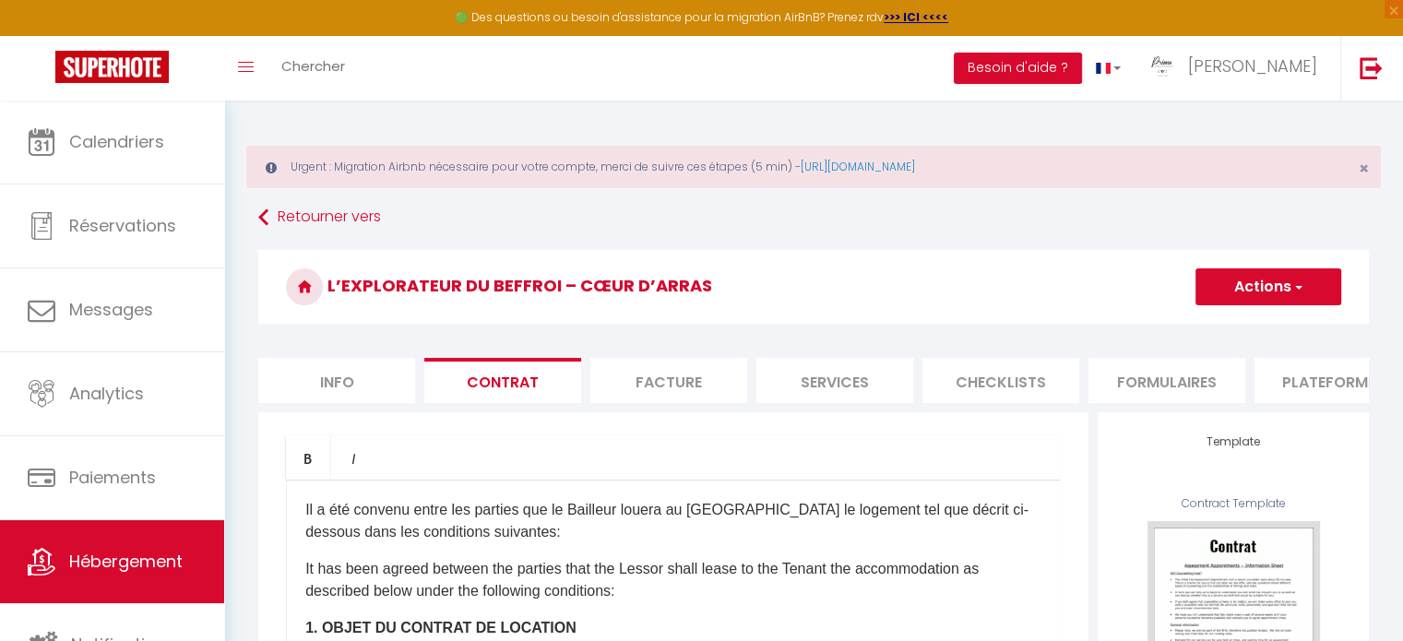
click at [680, 362] on li "Facture" at bounding box center [668, 380] width 157 height 45
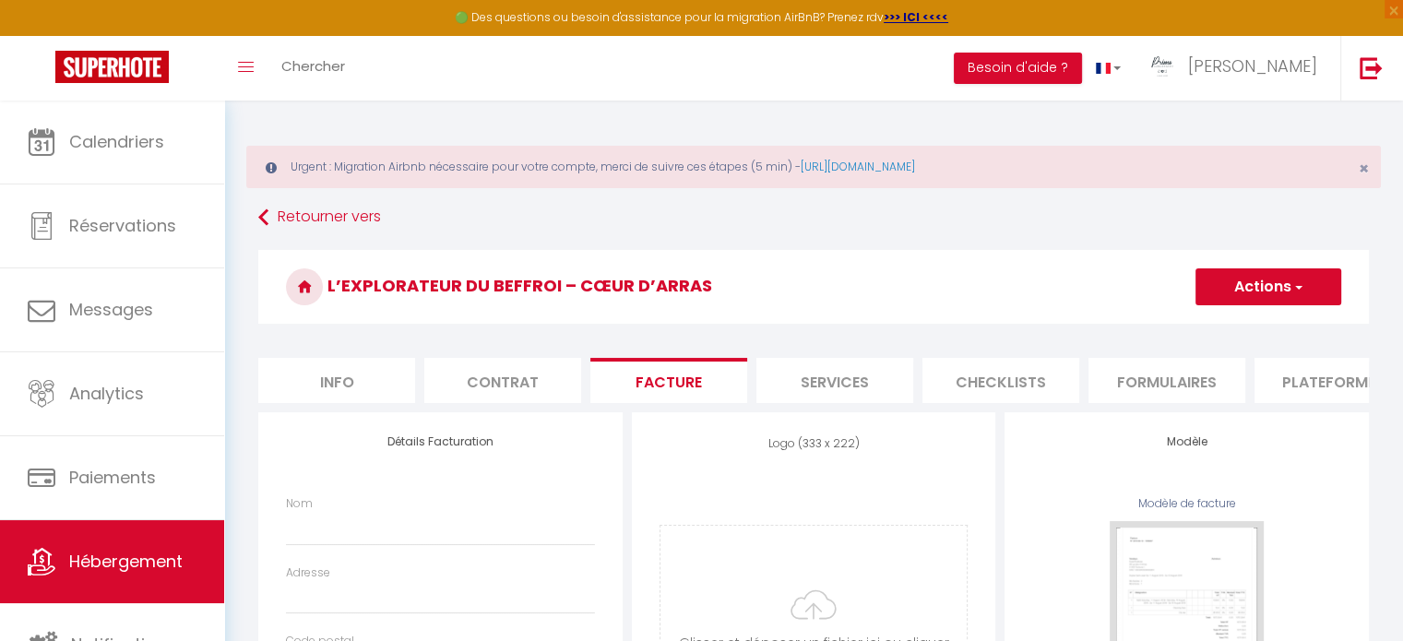
click at [899, 369] on li "Services" at bounding box center [834, 380] width 157 height 45
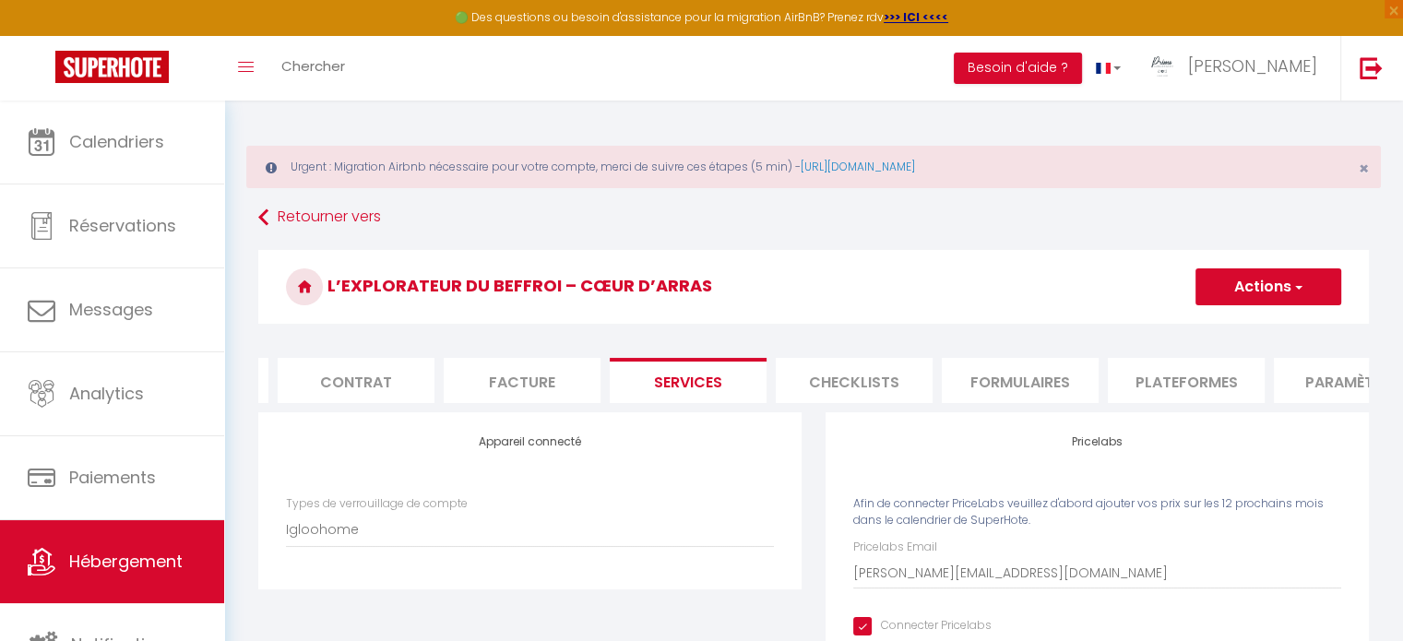
scroll to position [0, 161]
click at [1113, 369] on li "Plateformes" at bounding box center [1171, 380] width 157 height 45
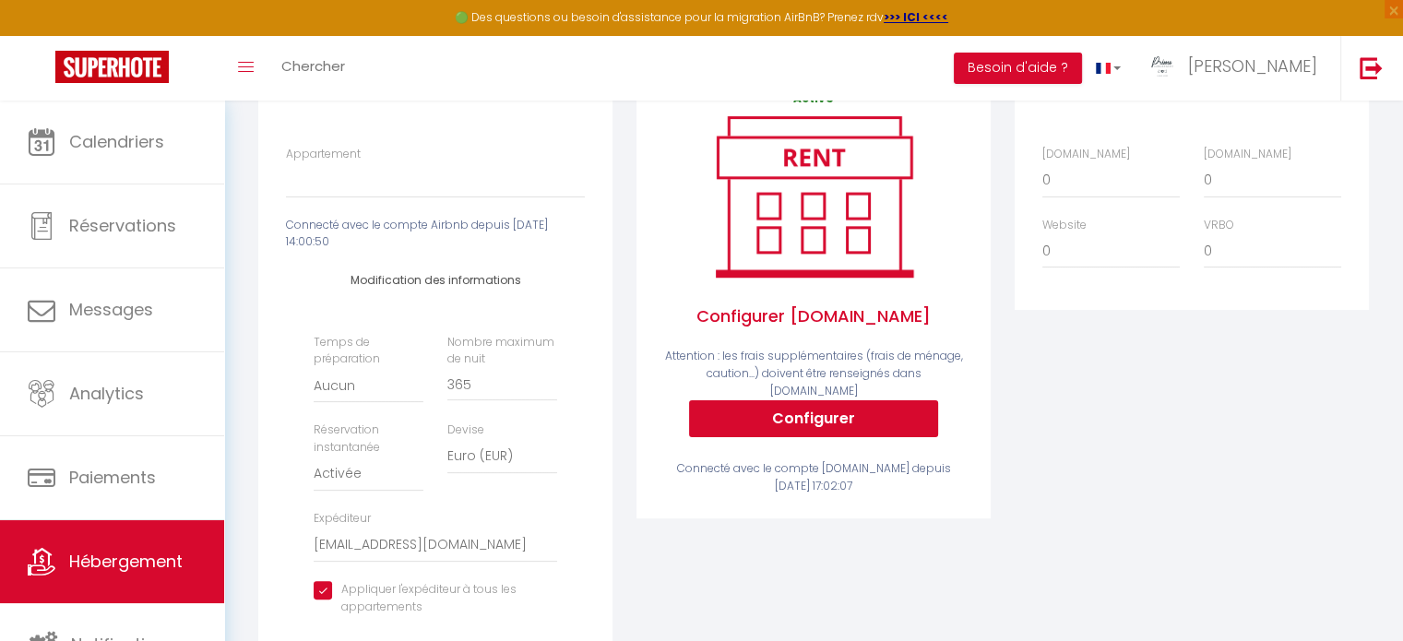
scroll to position [347, 0]
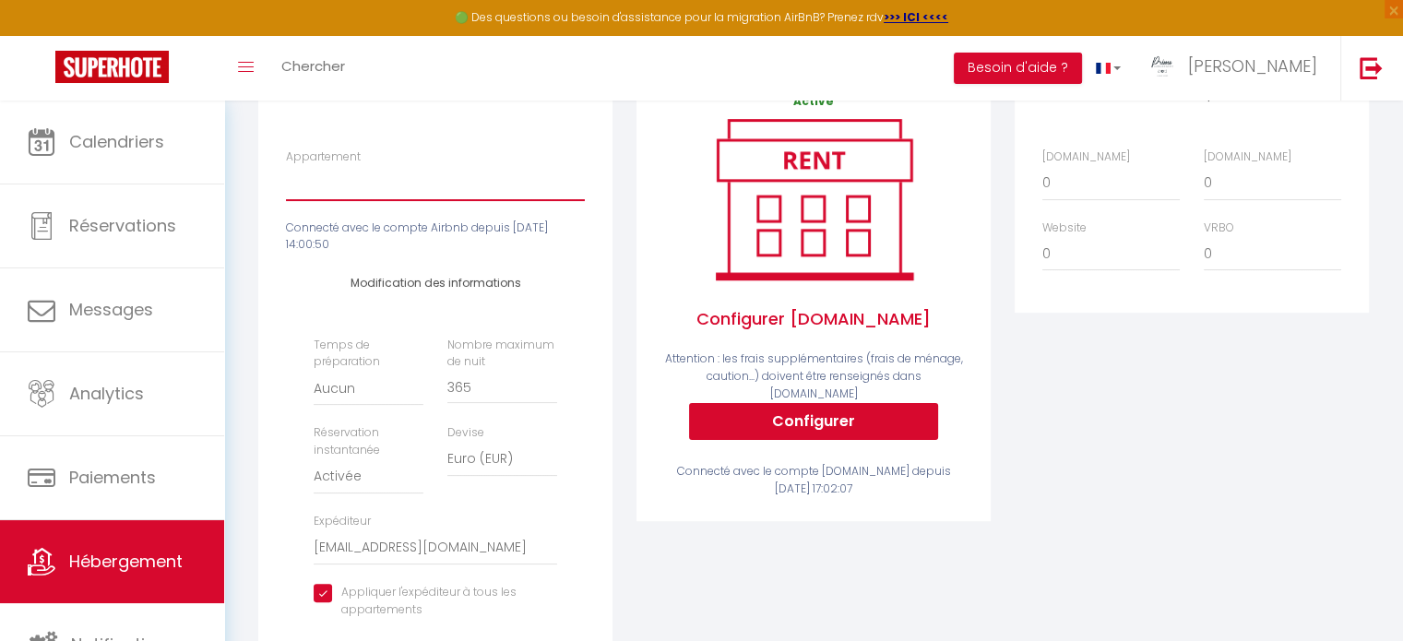
click at [396, 194] on select "Le Saphir - Appartement avec terrasse - [EMAIL_ADDRESS][DOMAIN_NAME] L’Explorat…" at bounding box center [435, 182] width 299 height 35
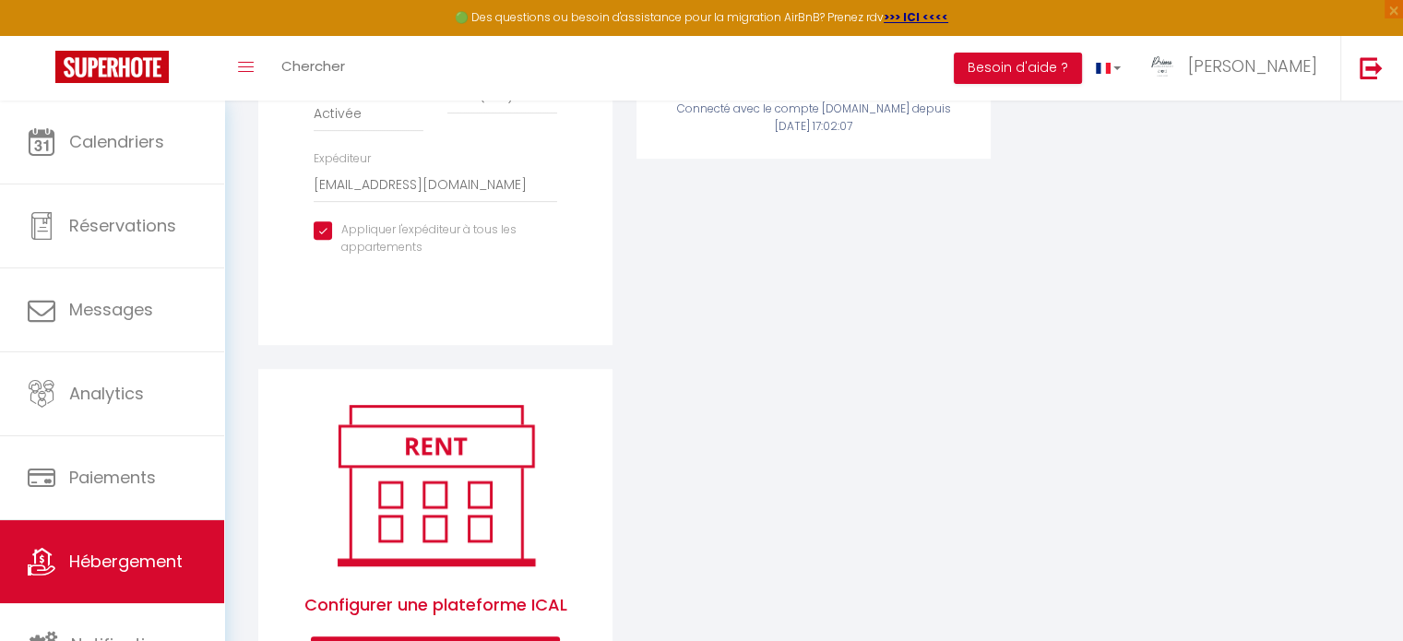
scroll to position [0, 0]
